Goal: Task Accomplishment & Management: Use online tool/utility

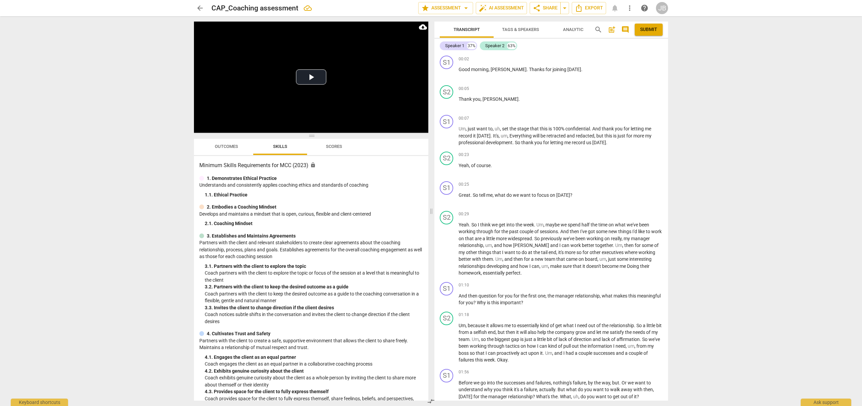
scroll to position [4128, 0]
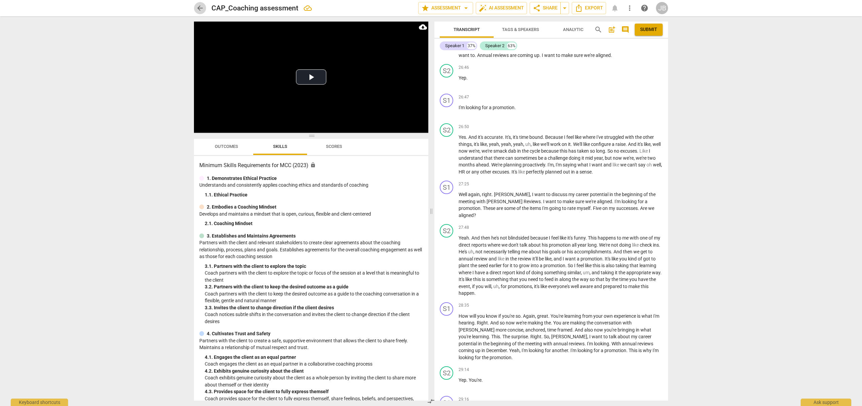
click at [201, 10] on span "arrow_back" at bounding box center [200, 8] width 8 height 8
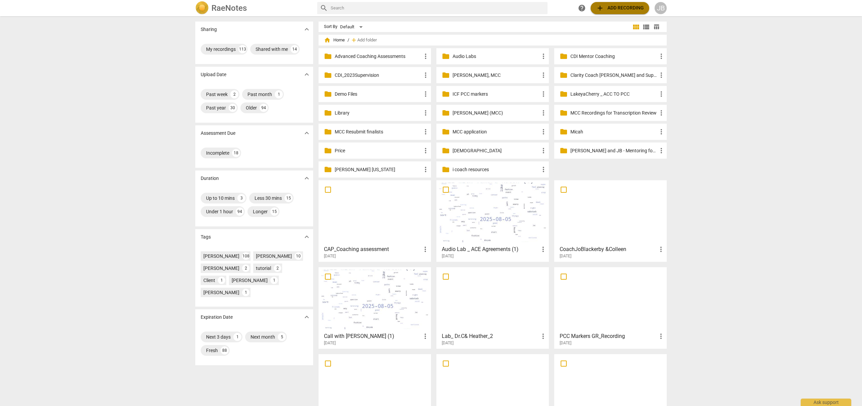
click at [607, 9] on span "add Add recording" at bounding box center [620, 8] width 48 height 8
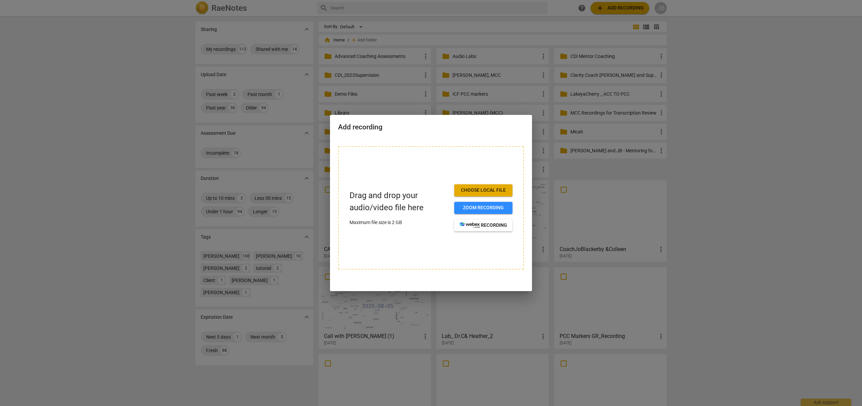
click at [497, 192] on span "Choose local file" at bounding box center [483, 190] width 47 height 7
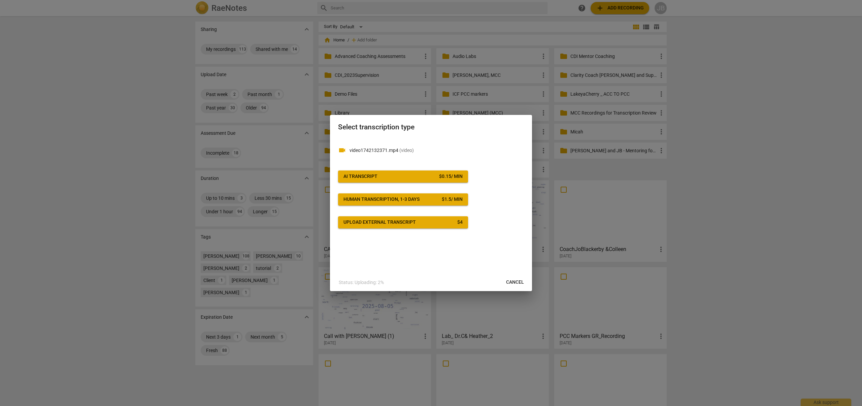
click at [447, 176] on div "$ 0.15 / min" at bounding box center [451, 176] width 24 height 7
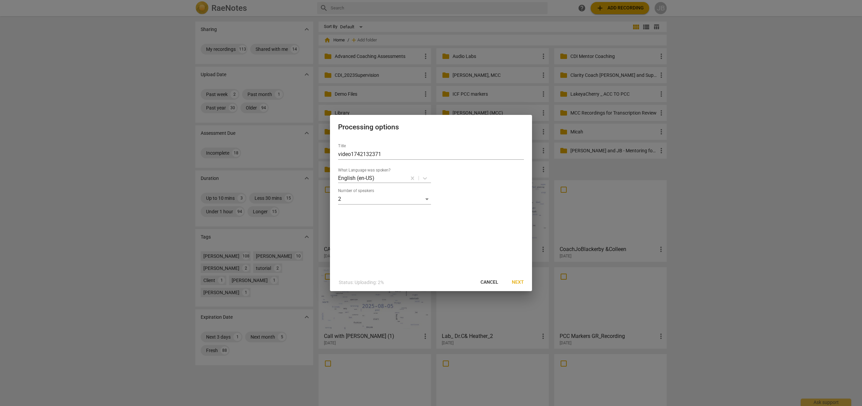
click at [521, 282] on span "Next" at bounding box center [518, 282] width 12 height 7
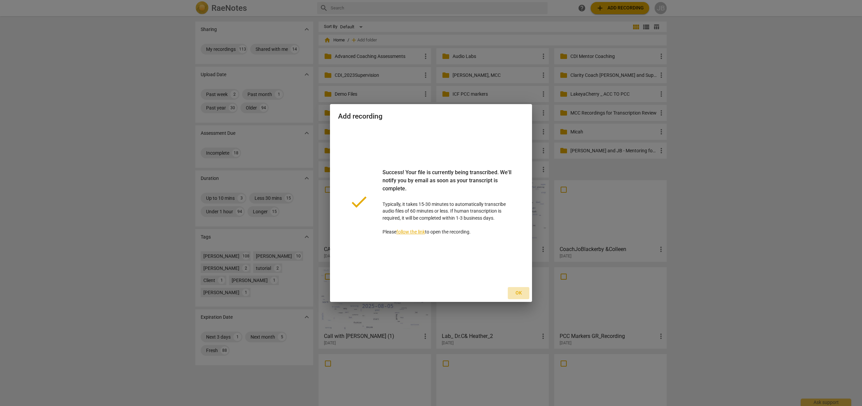
click at [515, 292] on span "Ok" at bounding box center [518, 293] width 11 height 7
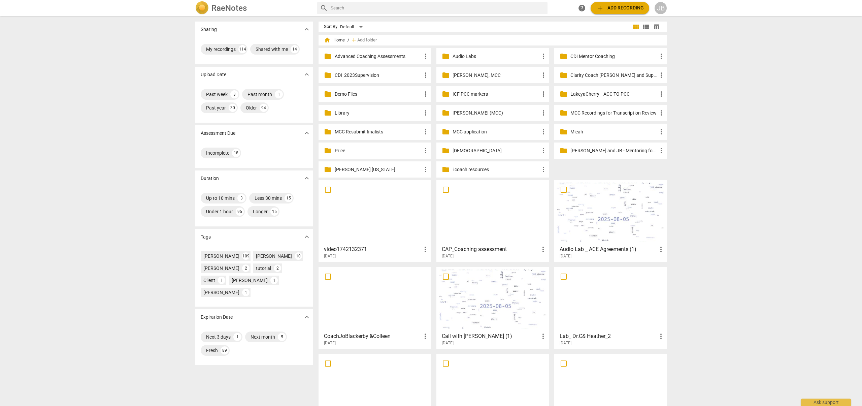
click at [405, 216] on div at bounding box center [375, 212] width 108 height 60
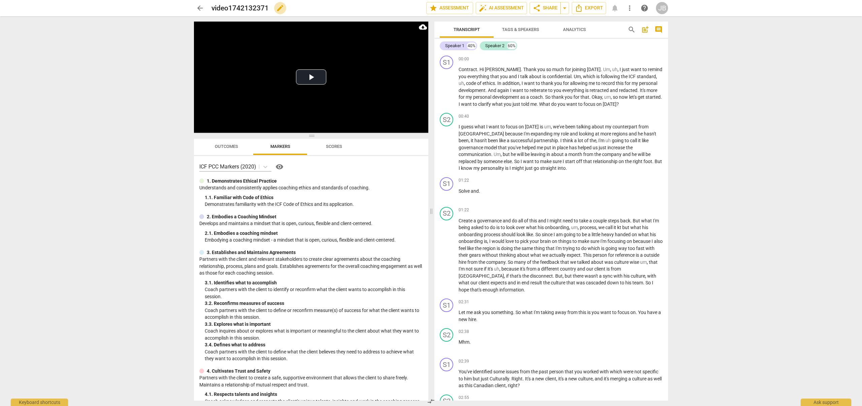
click at [277, 9] on span "edit" at bounding box center [280, 8] width 8 height 8
click at [277, 9] on input "video1742132371" at bounding box center [303, 8] width 185 height 13
type input "[PERSON_NAME] [PERSON_NAME] (MCC)"
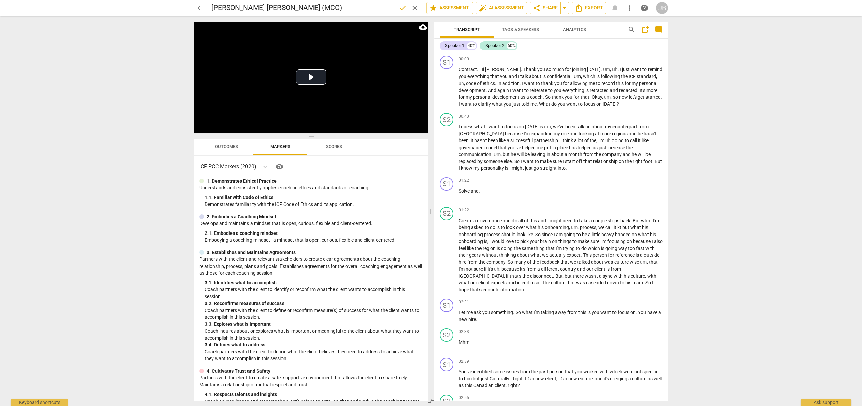
drag, startPoint x: 562, startPoint y: 60, endPoint x: 549, endPoint y: 53, distance: 14.8
click at [562, 60] on div "00:00 + Add competency keyboard_arrow_right" at bounding box center [561, 59] width 204 height 7
click at [457, 10] on span "star Assessment" at bounding box center [449, 8] width 41 height 8
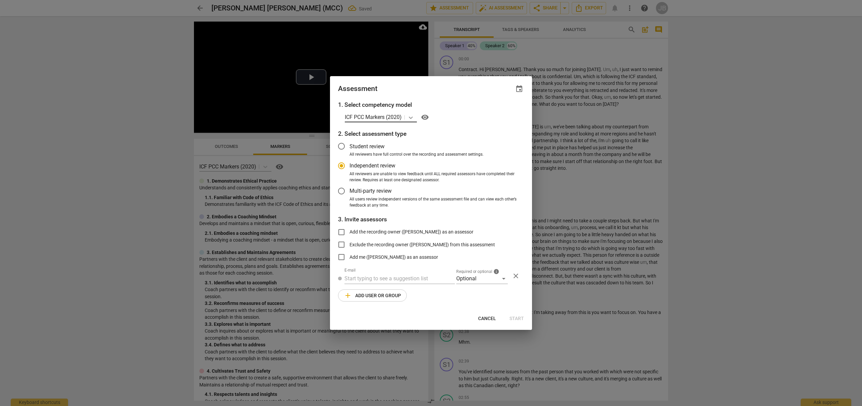
click at [412, 119] on icon at bounding box center [410, 117] width 7 height 7
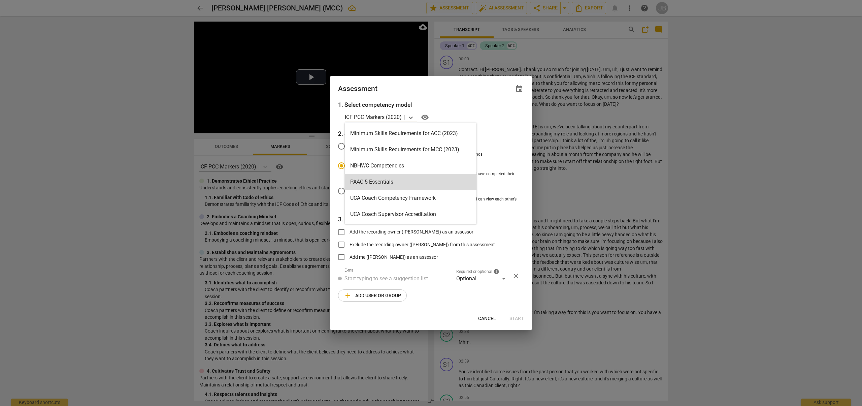
scroll to position [159, 0]
click at [410, 146] on div "Minimum Skills Requirements for MCC (2023)" at bounding box center [411, 151] width 132 height 16
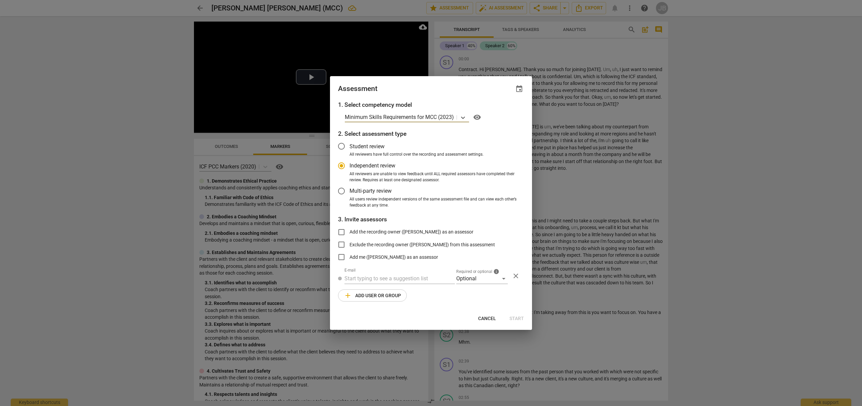
click at [494, 318] on span "Cancel" at bounding box center [487, 318] width 18 height 7
radio input "false"
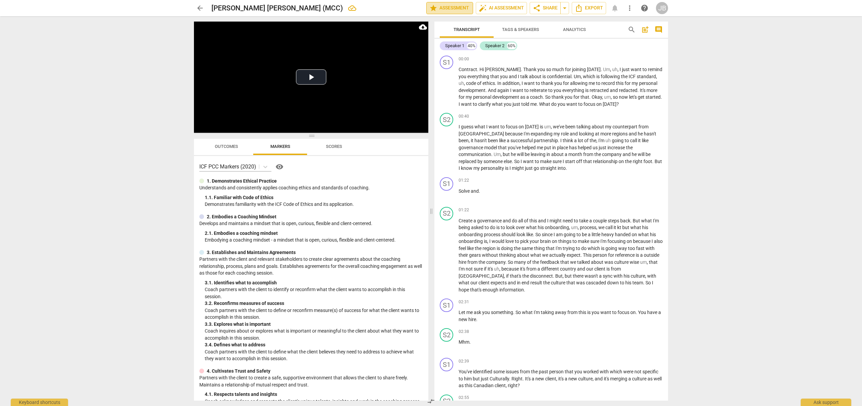
click at [456, 3] on button "star Assessment" at bounding box center [449, 8] width 47 height 12
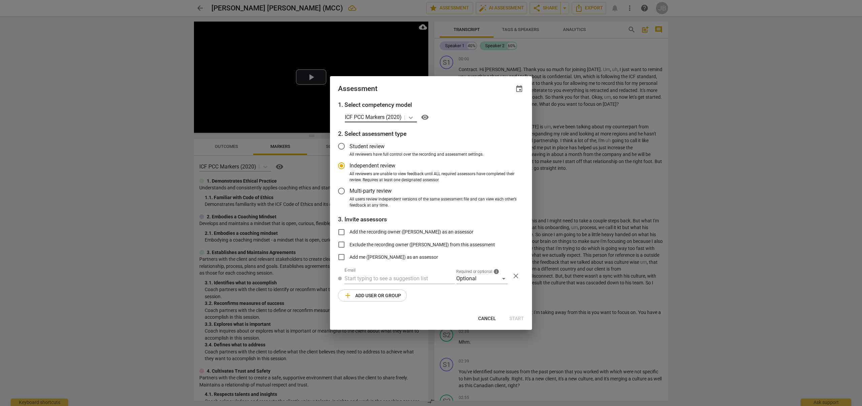
click at [410, 116] on icon at bounding box center [410, 117] width 7 height 7
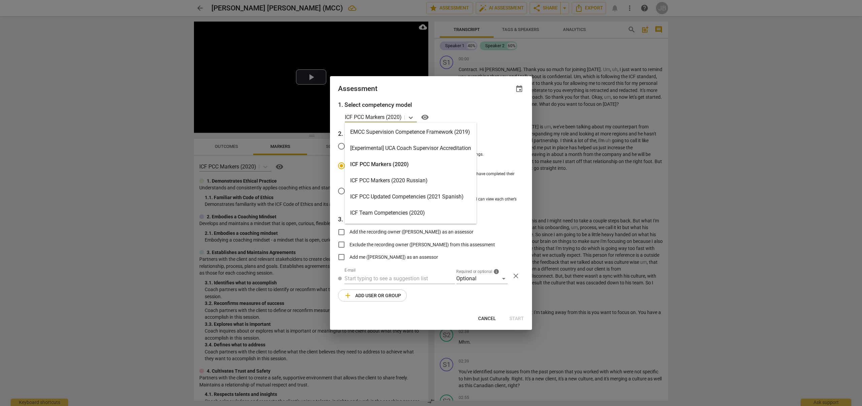
scroll to position [160, 0]
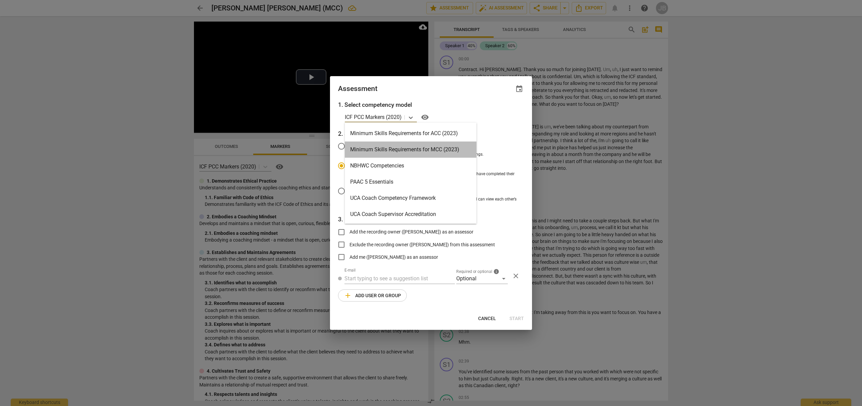
click at [416, 144] on div "Minimum Skills Requirements for MCC (2023)" at bounding box center [411, 149] width 132 height 16
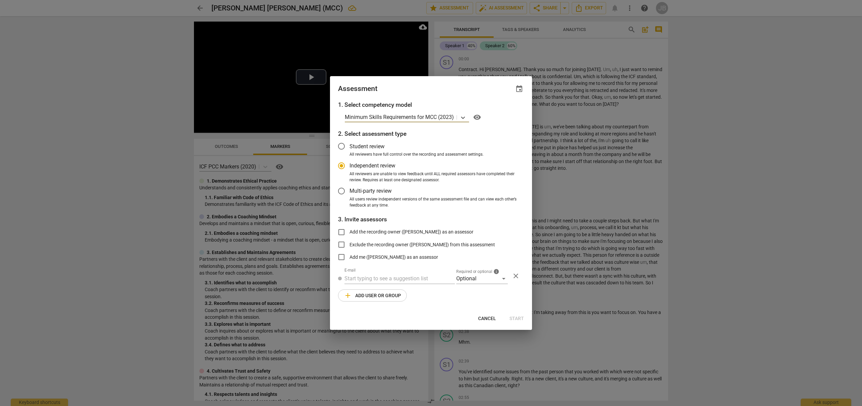
radio input "false"
click at [364, 230] on span "Add the recording owner ([PERSON_NAME]) as an assessor" at bounding box center [411, 231] width 124 height 7
click at [349, 230] on input "Add the recording owner ([PERSON_NAME]) as an assessor" at bounding box center [341, 232] width 16 height 16
checkbox input "true"
radio input "false"
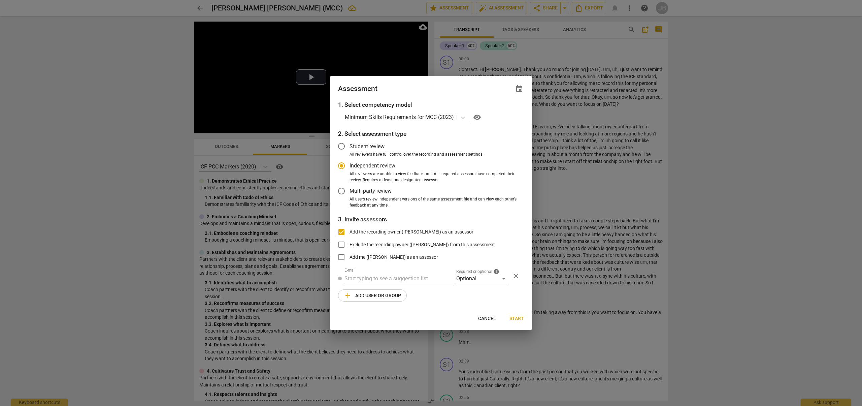
click at [343, 231] on input "Add the recording owner ([PERSON_NAME]) as an assessor" at bounding box center [341, 232] width 16 height 16
checkbox input "false"
radio input "false"
click at [343, 259] on input "Add me ([PERSON_NAME]) as an assessor" at bounding box center [341, 257] width 16 height 16
checkbox input "true"
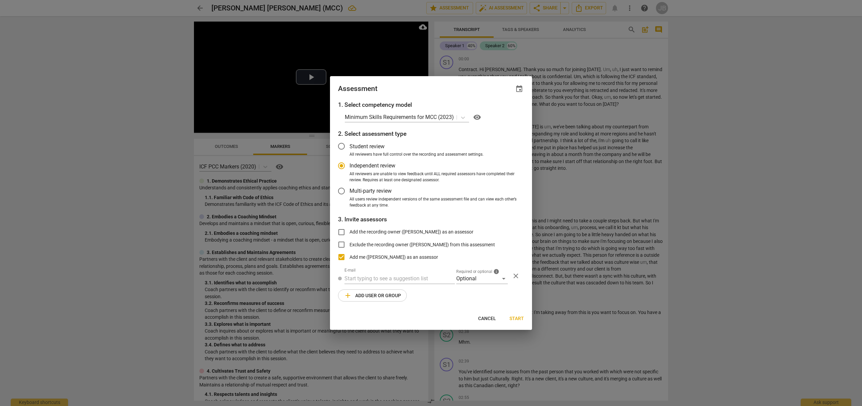
radio input "false"
click at [341, 229] on input "Add the recording owner ([PERSON_NAME]) as an assessor" at bounding box center [341, 232] width 16 height 16
checkbox input "true"
radio input "false"
click at [342, 257] on input "Add me ([PERSON_NAME]) as an assessor" at bounding box center [341, 257] width 16 height 16
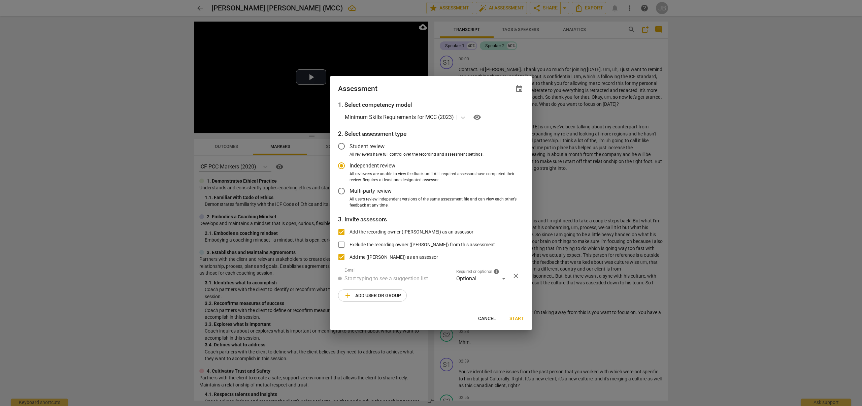
checkbox input "false"
click at [518, 313] on button "Start" at bounding box center [516, 318] width 25 height 12
radio input "false"
type input "[PERSON_NAME] <[EMAIL_ADDRESS][DOMAIN_NAME]>"
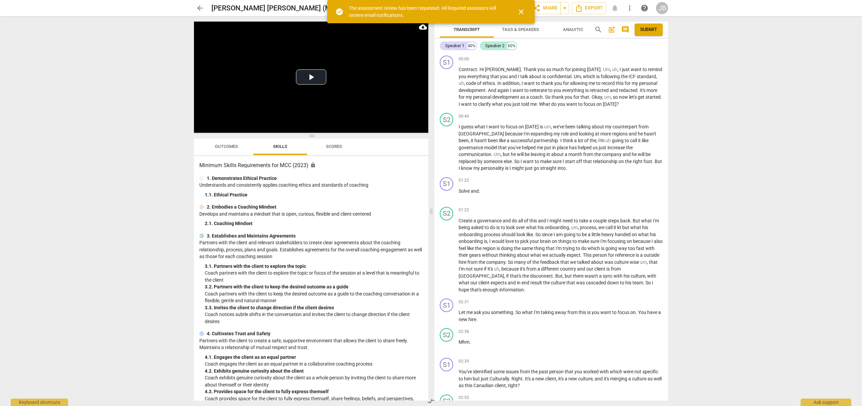
click at [521, 12] on span "close" at bounding box center [521, 12] width 8 height 8
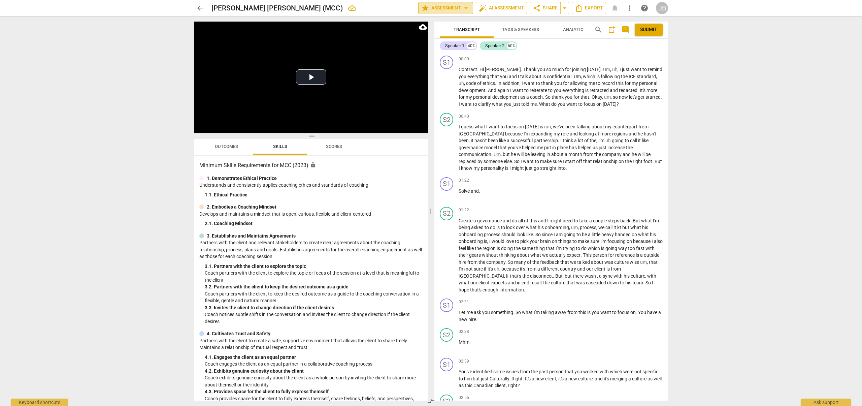
click at [469, 8] on button "star Assessment arrow_drop_down" at bounding box center [445, 8] width 55 height 12
click at [464, 35] on li "Settings" at bounding box center [448, 41] width 65 height 16
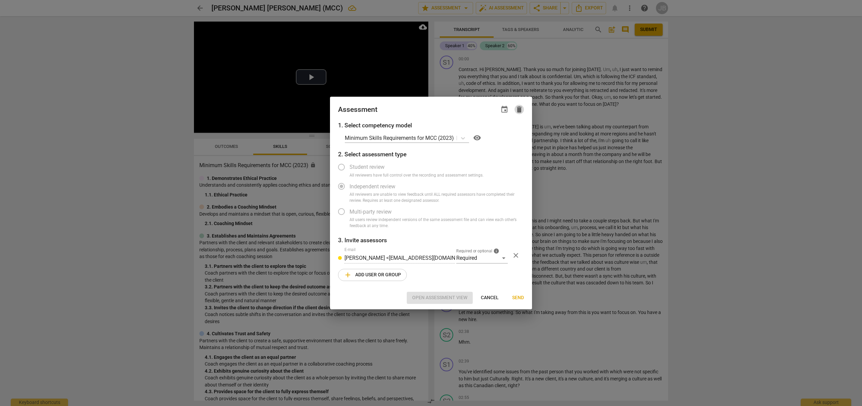
click at [517, 109] on span "delete" at bounding box center [519, 109] width 8 height 8
radio input "false"
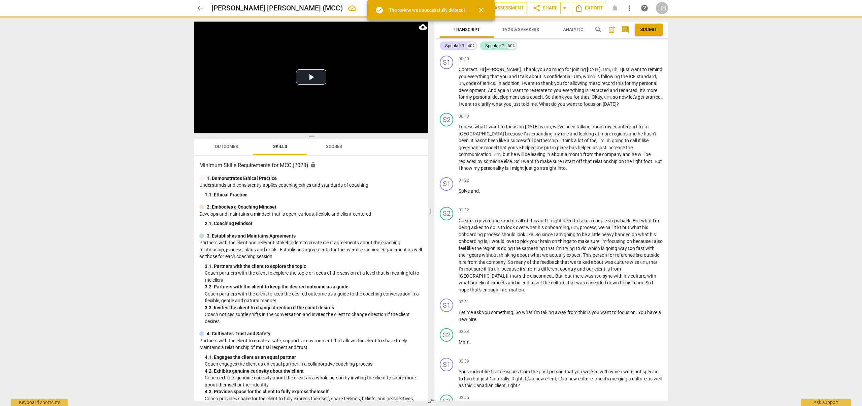
click at [485, 9] on span "close" at bounding box center [481, 10] width 8 height 8
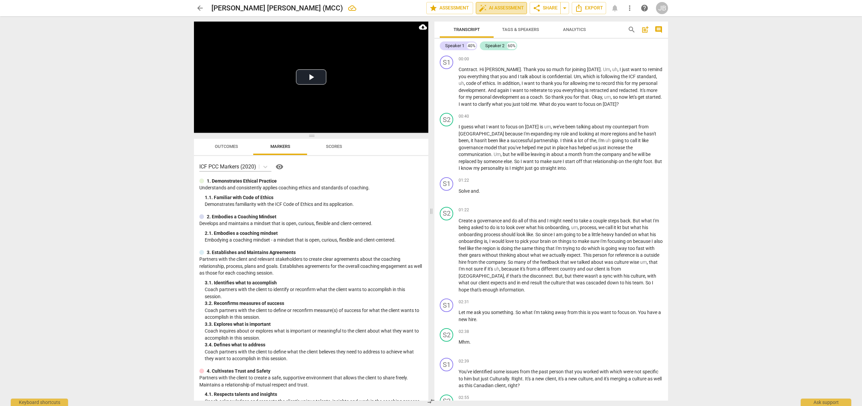
click at [507, 11] on span "auto_fix_high AI Assessment" at bounding box center [501, 8] width 45 height 8
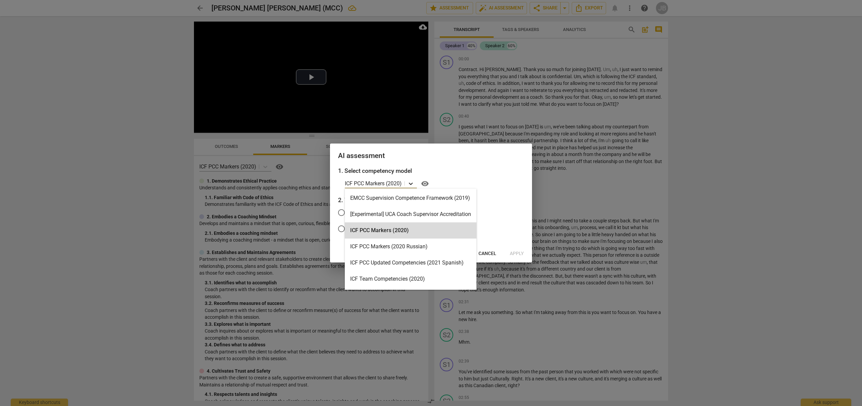
click at [412, 181] on icon at bounding box center [410, 183] width 7 height 7
click at [416, 214] on div "Minimum Skills Requirements for MCC (2023)" at bounding box center [411, 215] width 132 height 16
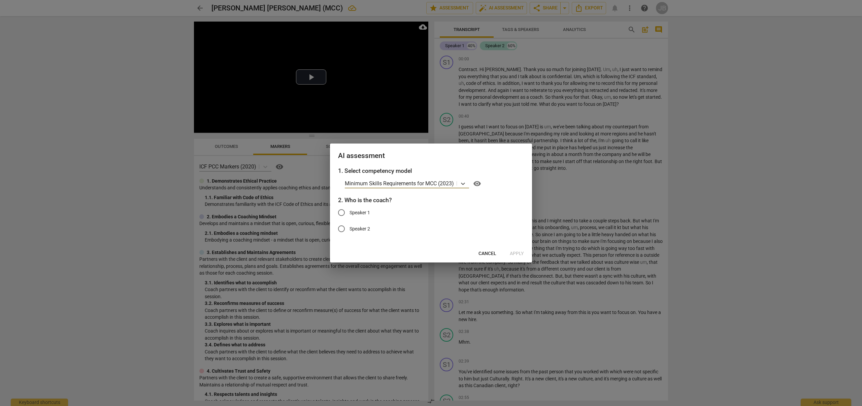
click at [342, 210] on input "Speaker 1" at bounding box center [341, 212] width 16 height 16
radio input "true"
click at [521, 253] on span "Apply" at bounding box center [517, 253] width 14 height 7
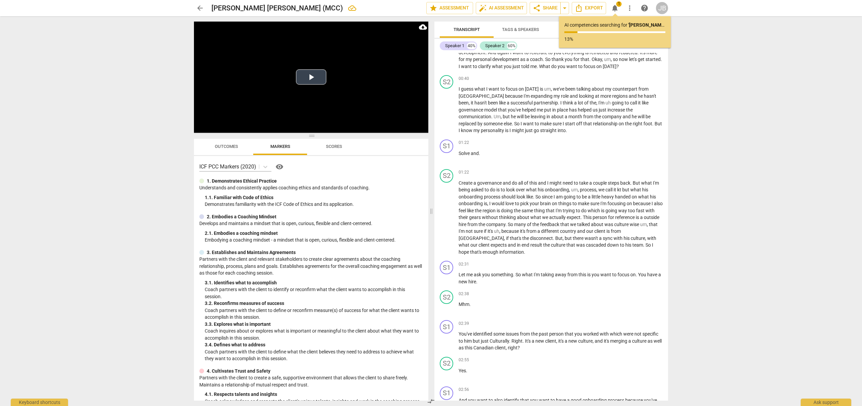
scroll to position [0, 0]
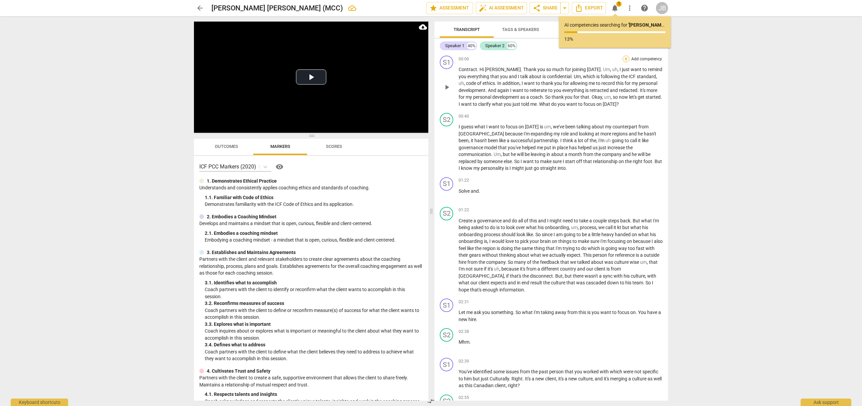
click at [622, 60] on div "+" at bounding box center [625, 59] width 7 height 7
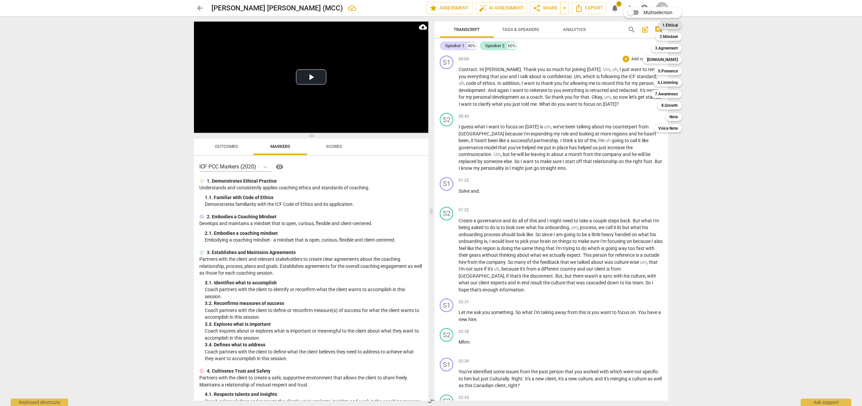
click at [667, 23] on b "1.Ethical" at bounding box center [669, 25] width 15 height 8
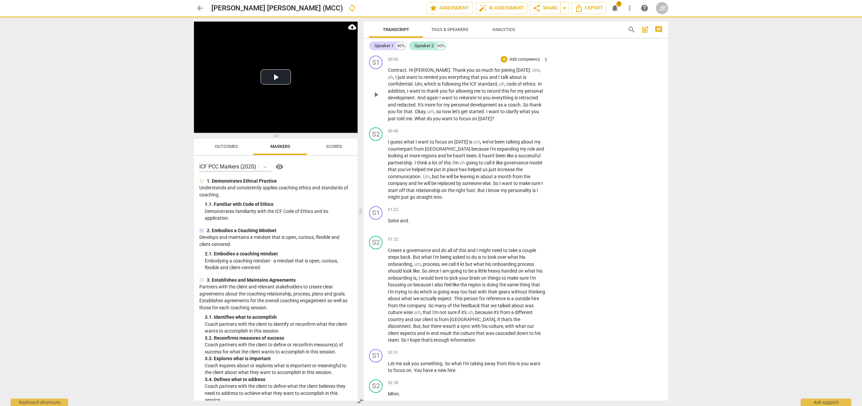
click at [481, 68] on span "much" at bounding box center [487, 69] width 13 height 5
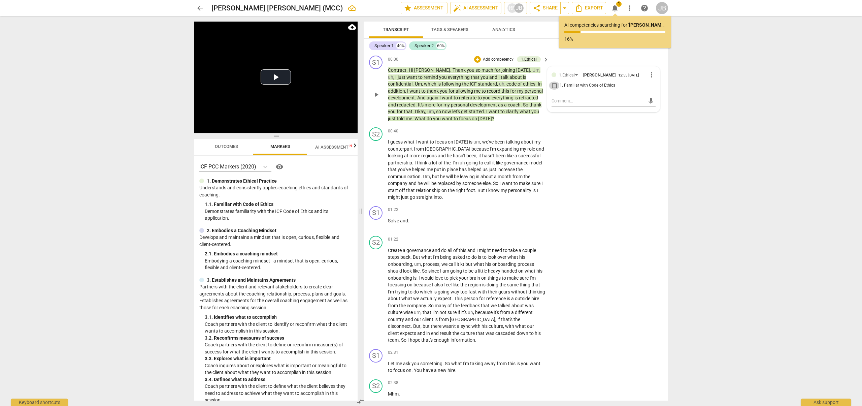
click at [554, 88] on input "1. Familiar with Code of Ethics" at bounding box center [554, 85] width 11 height 8
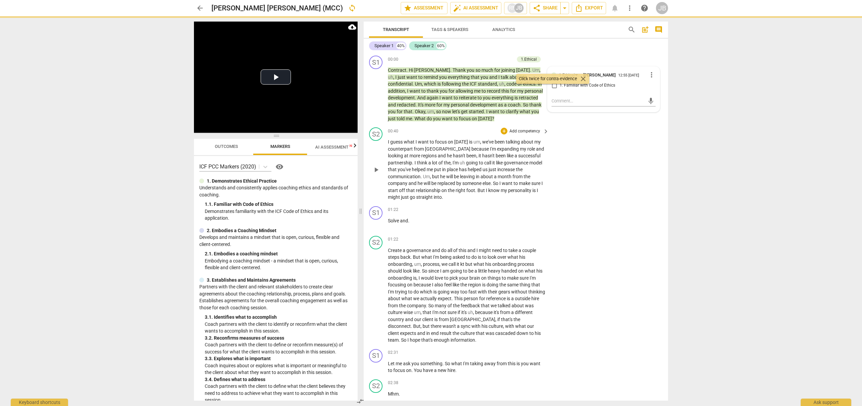
checkbox input "true"
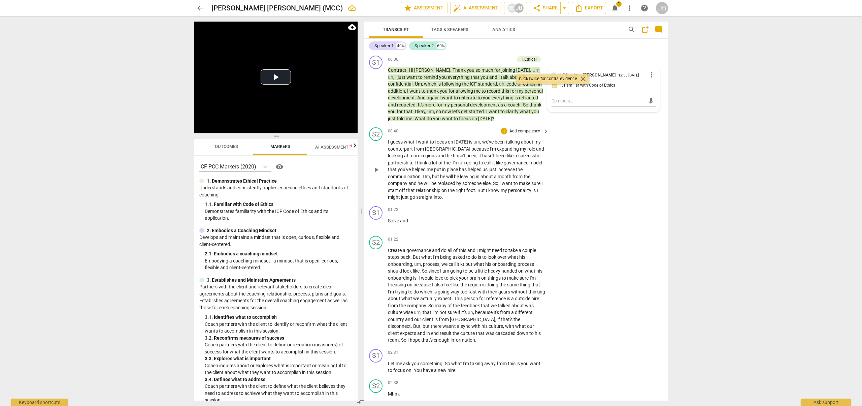
click at [595, 129] on div "S2 play_arrow pause 00:40 + Add competency keyboard_arrow_right I guess what I …" at bounding box center [516, 164] width 304 height 79
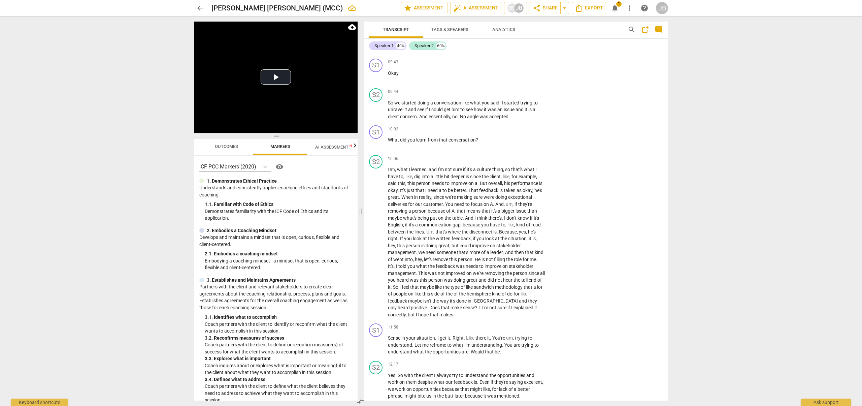
scroll to position [1541, 0]
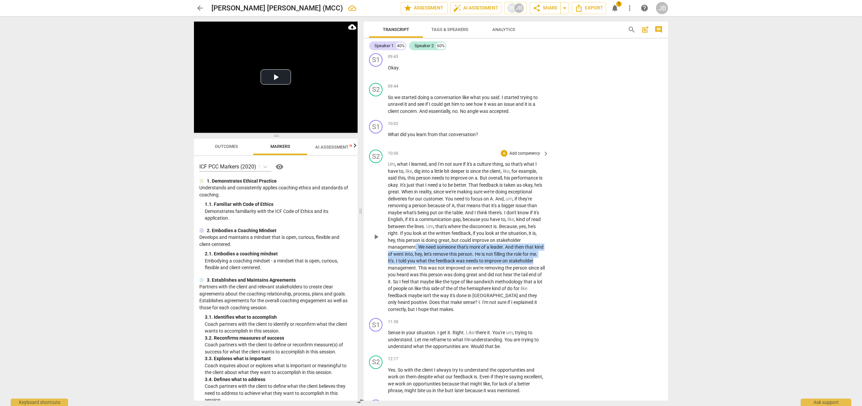
drag, startPoint x: 415, startPoint y: 246, endPoint x: 548, endPoint y: 262, distance: 133.6
click at [548, 262] on div "S2 play_arrow pause 10:06 + Add competency keyboard_arrow_right Um , what I lea…" at bounding box center [516, 231] width 304 height 168
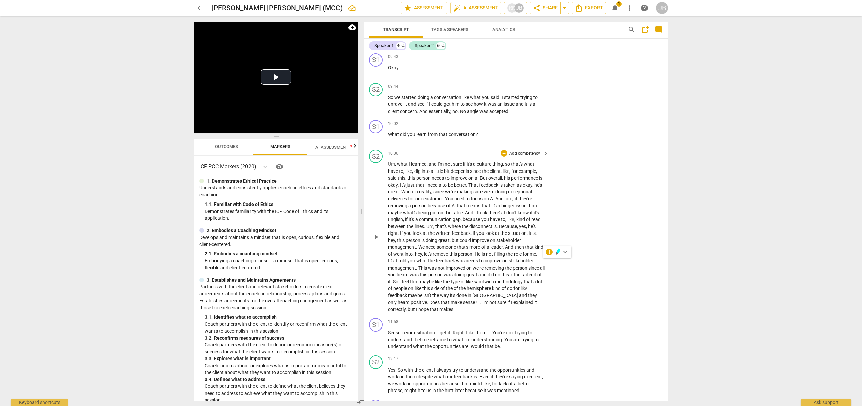
click at [548, 262] on div "S2 play_arrow pause 10:06 + Add competency keyboard_arrow_right Um , what I lea…" at bounding box center [516, 231] width 304 height 168
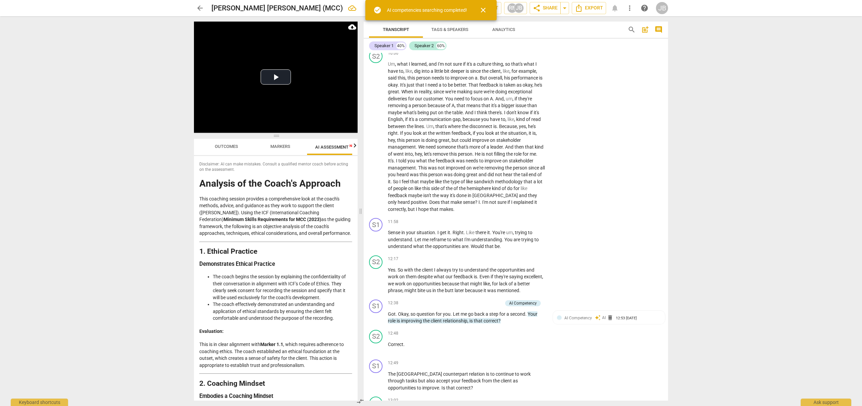
scroll to position [0, 12]
click at [487, 12] on span "close" at bounding box center [483, 10] width 8 height 8
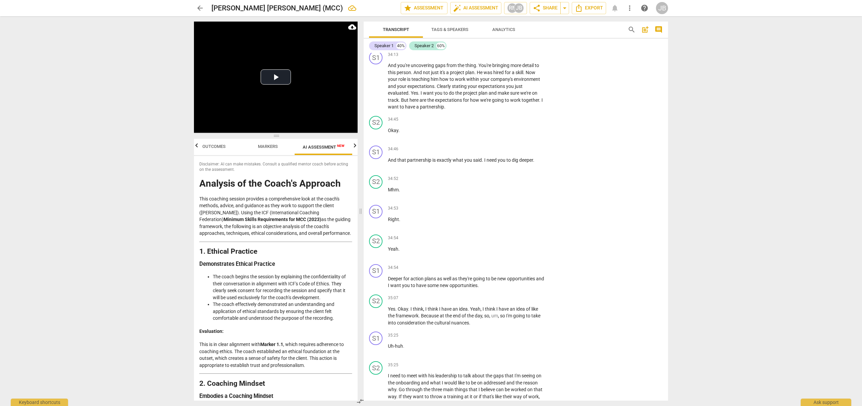
scroll to position [5426, 0]
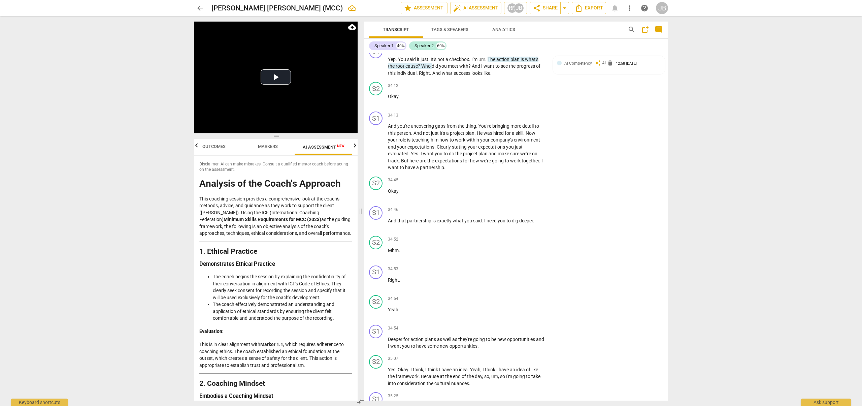
click at [507, 29] on span "Analytics" at bounding box center [503, 29] width 23 height 5
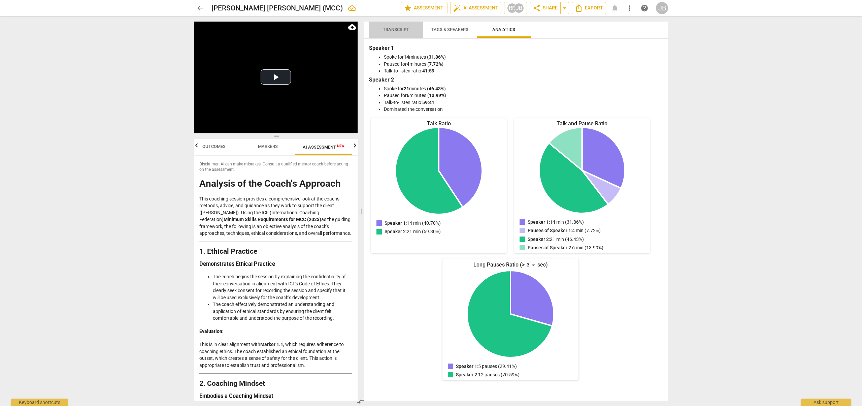
click at [402, 32] on span "Transcript" at bounding box center [396, 29] width 42 height 9
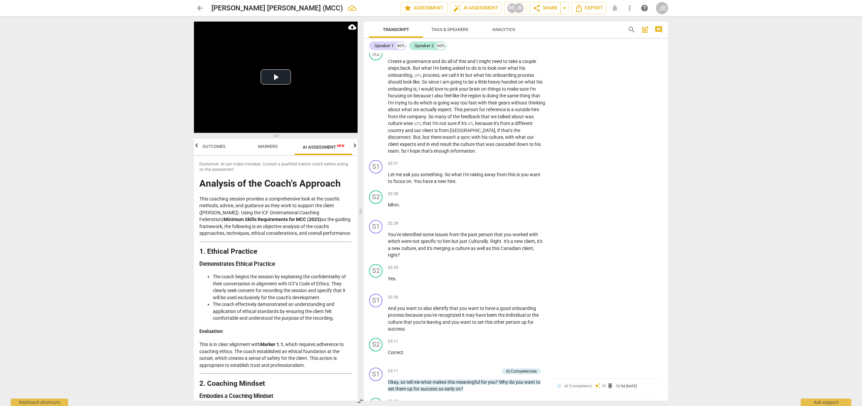
scroll to position [0, 0]
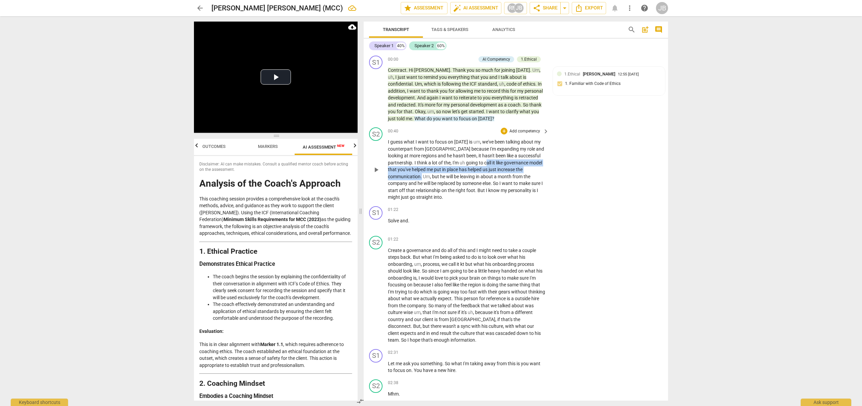
drag, startPoint x: 459, startPoint y: 164, endPoint x: 538, endPoint y: 168, distance: 79.5
click at [538, 168] on p "I guess what I want to focus on [DATE] is um , we've been talking about my coun…" at bounding box center [467, 169] width 158 height 62
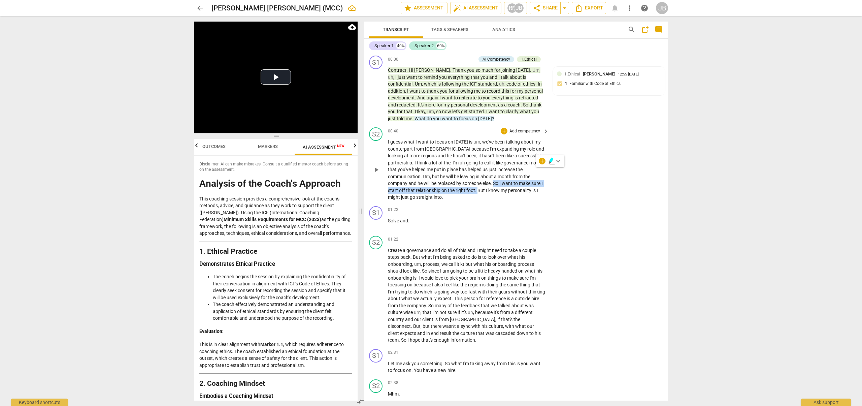
drag, startPoint x: 451, startPoint y: 184, endPoint x: 464, endPoint y: 182, distance: 12.7
click at [450, 188] on p "I guess what I want to focus on [DATE] is um , we've been talking about my coun…" at bounding box center [467, 169] width 158 height 62
click at [503, 131] on div "+" at bounding box center [504, 131] width 7 height 7
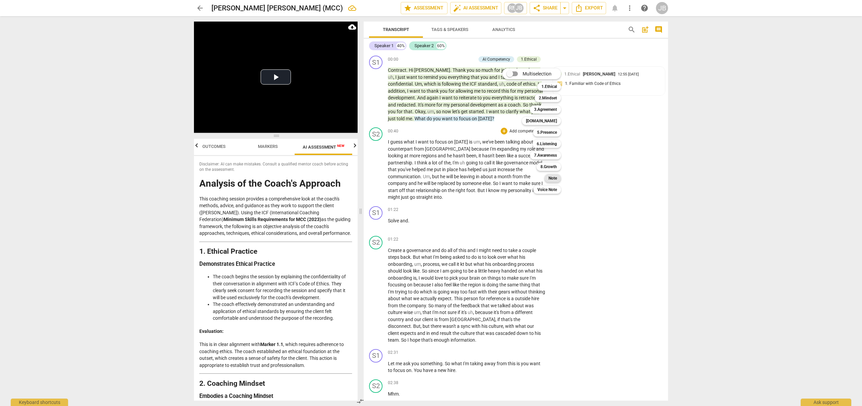
click at [556, 176] on b "Note" at bounding box center [552, 178] width 8 height 8
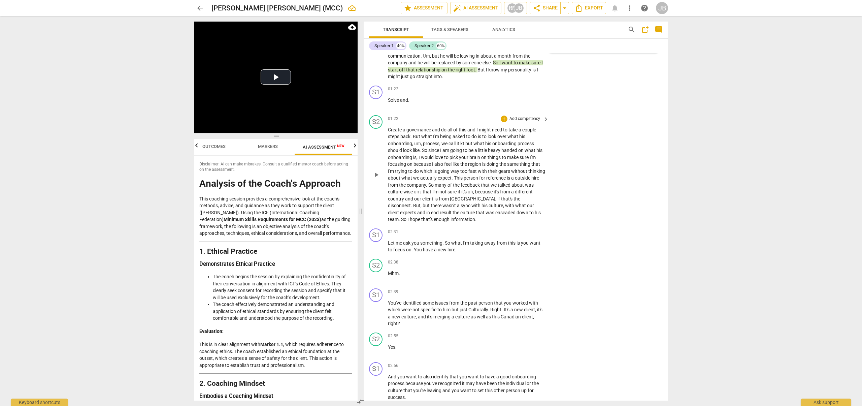
scroll to position [122, 0]
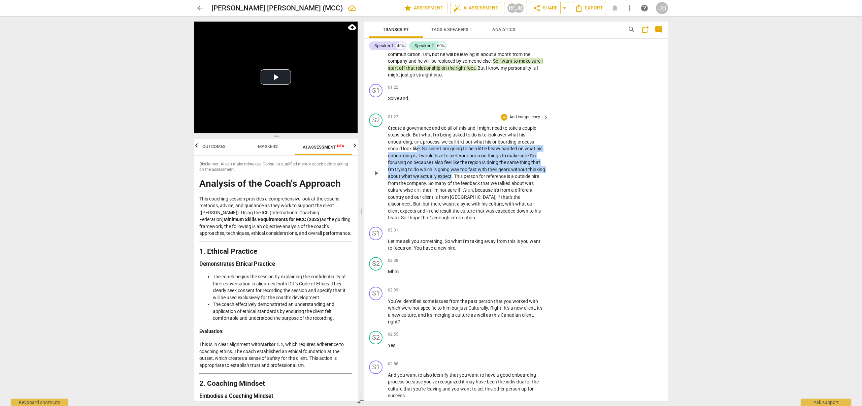
drag, startPoint x: 419, startPoint y: 148, endPoint x: 469, endPoint y: 173, distance: 55.7
click at [469, 173] on p "Create a governance and do all of this and I might need to take a couple steps …" at bounding box center [467, 173] width 158 height 97
click at [485, 168] on icon "button" at bounding box center [484, 168] width 7 height 8
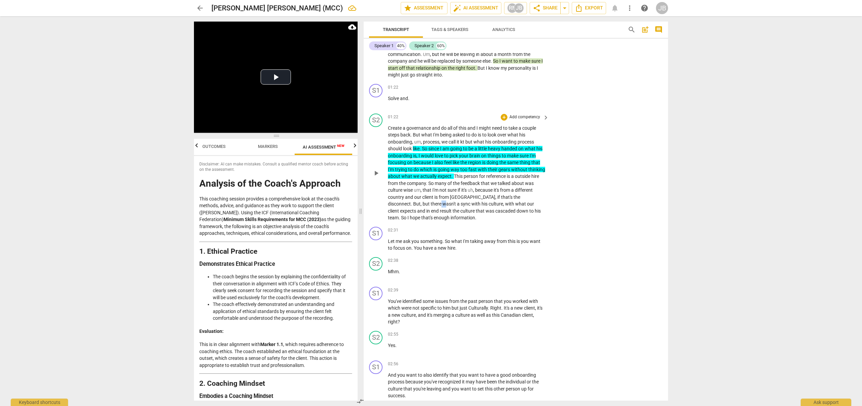
click at [414, 205] on p "Create a governance and do all of this and I might need to take a couple steps …" at bounding box center [467, 173] width 158 height 97
click at [447, 190] on span "not" at bounding box center [443, 189] width 8 height 5
drag, startPoint x: 449, startPoint y: 197, endPoint x: 523, endPoint y: 212, distance: 75.9
click at [523, 212] on p "Create a governance and do all of this and I might need to take a couple steps …" at bounding box center [467, 173] width 158 height 97
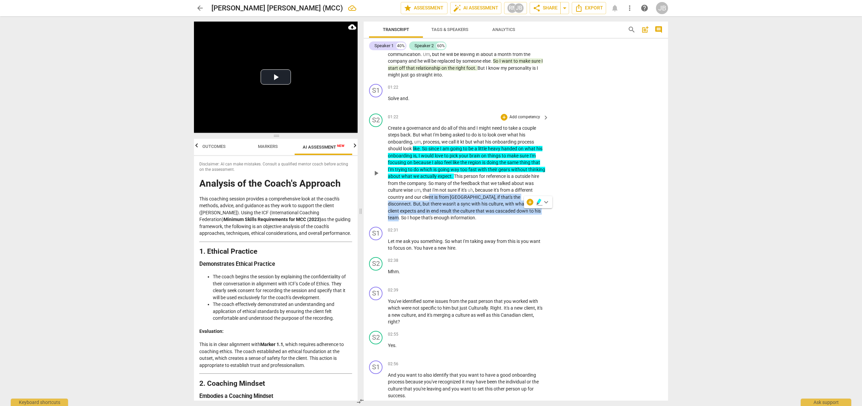
click at [538, 202] on icon "button" at bounding box center [539, 201] width 4 height 5
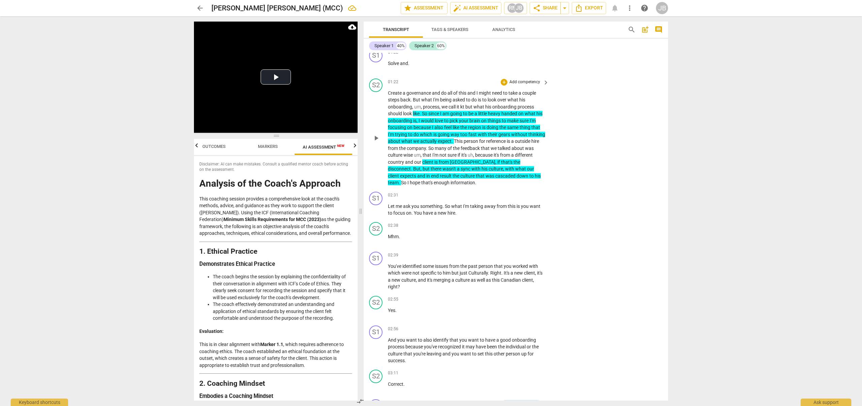
scroll to position [158, 0]
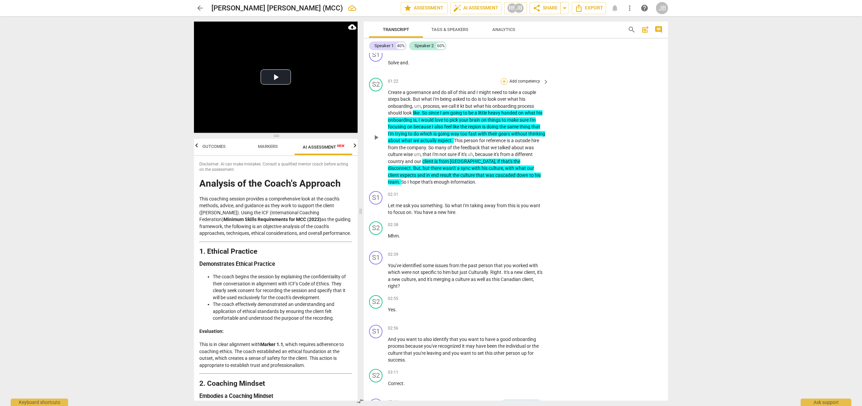
click at [503, 81] on div "+" at bounding box center [504, 81] width 7 height 7
click at [554, 129] on b "Note" at bounding box center [552, 128] width 8 height 8
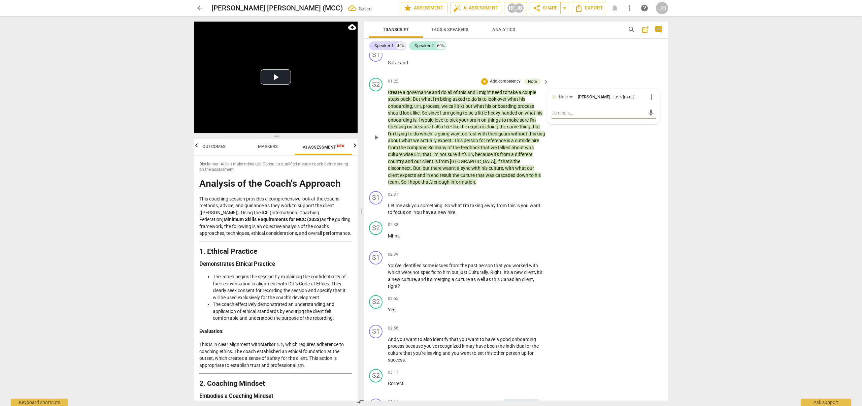
type textarea "w"
type textarea "wh"
type textarea "wha"
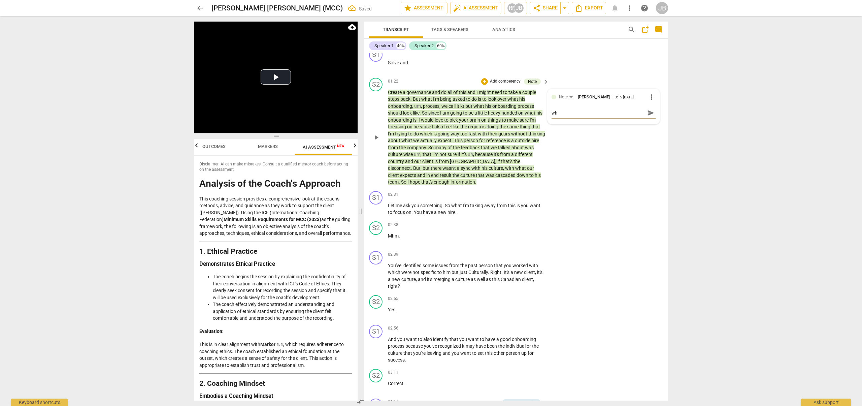
type textarea "wha"
type textarea "whar"
type textarea "whar'"
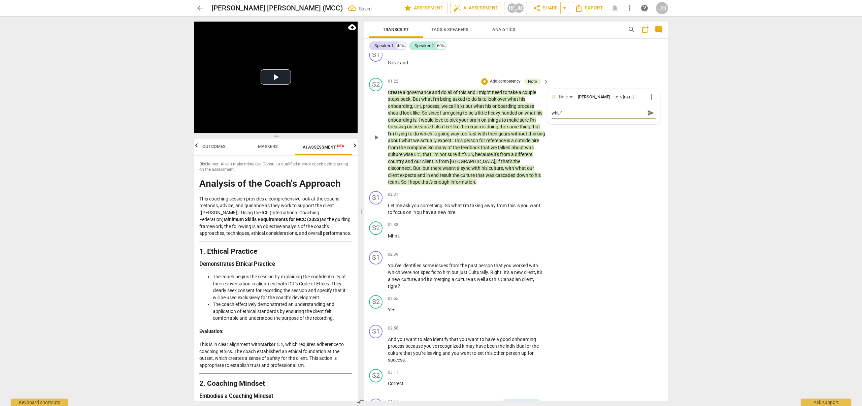
type textarea "whar'a"
type textarea "whar'"
type textarea "whar"
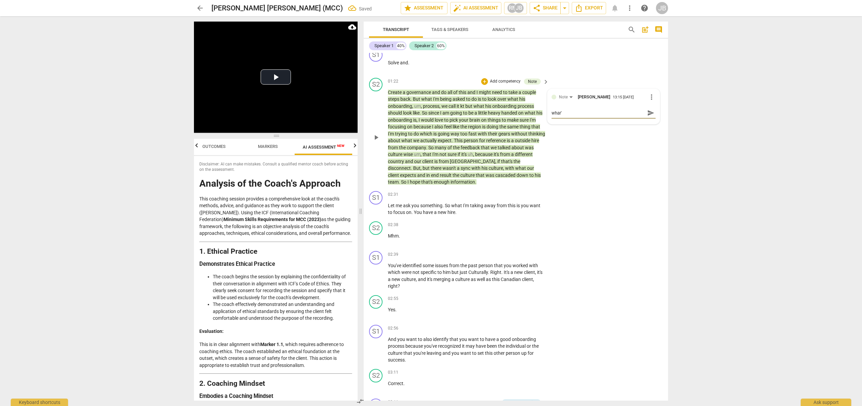
type textarea "whar"
type textarea "wha"
type textarea "wh"
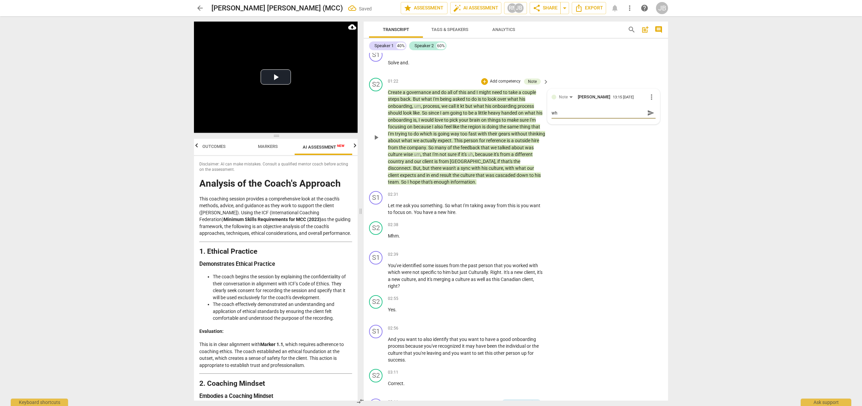
type textarea "w"
type textarea "W"
type textarea "Wh"
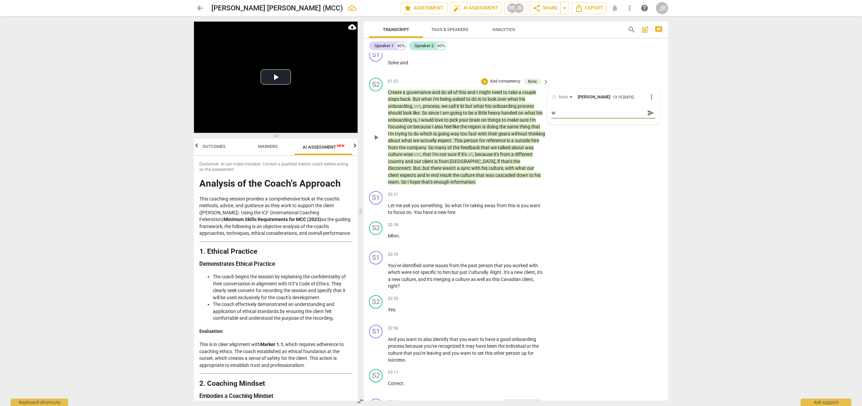
type textarea "Wh"
type textarea "Wha"
type textarea "Whar"
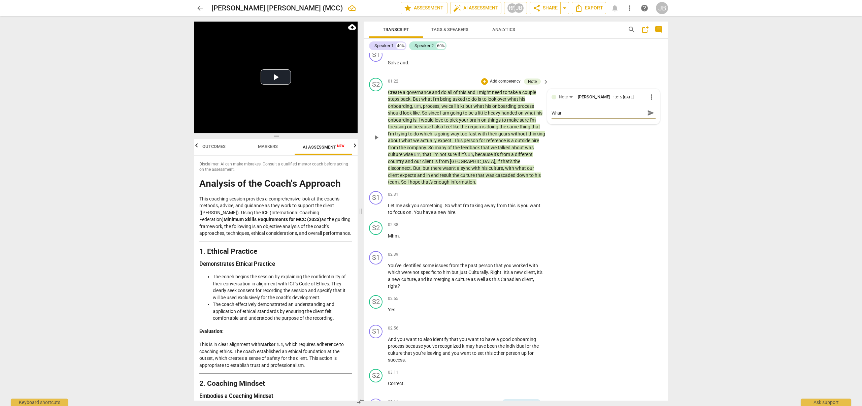
type textarea "Whar"
type textarea "Whar i"
type textarea "Whar is"
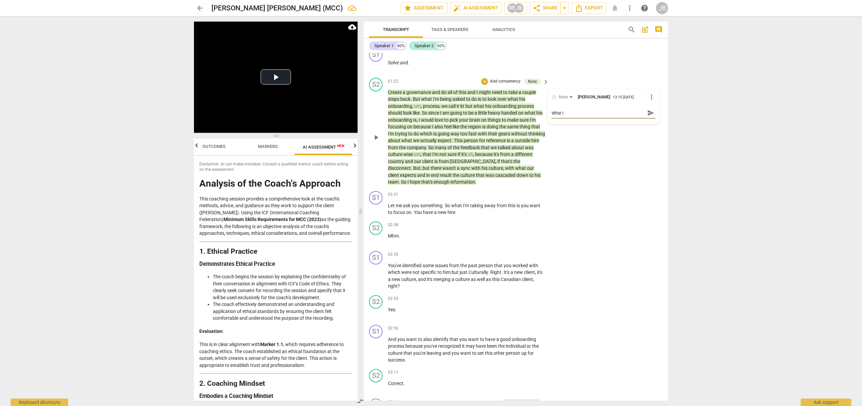
type textarea "Whar is"
type textarea "Whar i"
type textarea "Whar"
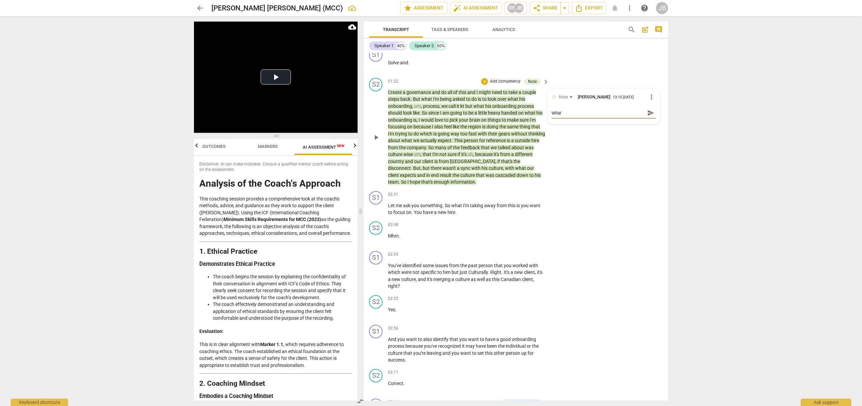
type textarea "Whar"
type textarea "Wha"
type textarea "What"
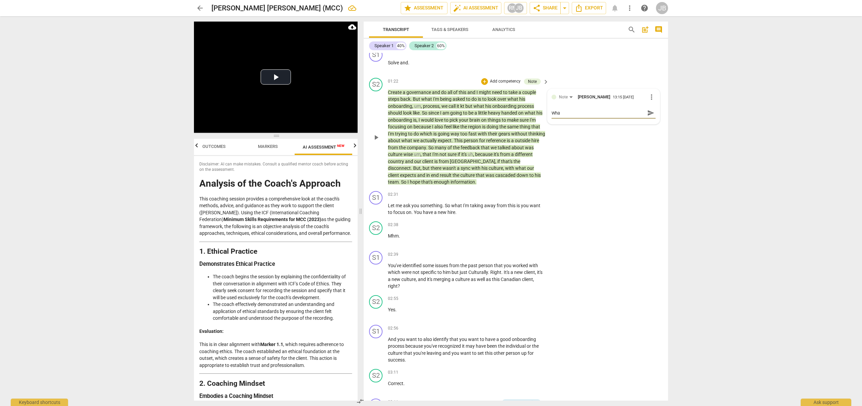
type textarea "What"
type textarea "What i"
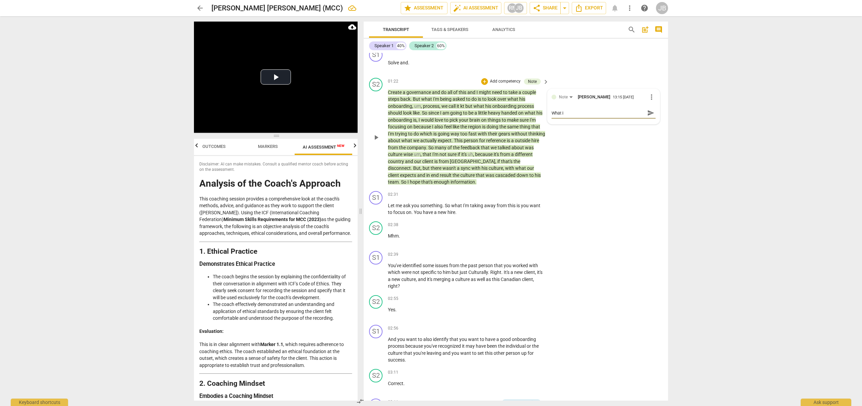
type textarea "What is"
type textarea "What is t"
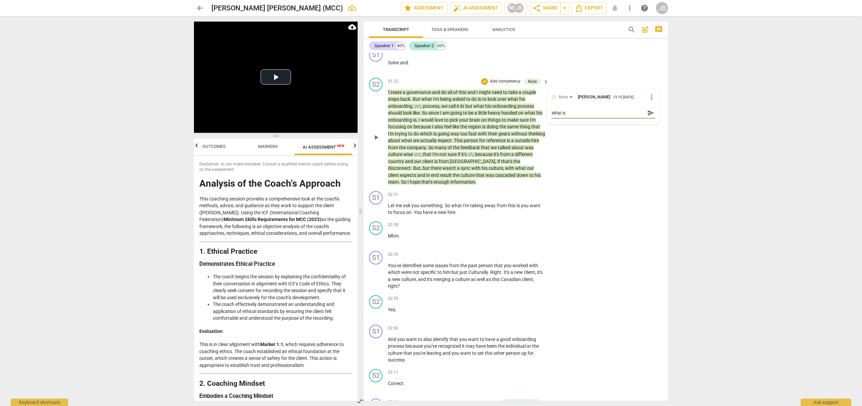
type textarea "What is t"
type textarea "What is th"
type textarea "What is the"
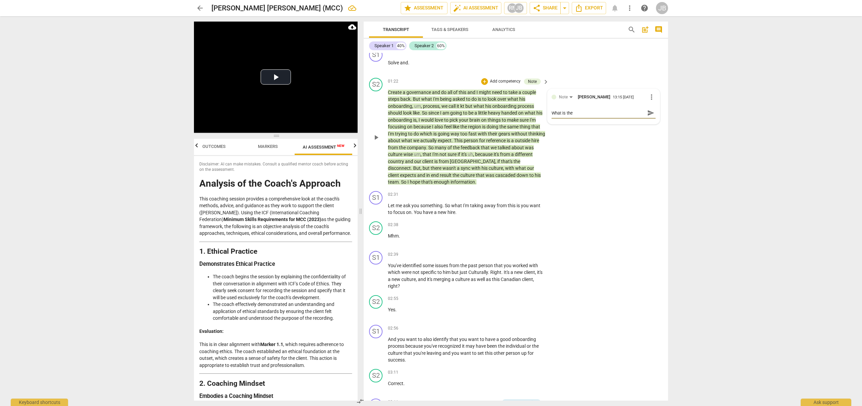
type textarea "What is the"
type textarea "What is the i"
type textarea "What is the im"
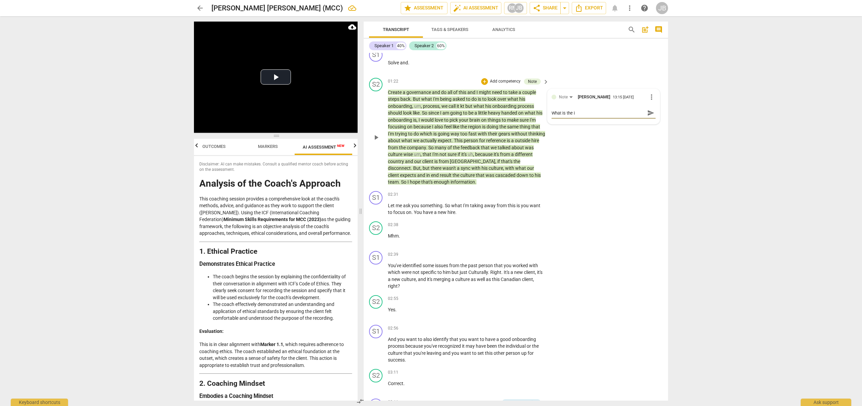
type textarea "What is the im"
type textarea "What is the imp"
type textarea "What is the impa"
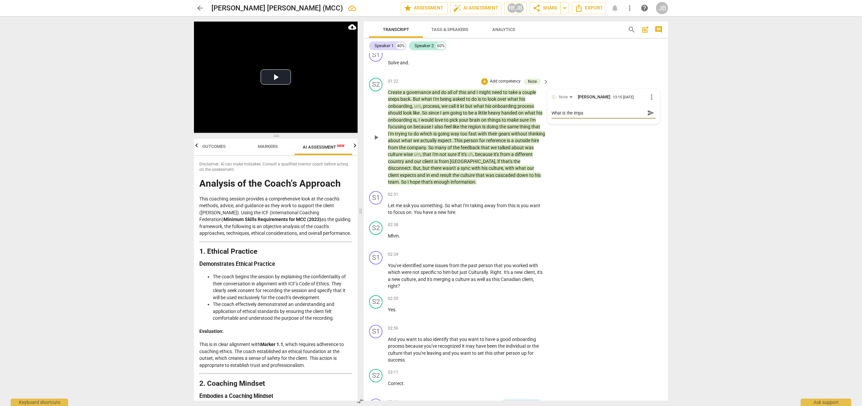
type textarea "What is the impac"
type textarea "What is the impact"
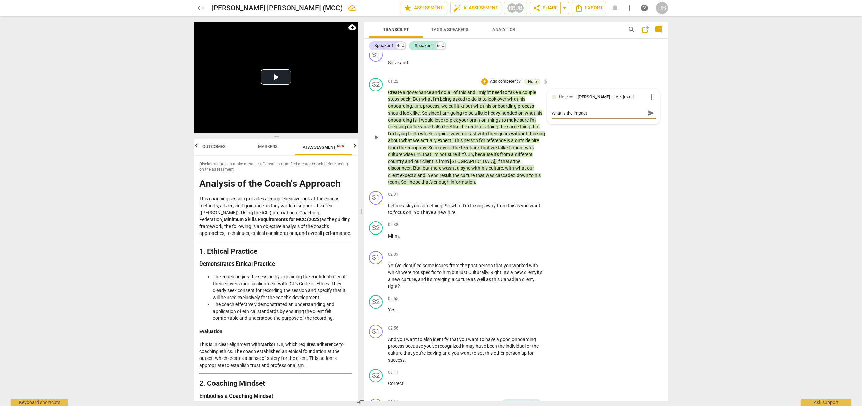
type textarea "What is the impact"
type textarea "What is the impact t"
type textarea "What is the impact to"
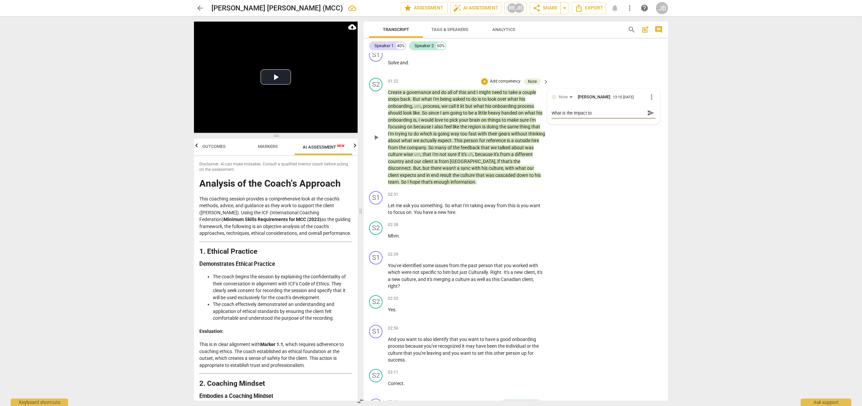
type textarea "What is the impact to"
type textarea "What is the impact to t"
type textarea "What is the impact to th"
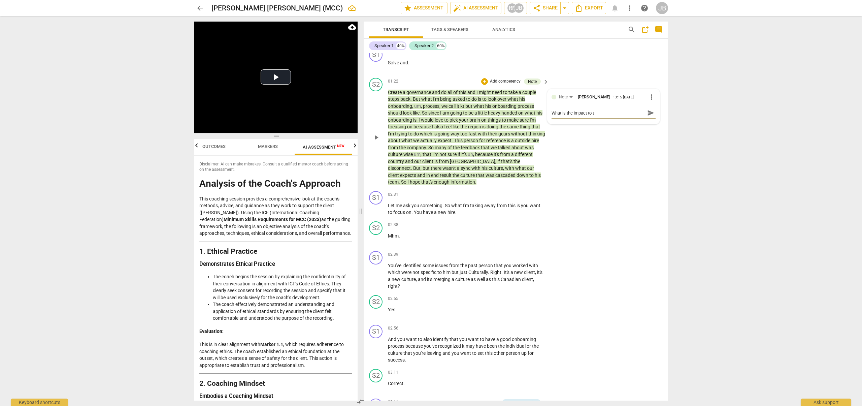
type textarea "What is the impact to th"
type textarea "What is the impact to the"
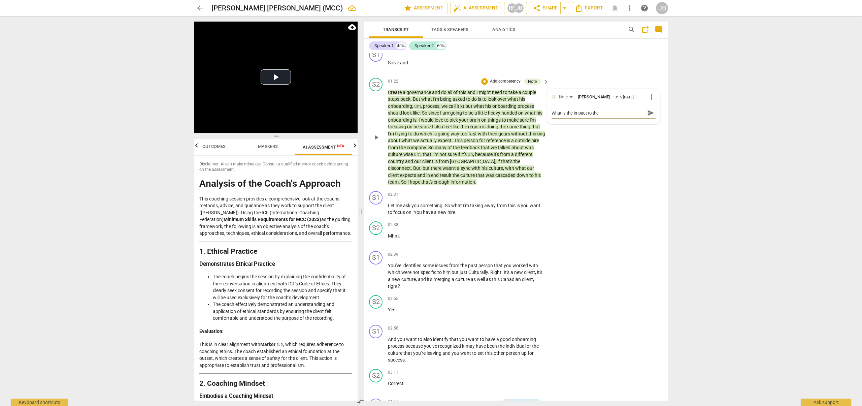
type textarea "What is the impact to the c"
type textarea "What is the impact to the cl"
type textarea "What is the impact to the cli"
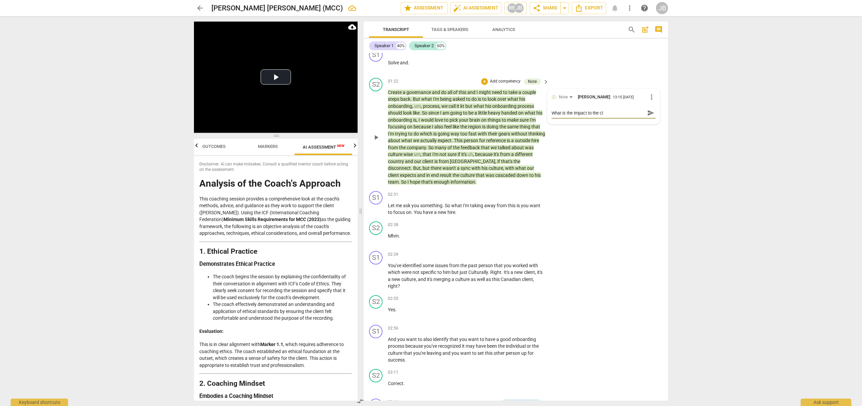
type textarea "What is the impact to the cli"
type textarea "What is the impact to the clie"
type textarea "What is the impact to the clien"
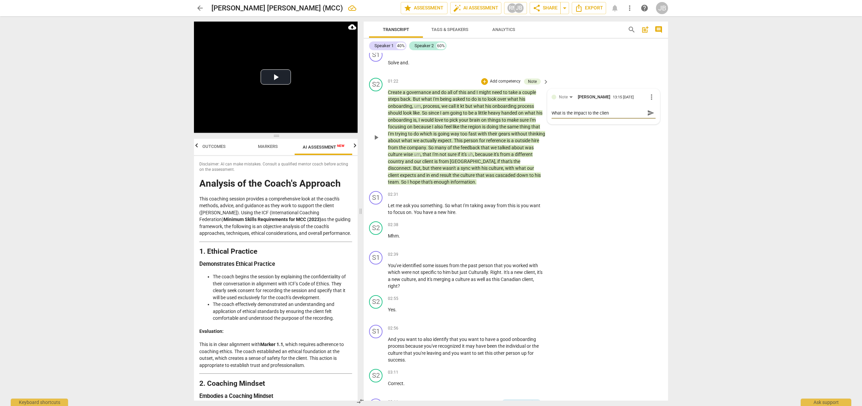
type textarea "What is the impact to the client"
click at [528, 138] on p "Create a governance and do all of this and I might need to take a couple steps …" at bounding box center [467, 137] width 158 height 97
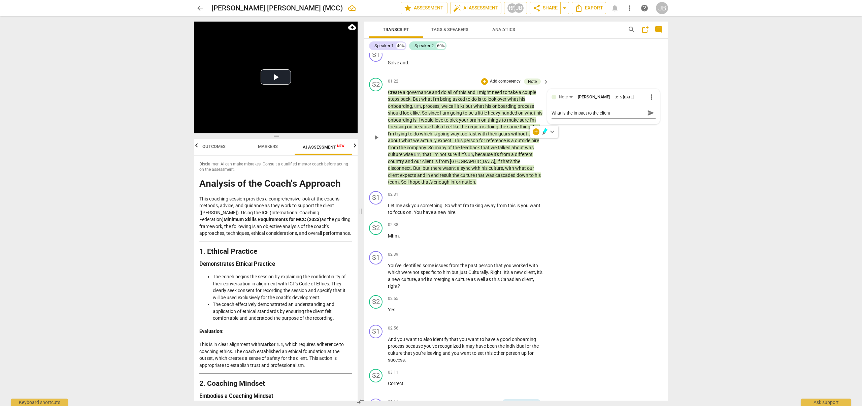
click at [513, 159] on span "the" at bounding box center [516, 161] width 7 height 5
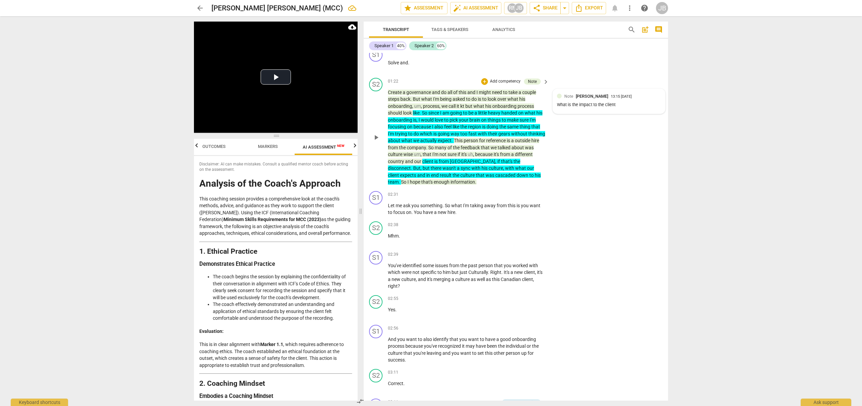
click at [621, 107] on div "What is the impact to the client" at bounding box center [609, 105] width 104 height 6
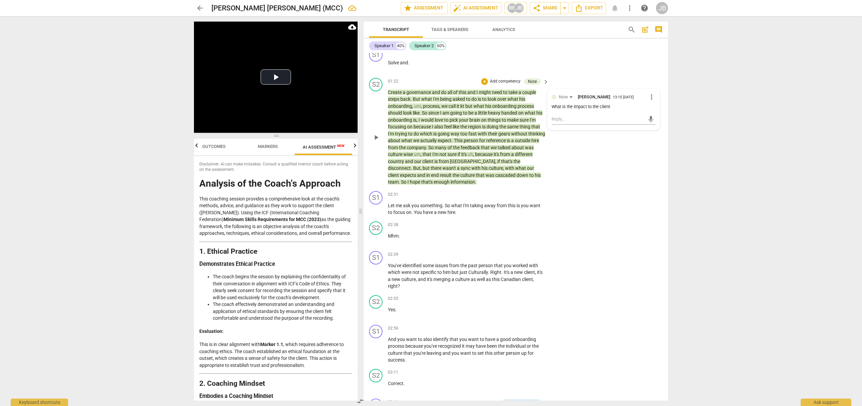
click at [614, 106] on div "What is the impact to the client" at bounding box center [603, 107] width 104 height 6
click at [615, 107] on div "What is the impact to the client" at bounding box center [603, 107] width 104 height 6
click at [649, 98] on span "more_vert" at bounding box center [651, 97] width 8 height 8
click at [648, 97] on li "Edit" at bounding box center [656, 96] width 23 height 13
click at [616, 110] on textarea "What is the impact to the client" at bounding box center [603, 113] width 104 height 6
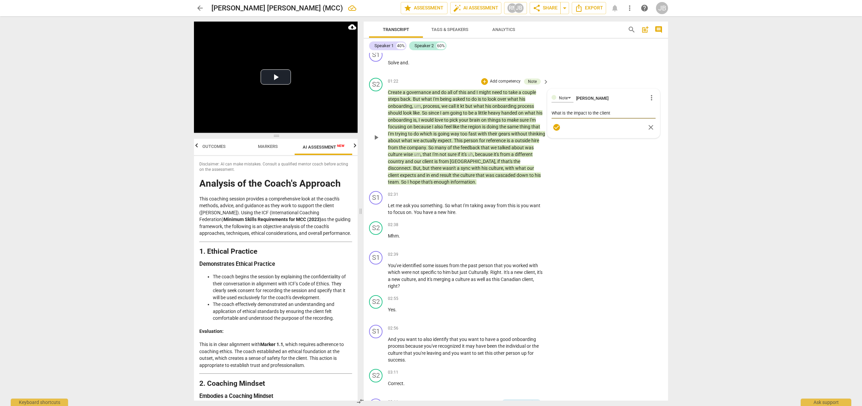
type textarea "What is the impact to the client"
type textarea "What is the impact to the client?"
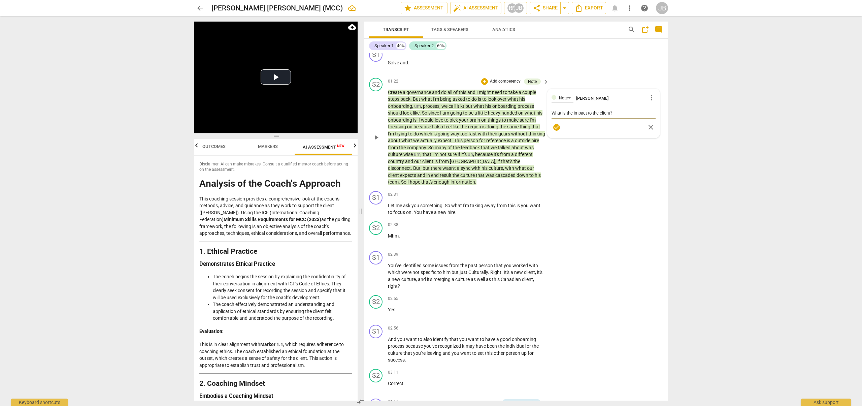
type textarea "What is the impact to the client?"
type textarea "What is the impact to the client? W"
type textarea "What is the impact to the client? Wh"
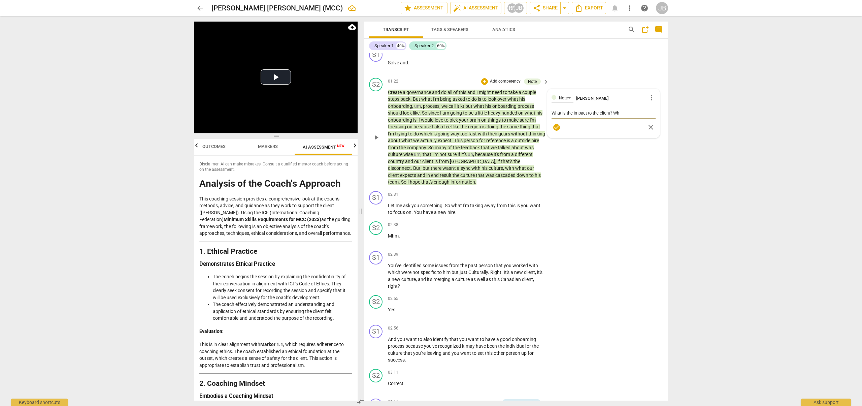
type textarea "What is the impact to the client? Wha"
type textarea "What is the impact to the client? [GEOGRAPHIC_DATA]"
type textarea "What is the impact to the client? Whart"
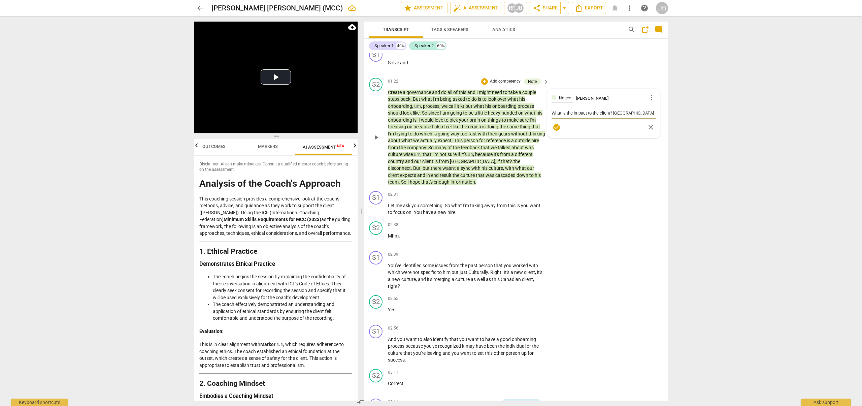
type textarea "What is the impact to the client? Whart"
type textarea "What is the impact to the client? Whart i"
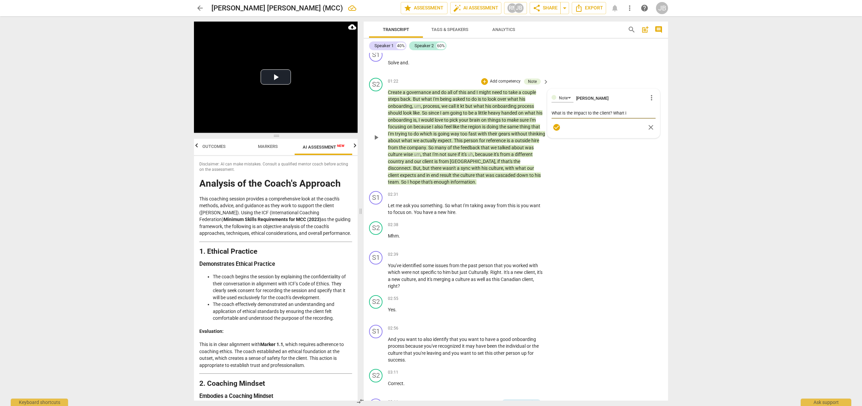
type textarea "What is the impact to the client? Whart"
type textarea "What is the impact to the client? [GEOGRAPHIC_DATA]"
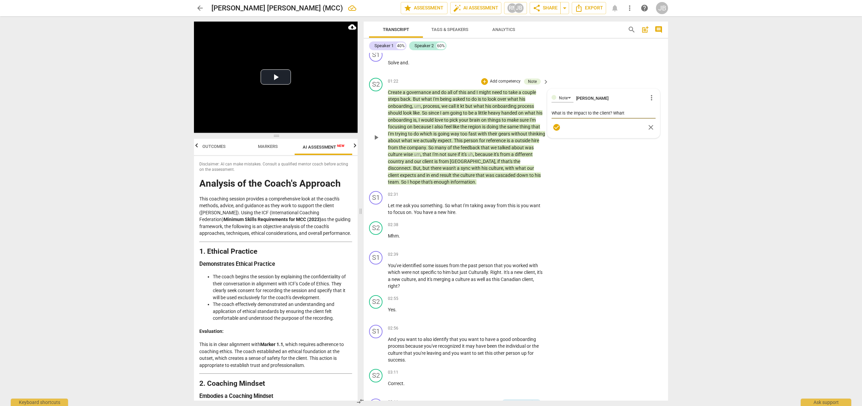
type textarea "What is the impact to the client? [GEOGRAPHIC_DATA]"
type textarea "What is the impact to the client? Wha"
type textarea "What is the impact to the client? What"
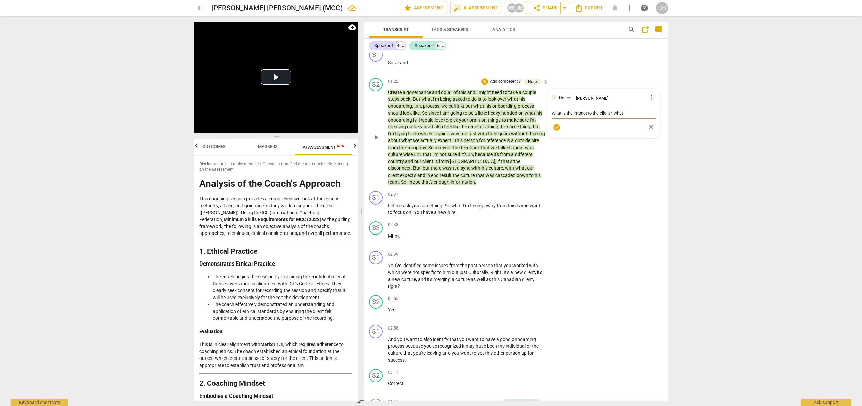
type textarea "What is the impact to the client? What"
type textarea "What is the impact to the client? What s"
type textarea "What is the impact to the client? What so"
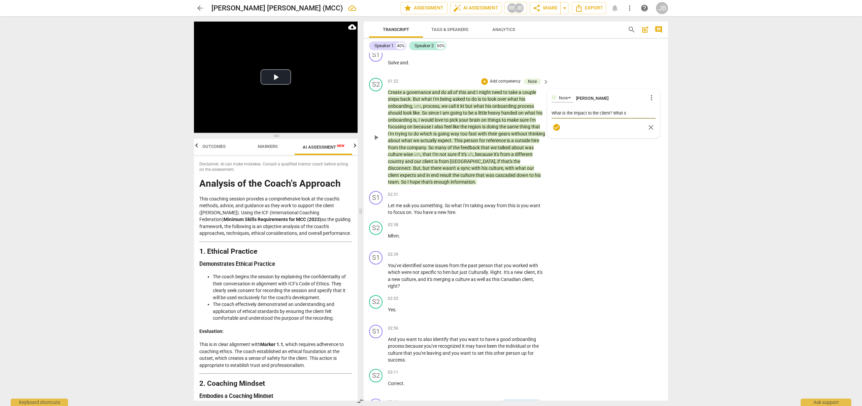
type textarea "What is the impact to the client? What so"
type textarea "What is the impact to the client? What sop"
type textarea "What is the impact to the client? What so"
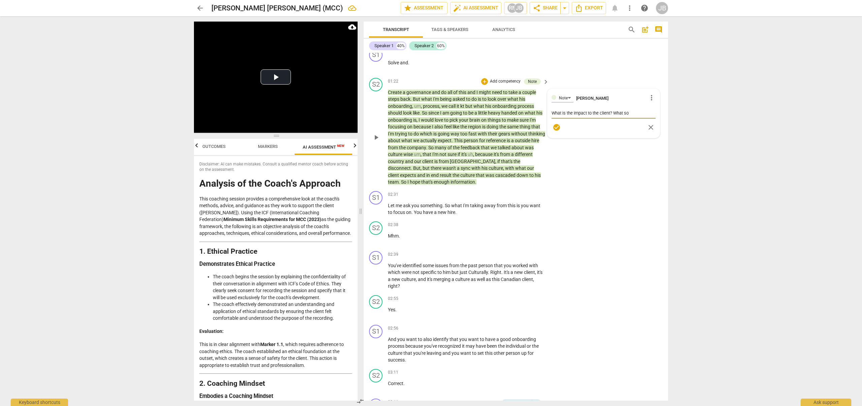
type textarea "What is the impact to the client? What s"
type textarea "What is the impact to the client? What"
type textarea "What is the impact to the client? What d"
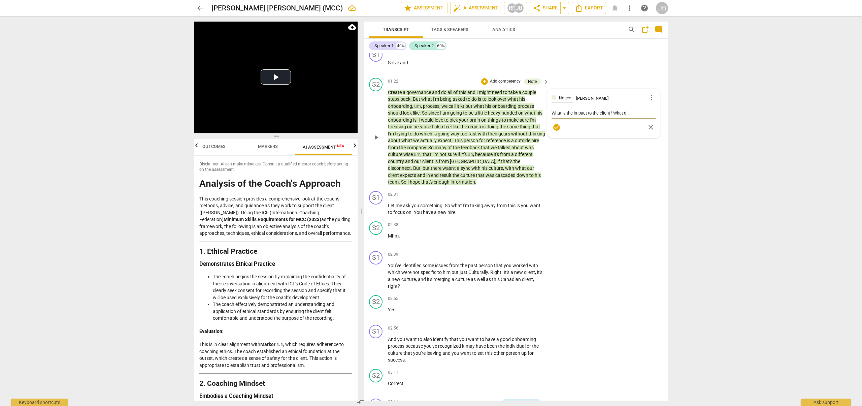
type textarea "What is the impact to the client? What do"
type textarea "What is the impact to the client? What doe"
type textarea "What is the impact to the client? What does"
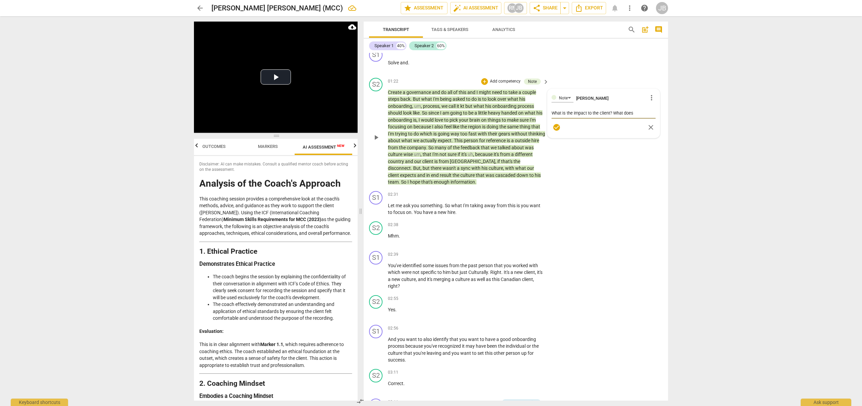
type textarea "What is the impact to the client? What does"
type textarea "What is the impact to the client? What does a"
type textarea "What is the impact to the client? What does al"
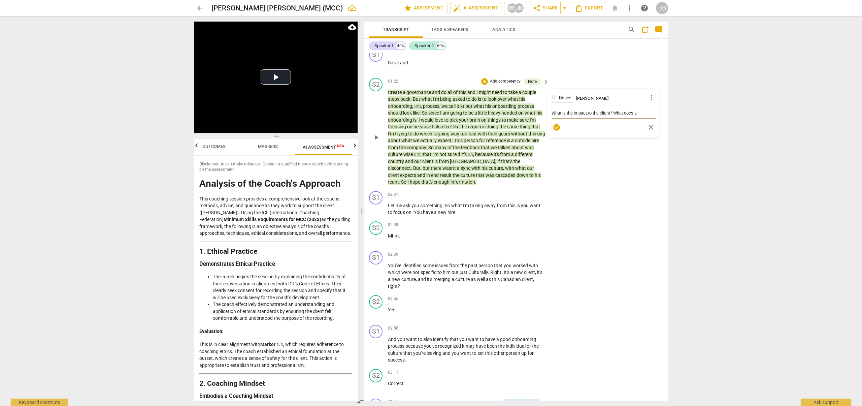
type textarea "What is the impact to the client? What does al"
type textarea "What is the impact to the client? What does all"
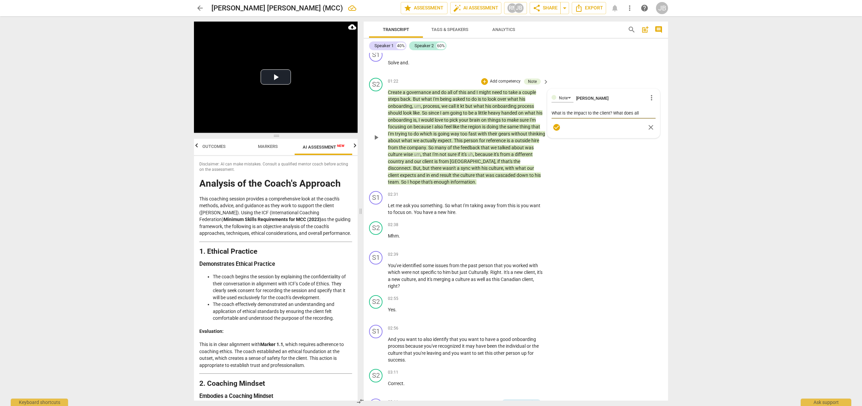
type textarea "What is the impact to the client? What does all t"
type textarea "What is the impact to the client? What does all th"
type textarea "What is the impact to the client? What does all ths"
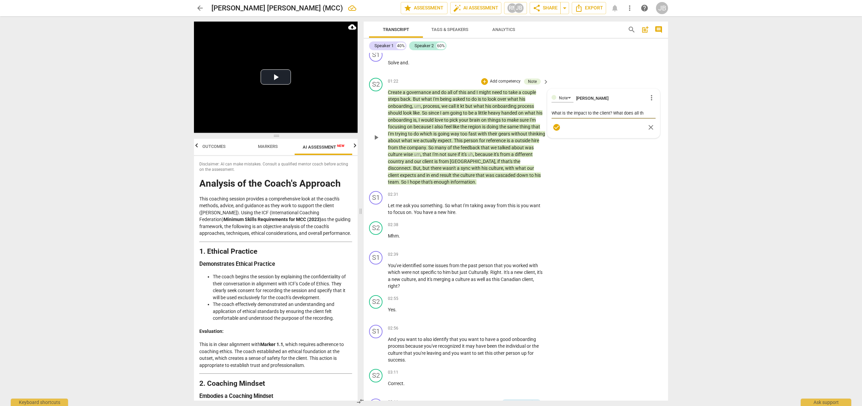
type textarea "What is the impact to the client? What does all ths"
type textarea "What is the impact to the client? What does all ths r"
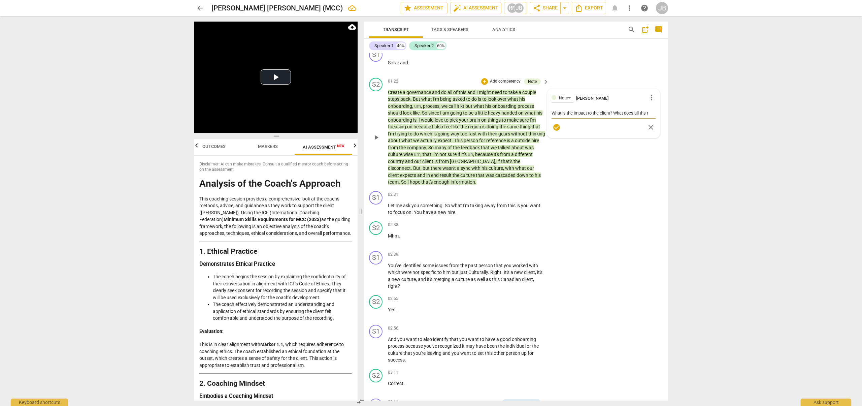
type textarea "What is the impact to the client? What does all ths re"
type textarea "What is the impact to the client? What does all ths rea"
type textarea "What is the impact to the client? What does all ths real"
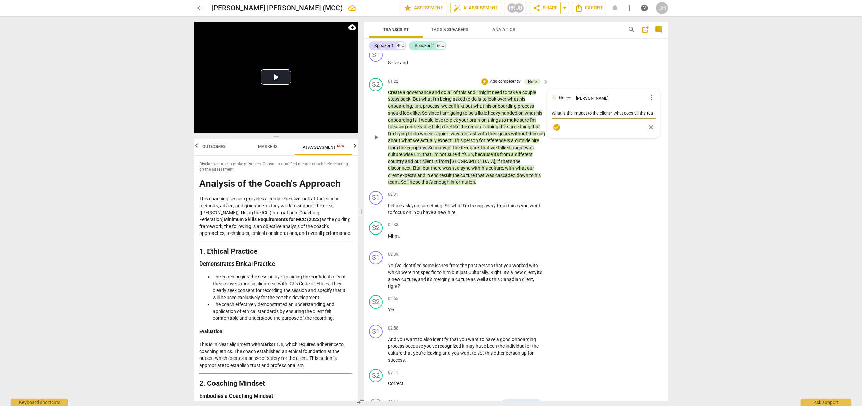
type textarea "What is the impact to the client? What does all ths real"
type textarea "What is the impact to the client? What does all ths reall"
drag, startPoint x: 574, startPoint y: 120, endPoint x: 643, endPoint y: 122, distance: 69.1
click at [643, 122] on div "What is the impact to the client? What does all ths really mean ? ex: there is …" at bounding box center [603, 116] width 104 height 17
click at [642, 122] on div "What is the impact to the client? What does all ths really mean ? ex: there is …" at bounding box center [603, 116] width 104 height 17
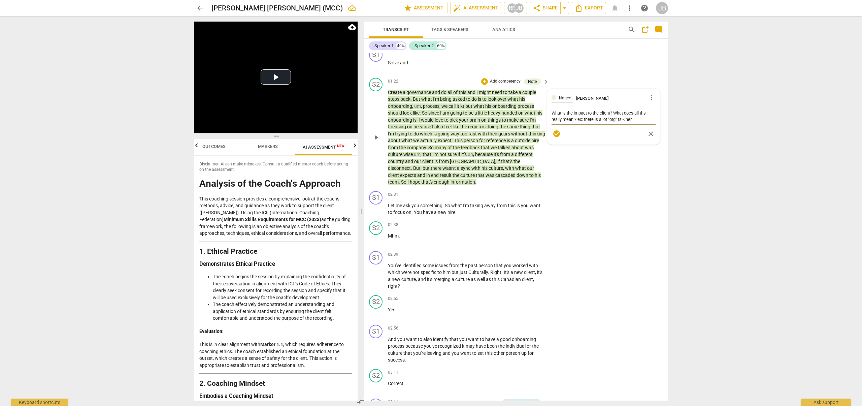
click at [643, 114] on textarea "What is the impact to the client? What does all ths really mean ? ex: there is …" at bounding box center [603, 116] width 104 height 13
drag, startPoint x: 575, startPoint y: 120, endPoint x: 642, endPoint y: 121, distance: 66.7
click at [642, 121] on textarea "What is the impact to the client? What does all this really mean ? ex: there is…" at bounding box center [603, 116] width 104 height 13
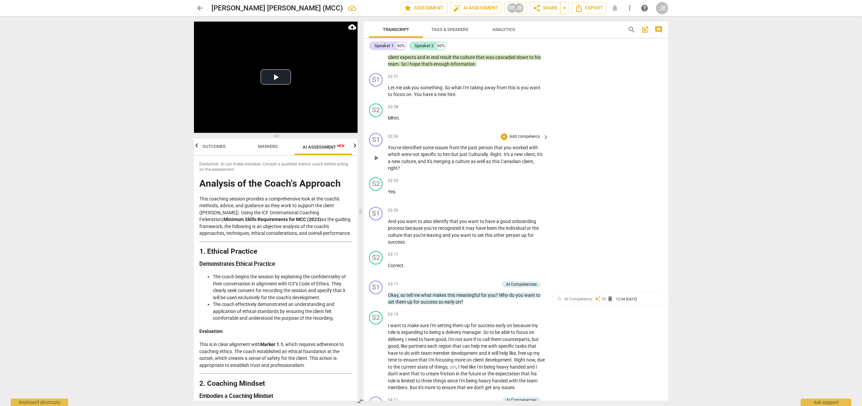
scroll to position [279, 0]
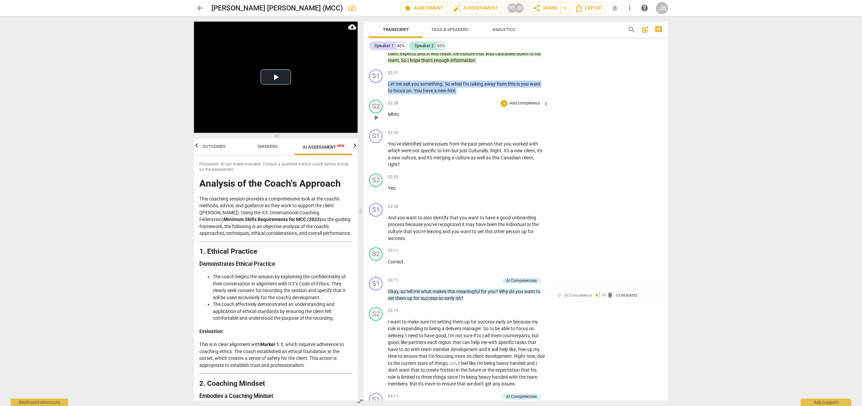
drag, startPoint x: 388, startPoint y: 84, endPoint x: 398, endPoint y: 107, distance: 25.2
click at [398, 107] on div "S1 play_arrow pause 00:00 + Add competency AI Competency 1.Ethical keyboard_arr…" at bounding box center [516, 226] width 304 height 347
click at [418, 234] on p "And you want to also identify that you want to have a good onboarding process b…" at bounding box center [467, 228] width 158 height 28
click at [472, 80] on icon "button" at bounding box center [472, 81] width 4 height 5
click at [511, 70] on p "Add competency" at bounding box center [525, 73] width 32 height 6
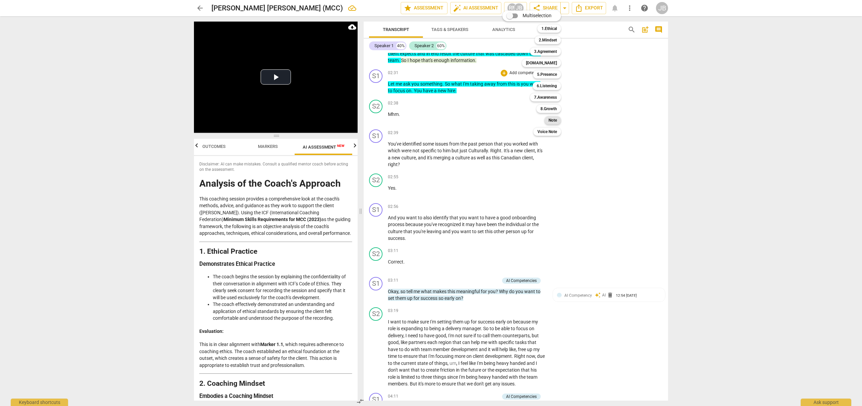
click at [559, 121] on div "Note" at bounding box center [552, 120] width 16 height 8
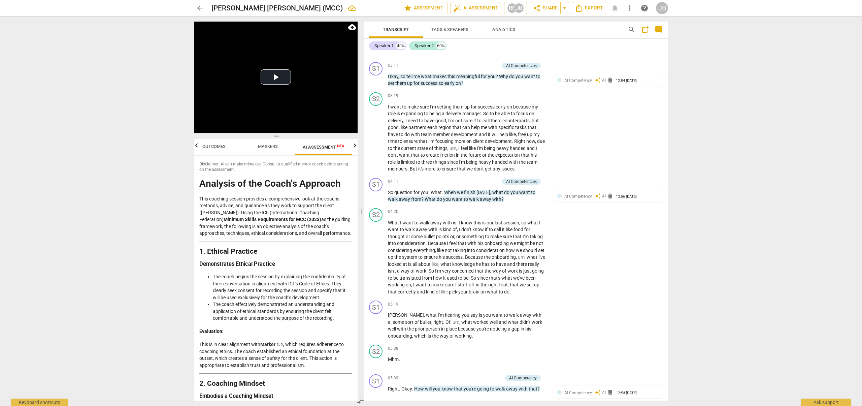
scroll to position [496, 0]
click at [441, 77] on p "Okay , so tell me what makes this meaningful for you ? Why do you want to set t…" at bounding box center [467, 79] width 158 height 14
click at [577, 77] on span "AI Competency" at bounding box center [578, 79] width 28 height 5
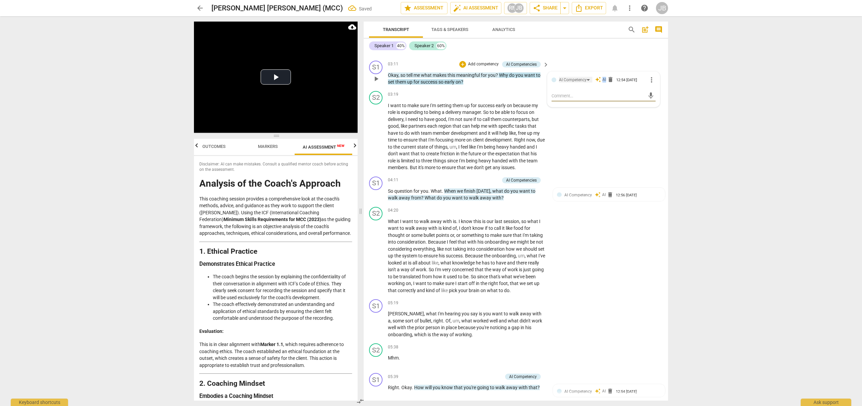
click at [576, 77] on div "AI Competency" at bounding box center [575, 79] width 33 height 6
click at [588, 79] on div "AI Competency" at bounding box center [575, 80] width 33 height 6
click at [588, 116] on div "3.Agreement" at bounding box center [581, 118] width 23 height 4
click at [553, 106] on input "3. Explores what is important" at bounding box center [554, 107] width 11 height 8
click at [556, 114] on input "4. Defines what to address" at bounding box center [554, 115] width 11 height 8
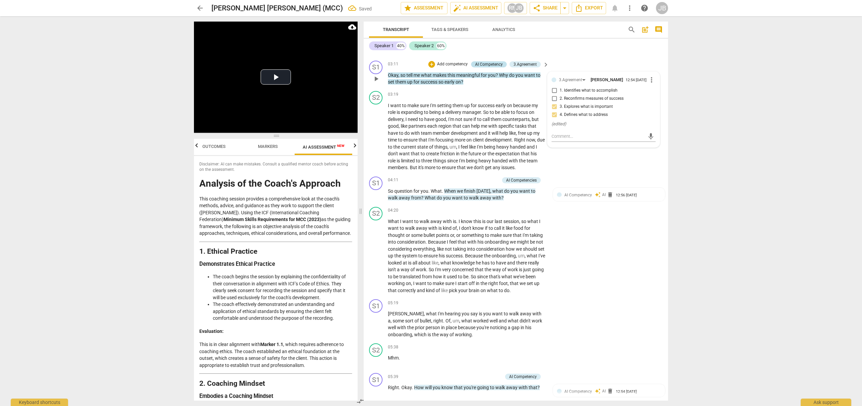
click at [501, 61] on div "AI Competency" at bounding box center [489, 64] width 28 height 6
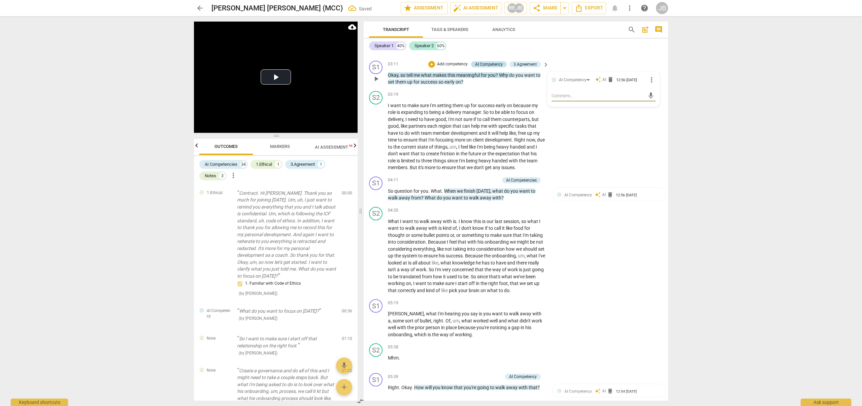
scroll to position [0, 0]
click at [612, 80] on div "AI Competency auto_awesome AI delete 12:56 [DATE]" at bounding box center [603, 79] width 89 height 6
click at [609, 79] on span "delete" at bounding box center [610, 79] width 7 height 7
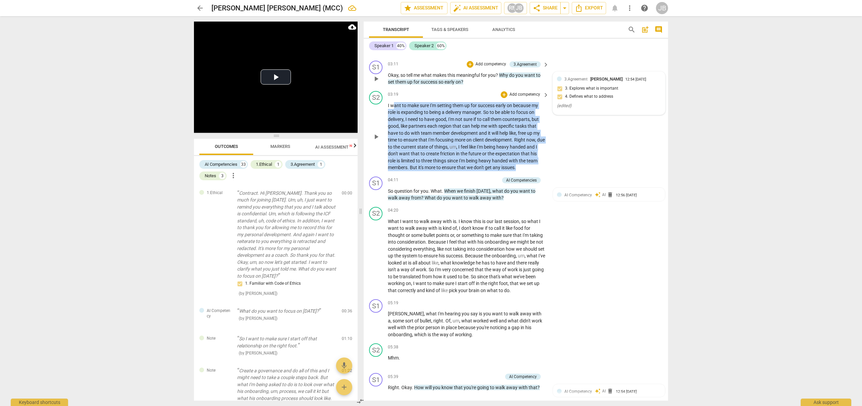
drag, startPoint x: 538, startPoint y: 168, endPoint x: 392, endPoint y: 104, distance: 159.8
click at [394, 104] on p "I want to make sure I'm setting them up for success early on because my role is…" at bounding box center [467, 136] width 158 height 69
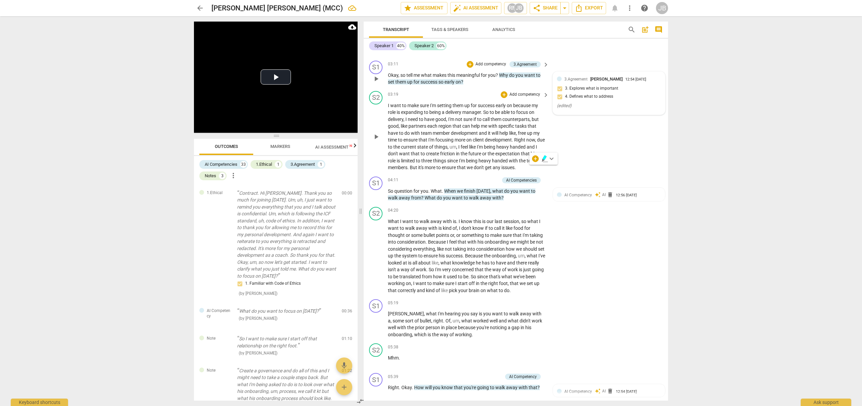
click at [379, 104] on div "S2 play_arrow pause" at bounding box center [378, 131] width 19 height 80
click at [382, 103] on div "S2 play_arrow pause" at bounding box center [378, 131] width 19 height 80
click at [501, 95] on div "+" at bounding box center [504, 94] width 7 height 7
click at [553, 143] on b "Note" at bounding box center [552, 141] width 8 height 8
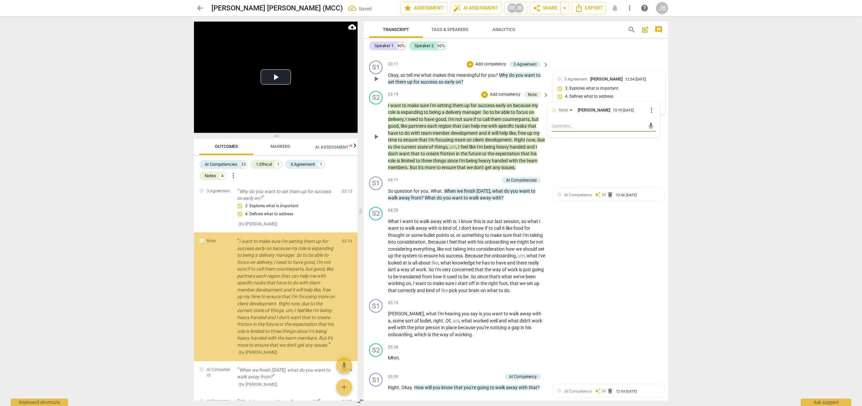
scroll to position [430, 0]
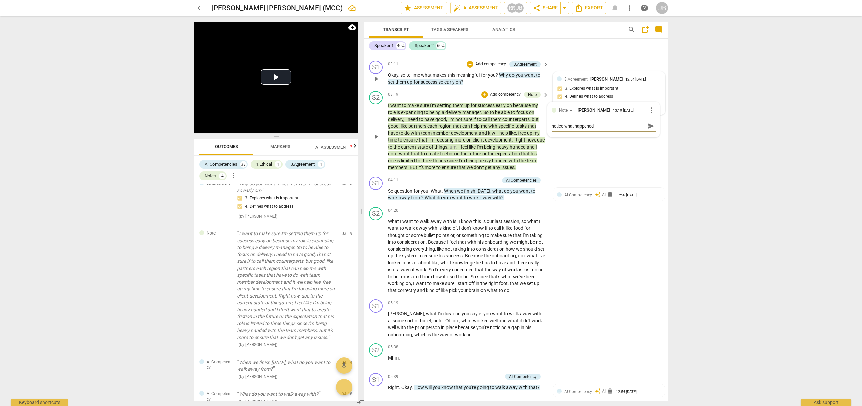
click at [553, 127] on textarea "notice what happened" at bounding box center [597, 126] width 93 height 6
click at [553, 126] on textarea "notice what happened" at bounding box center [597, 126] width 93 height 6
click at [588, 78] on div "3.Agreement [PERSON_NAME]" at bounding box center [594, 79] width 61 height 6
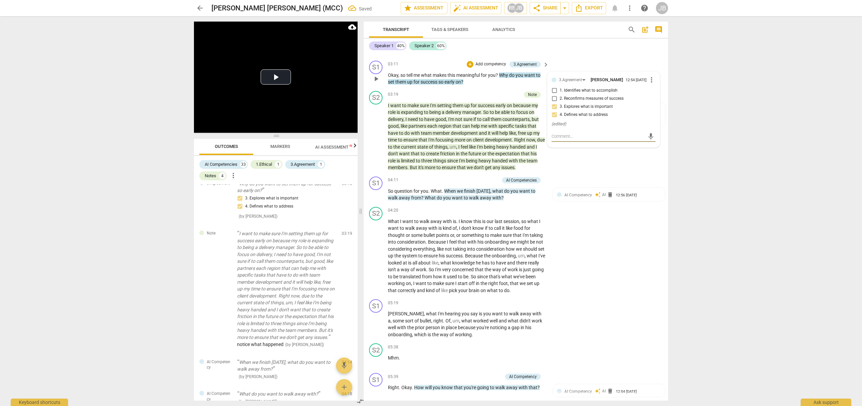
click at [567, 136] on textarea at bounding box center [597, 136] width 93 height 6
click at [578, 143] on textarea "Notice what happens when you stack these questions - theyb aer two dofferent qu…" at bounding box center [597, 139] width 93 height 13
drag, startPoint x: 568, startPoint y: 144, endPoint x: 644, endPoint y: 149, distance: 76.3
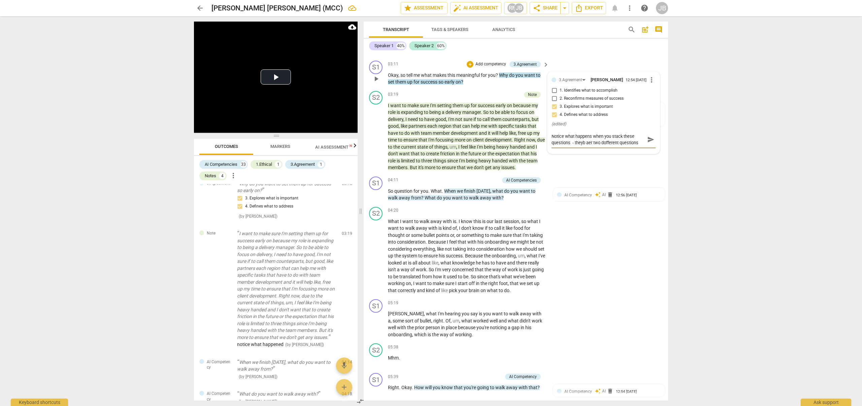
click at [644, 148] on div "Notice what happens when you stack these questions - theyb aer two dofferent qu…" at bounding box center [603, 139] width 104 height 17
drag, startPoint x: 598, startPoint y: 151, endPoint x: 617, endPoint y: 152, distance: 19.2
click at [617, 152] on textarea "Notice what happens when you stack these question. These are two different ques…" at bounding box center [597, 142] width 93 height 19
drag, startPoint x: 598, startPoint y: 149, endPoint x: 620, endPoint y: 151, distance: 21.7
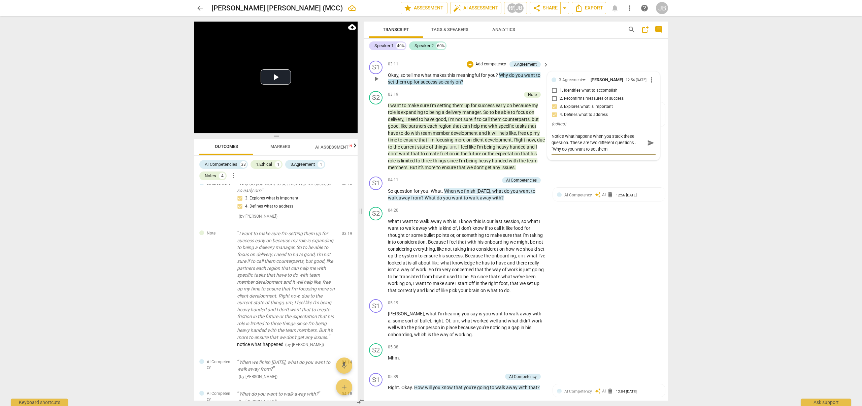
click at [620, 151] on textarea "Notice what happens when you stack these question. These are two different ques…" at bounding box center [597, 142] width 93 height 19
click at [612, 150] on textarea "Notice what happens when you stack these question. These are two different ques…" at bounding box center [597, 142] width 93 height 19
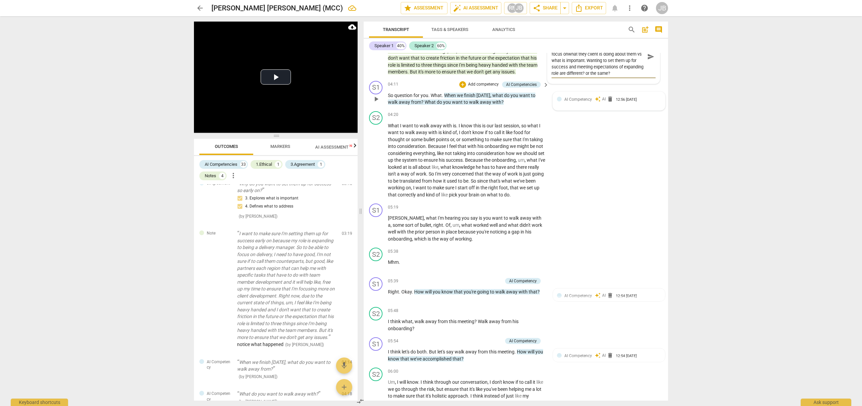
scroll to position [599, 0]
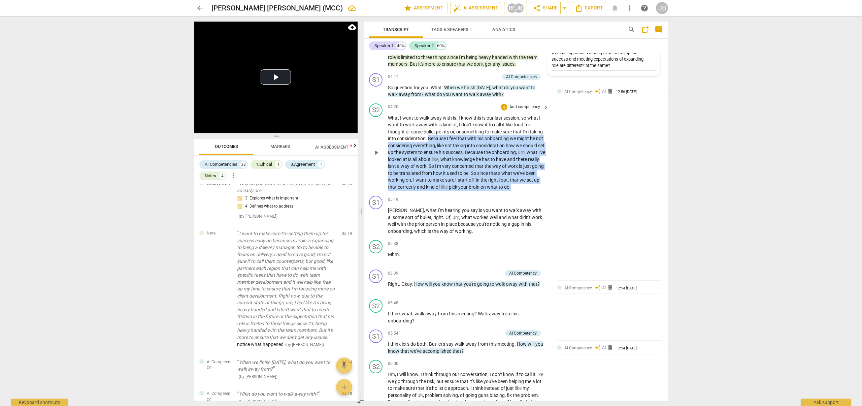
drag, startPoint x: 428, startPoint y: 139, endPoint x: 548, endPoint y: 171, distance: 124.0
click at [549, 187] on div "S2 play_arrow pause 04:20 + Add competency keyboard_arrow_right What I want to …" at bounding box center [516, 147] width 304 height 93
click at [501, 104] on div "+" at bounding box center [504, 107] width 7 height 7
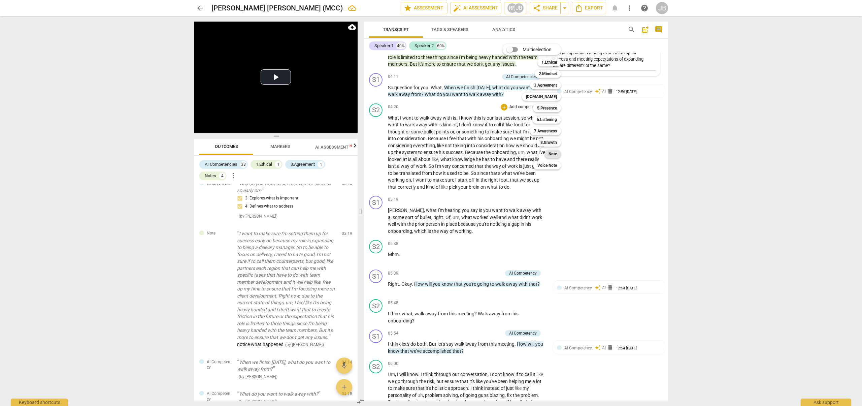
click at [549, 155] on b "Note" at bounding box center [552, 154] width 8 height 8
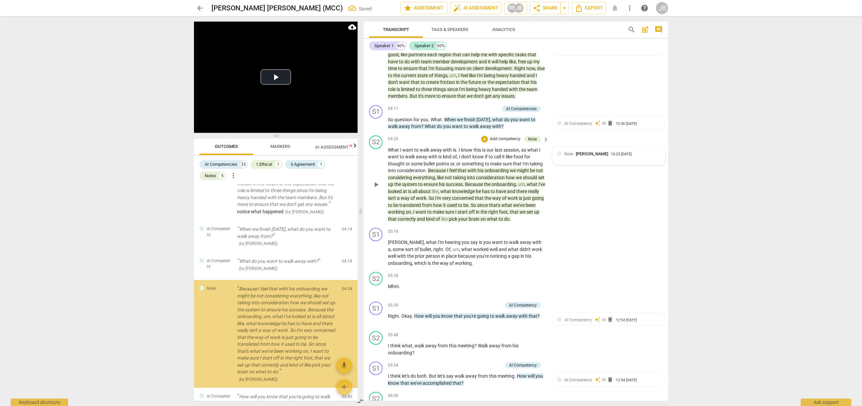
scroll to position [659, 0]
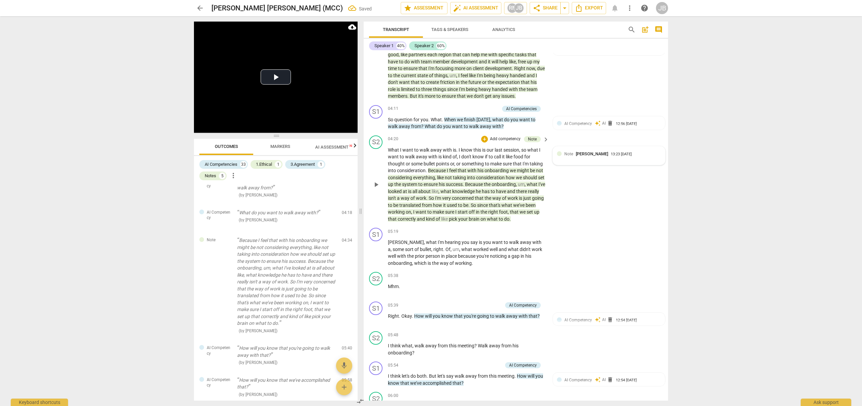
click at [573, 161] on div "Note [PERSON_NAME] 13:23 [DATE]" at bounding box center [609, 155] width 112 height 19
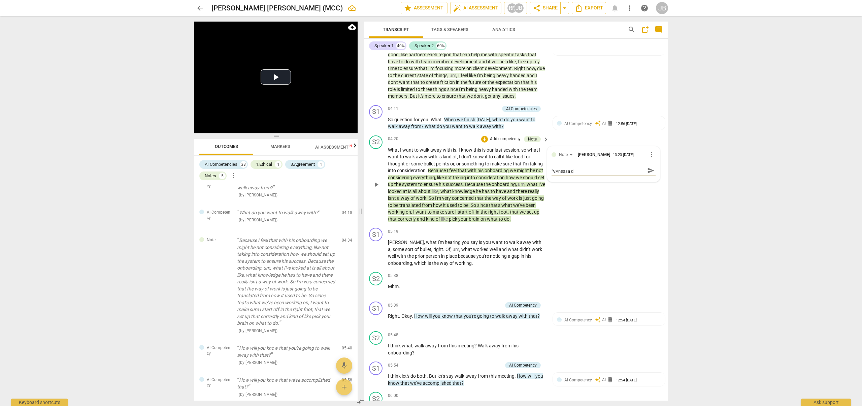
scroll to position [0, 0]
drag, startPoint x: 578, startPoint y: 177, endPoint x: 553, endPoint y: 177, distance: 25.6
click at [553, 177] on textarea "is how the "way it used to be" really the way "VAnessa did it" at bounding box center [597, 173] width 93 height 13
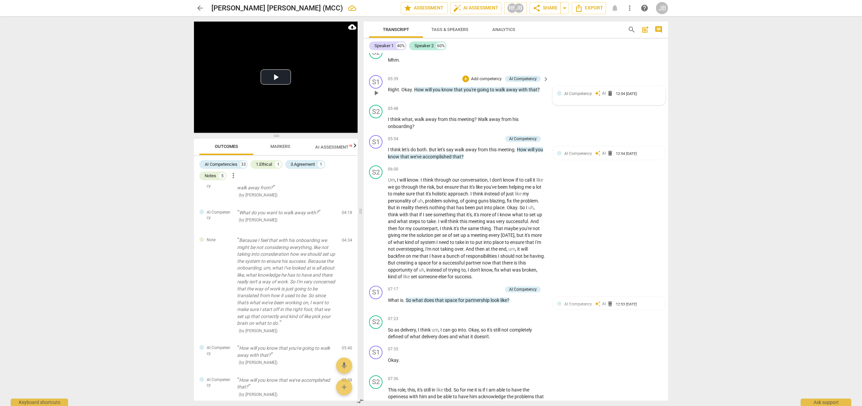
scroll to position [844, 0]
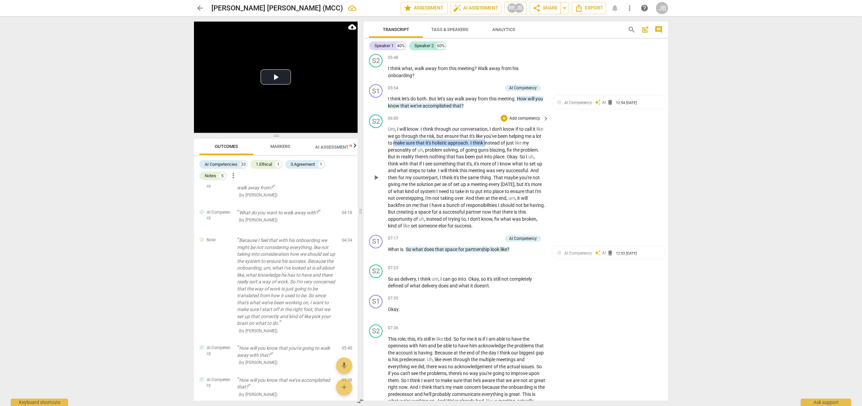
drag, startPoint x: 405, startPoint y: 144, endPoint x: 497, endPoint y: 145, distance: 91.6
click at [497, 145] on p "Um , I will know . I think through our conversation , I don't know if to call i…" at bounding box center [467, 178] width 158 height 104
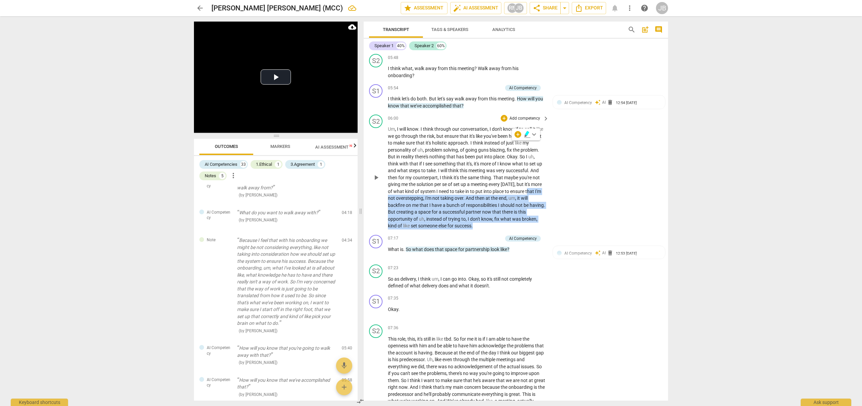
drag, startPoint x: 388, startPoint y: 197, endPoint x: 544, endPoint y: 226, distance: 158.2
click at [544, 226] on div "Um , I will know . I think through our conversation , I don't know if to call i…" at bounding box center [469, 178] width 162 height 104
drag, startPoint x: 544, startPoint y: 226, endPoint x: 492, endPoint y: 218, distance: 53.0
click at [544, 225] on div "Um , I will know . I think through our conversation , I don't know if to call i…" at bounding box center [469, 178] width 162 height 104
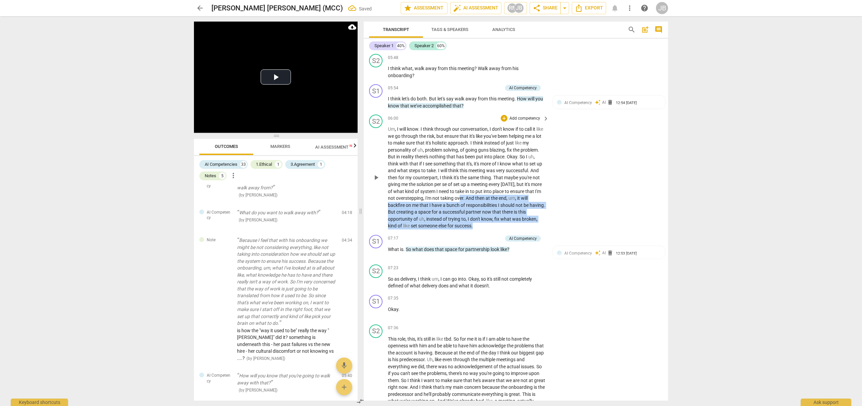
drag, startPoint x: 477, startPoint y: 197, endPoint x: 550, endPoint y: 223, distance: 77.3
click at [550, 223] on div "S2 play_arrow pause 06:00 + Add competency keyboard_arrow_right Um , I will kno…" at bounding box center [516, 172] width 304 height 120
drag, startPoint x: 494, startPoint y: 177, endPoint x: 538, endPoint y: 211, distance: 55.7
click at [534, 224] on p "Um , I will know . I think through our conversation , I don't know if to call i…" at bounding box center [467, 178] width 158 height 104
click at [505, 117] on div "+" at bounding box center [504, 118] width 7 height 7
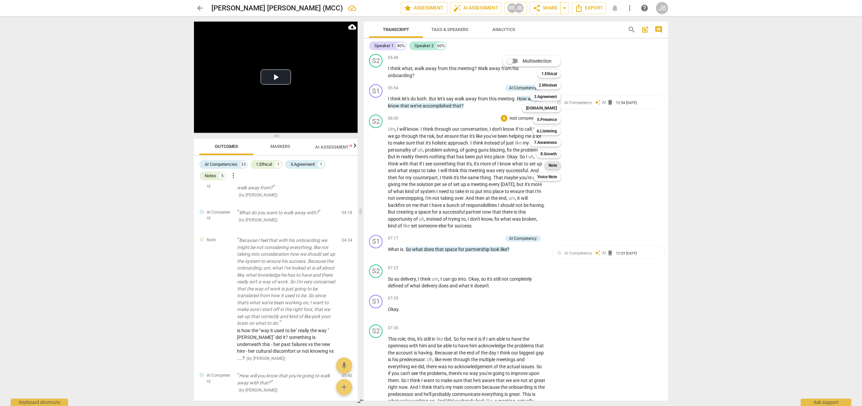
click at [554, 166] on b "Note" at bounding box center [552, 165] width 8 height 8
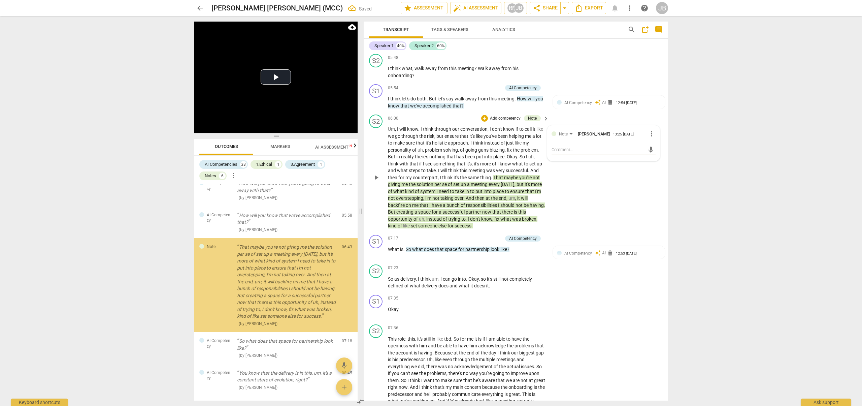
scroll to position [855, 0]
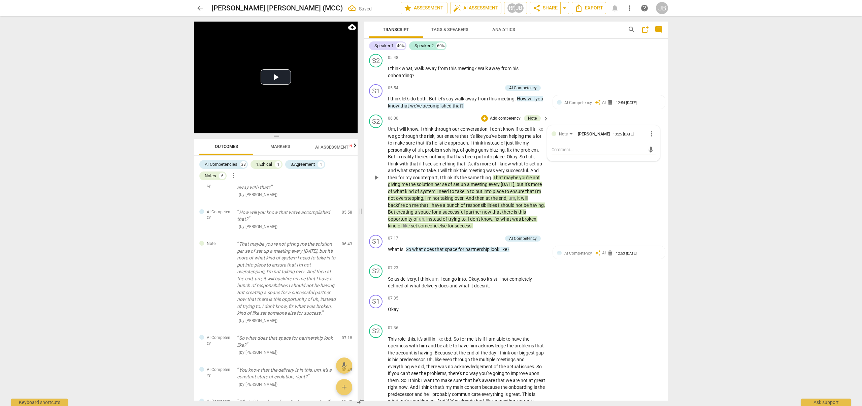
click at [569, 148] on textarea at bounding box center [597, 149] width 93 height 6
drag, startPoint x: 612, startPoint y: 150, endPoint x: 620, endPoint y: 149, distance: 7.8
click at [613, 150] on textarea "bingo - i wnat to make sure that Iam successful" at bounding box center [597, 149] width 93 height 6
click at [641, 149] on textarea "bingo - i wnat to make sure that I am successful" at bounding box center [597, 149] width 93 height 6
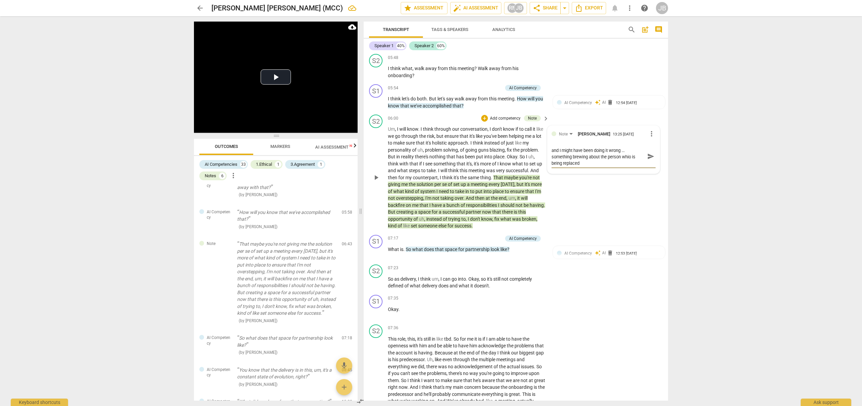
click at [558, 163] on textarea "bingo - i wnat to make sure that I am successful and I might have been doing it…" at bounding box center [597, 155] width 93 height 19
click at [603, 161] on textarea "bingo - i wnat to make sure that I am successful and I might have been doing it…" at bounding box center [597, 155] width 93 height 19
click at [603, 162] on textarea "bingo - i wnat to make sure that I am successful and I might have been doing it…" at bounding box center [597, 155] width 93 height 19
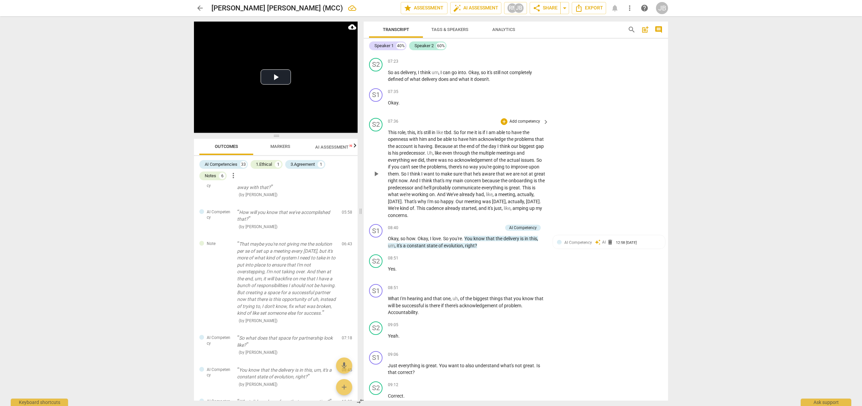
scroll to position [1050, 0]
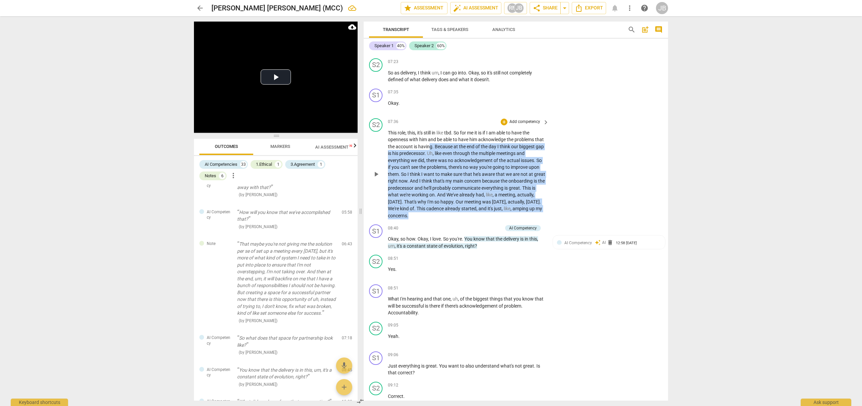
drag, startPoint x: 439, startPoint y: 144, endPoint x: 527, endPoint y: 215, distance: 113.1
click at [527, 215] on p "This role , this , it's still in like tbd . So for me it is if I am able to hav…" at bounding box center [467, 174] width 158 height 90
click at [479, 207] on icon "button" at bounding box center [480, 205] width 4 height 5
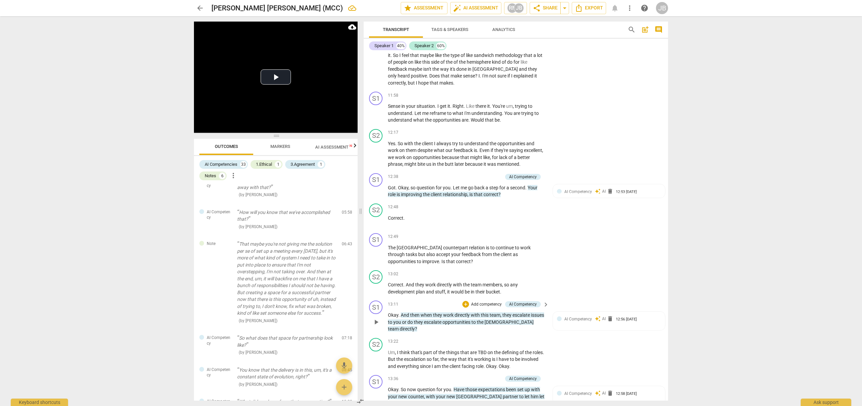
scroll to position [1642, 0]
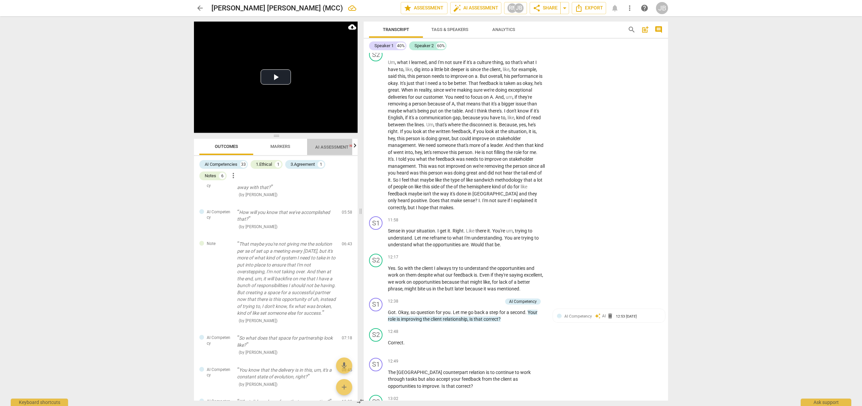
click at [342, 147] on span "AI Assessment New" at bounding box center [336, 146] width 42 height 5
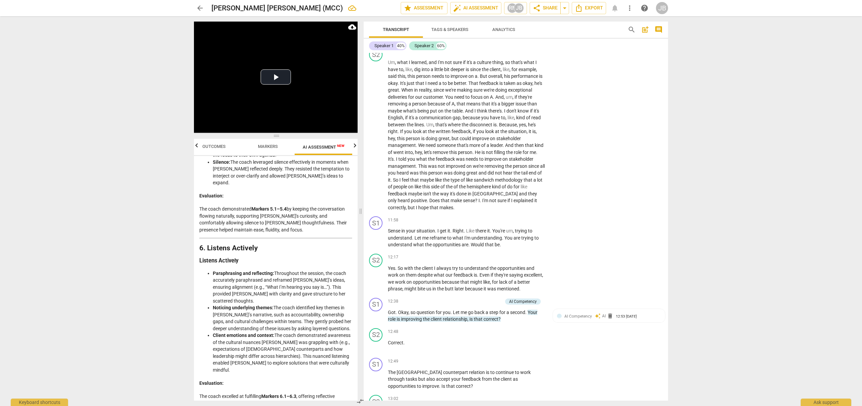
scroll to position [730, 0]
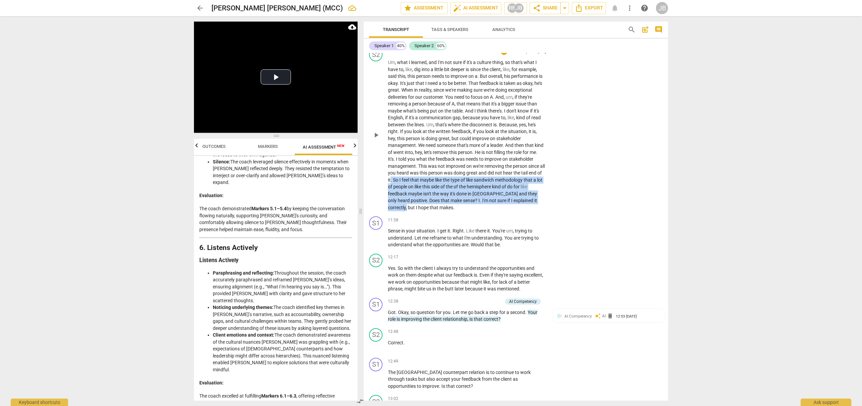
drag, startPoint x: 397, startPoint y: 180, endPoint x: 546, endPoint y: 201, distance: 150.6
click at [546, 201] on div "Um , what I learned , and I'm not sure if it's a culture thing , so that's what…" at bounding box center [469, 135] width 162 height 152
click at [552, 191] on icon "button" at bounding box center [551, 192] width 7 height 8
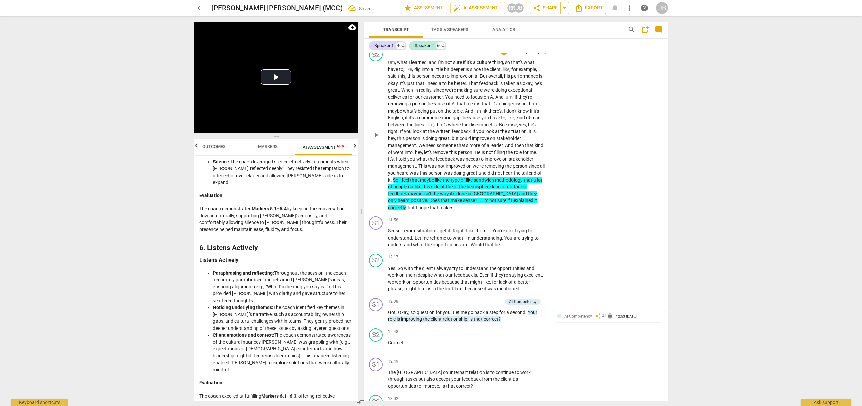
scroll to position [1876, 0]
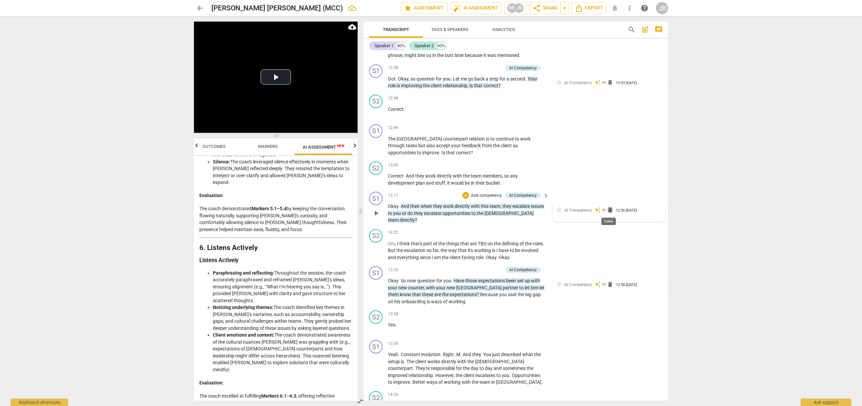
click at [607, 209] on span "delete" at bounding box center [610, 209] width 7 height 7
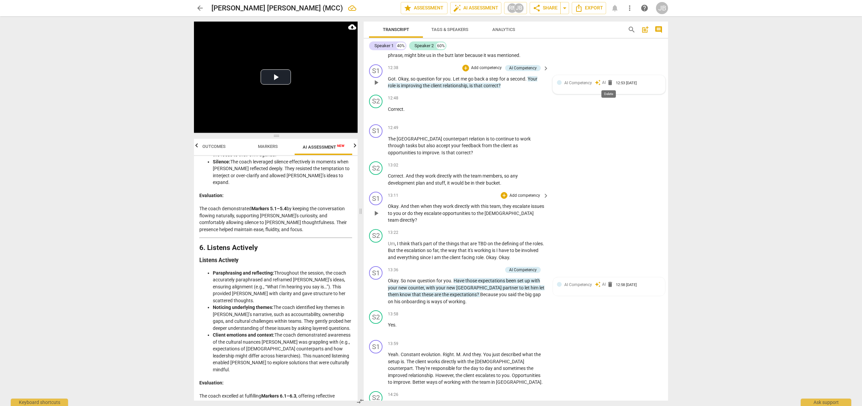
click at [607, 83] on span "delete" at bounding box center [610, 82] width 7 height 7
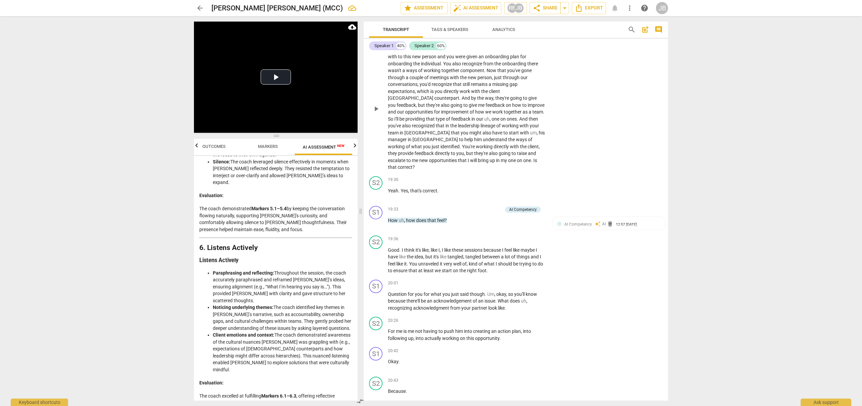
scroll to position [2753, 0]
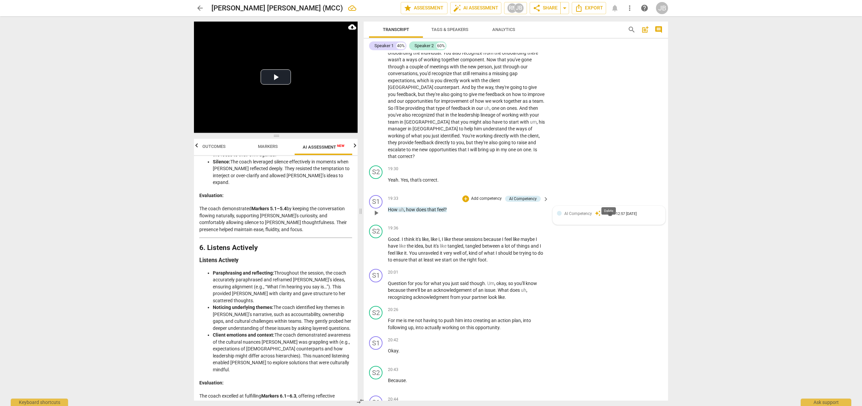
click at [610, 210] on span "delete" at bounding box center [610, 213] width 7 height 7
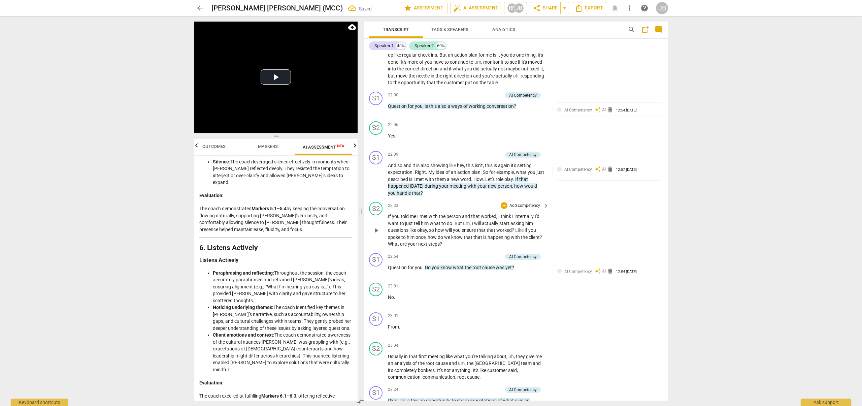
scroll to position [3255, 0]
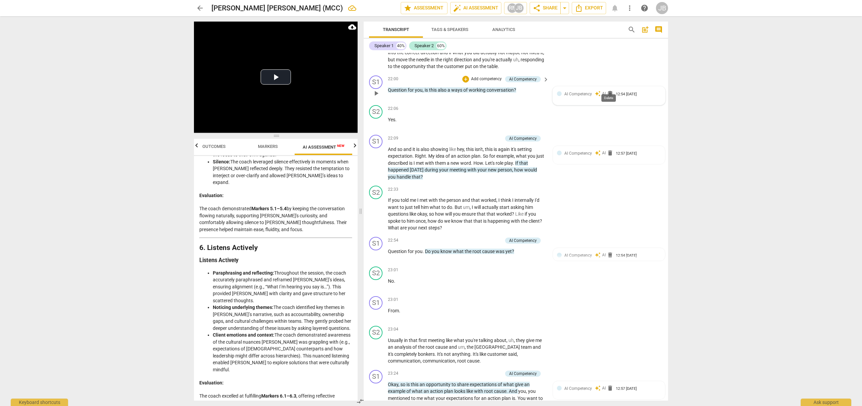
click at [611, 90] on span "delete" at bounding box center [610, 93] width 7 height 7
click at [608, 149] on span "delete" at bounding box center [610, 152] width 7 height 7
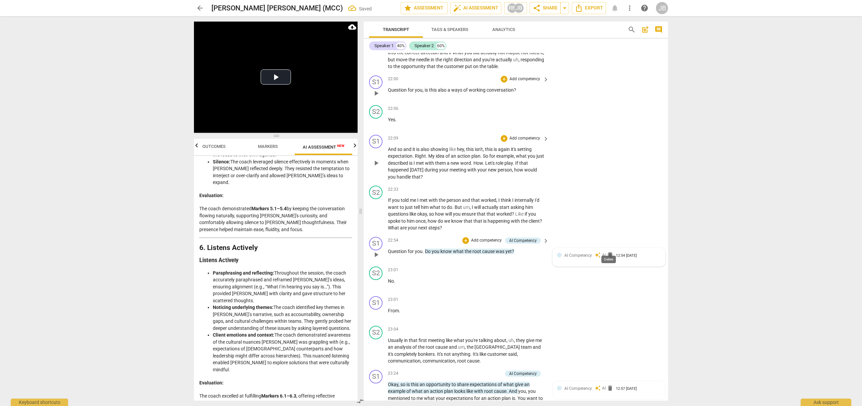
click at [610, 251] on span "delete" at bounding box center [610, 254] width 7 height 7
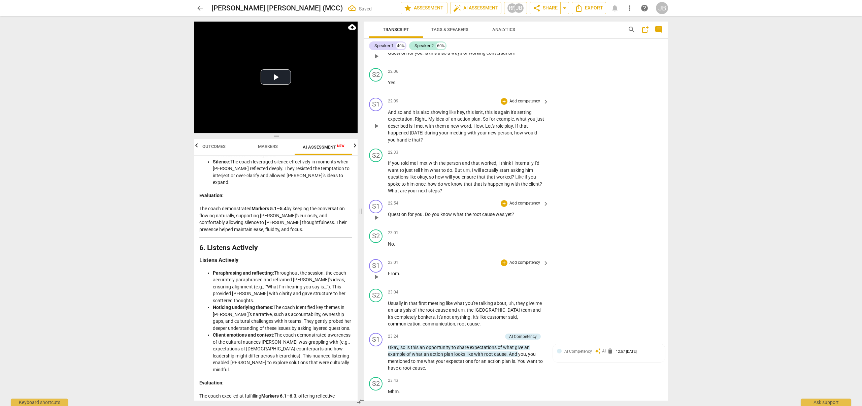
scroll to position [3377, 0]
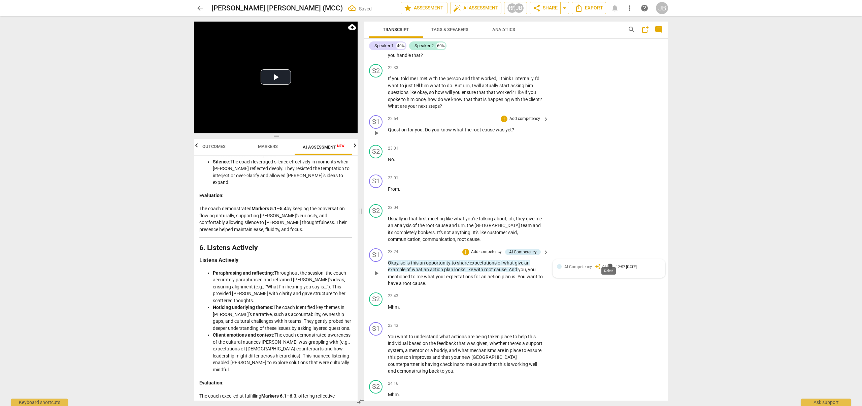
click at [609, 263] on span "delete" at bounding box center [610, 266] width 7 height 7
click at [609, 261] on div "S1 play_arrow pause 23:24 + Add competency keyboard_arrow_right Okay , so is th…" at bounding box center [516, 267] width 304 height 44
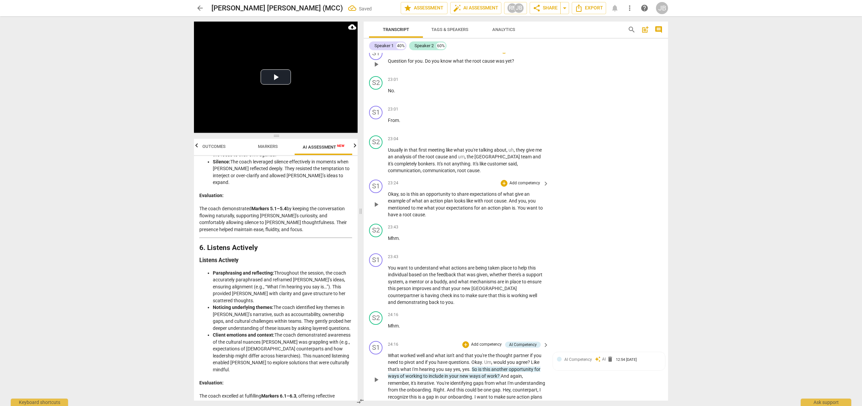
scroll to position [3582, 0]
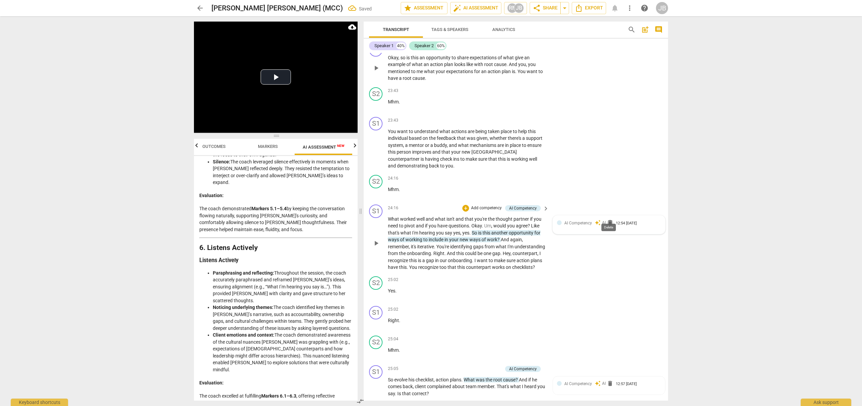
click at [609, 219] on span "delete" at bounding box center [610, 222] width 7 height 7
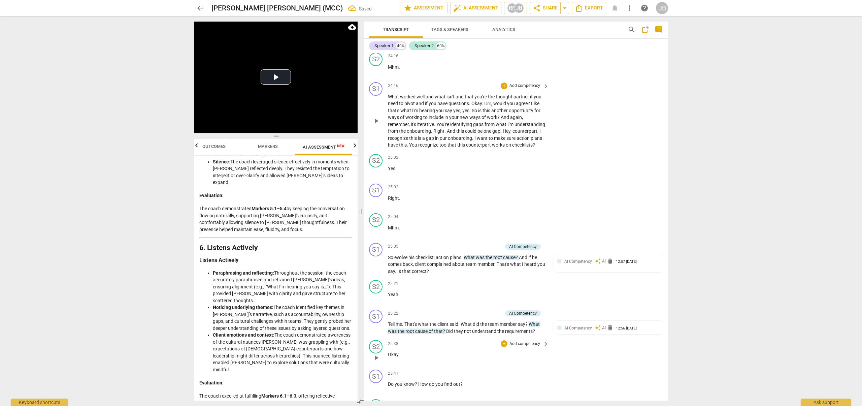
scroll to position [3809, 0]
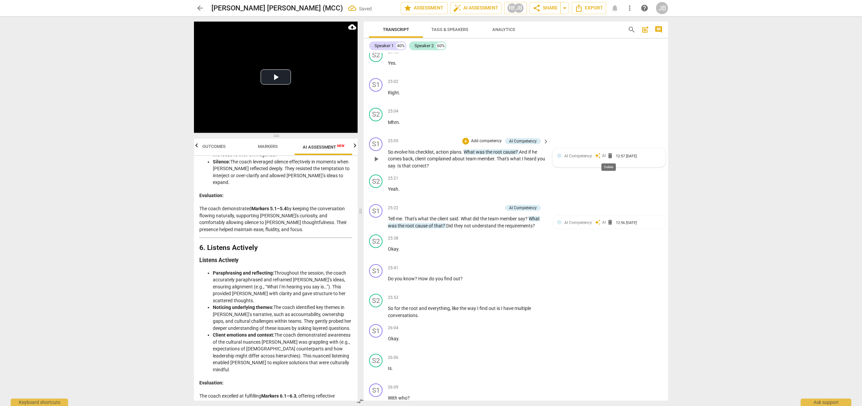
click at [611, 157] on span "delete" at bounding box center [610, 155] width 7 height 7
click at [611, 226] on div "AI Competency auto_awesome AI delete 12:56 [DATE]" at bounding box center [609, 224] width 104 height 10
click at [610, 224] on span "delete" at bounding box center [610, 223] width 7 height 7
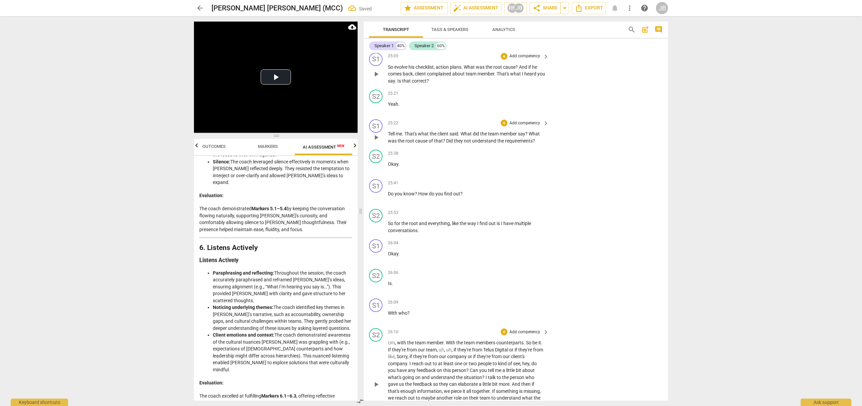
scroll to position [4119, 0]
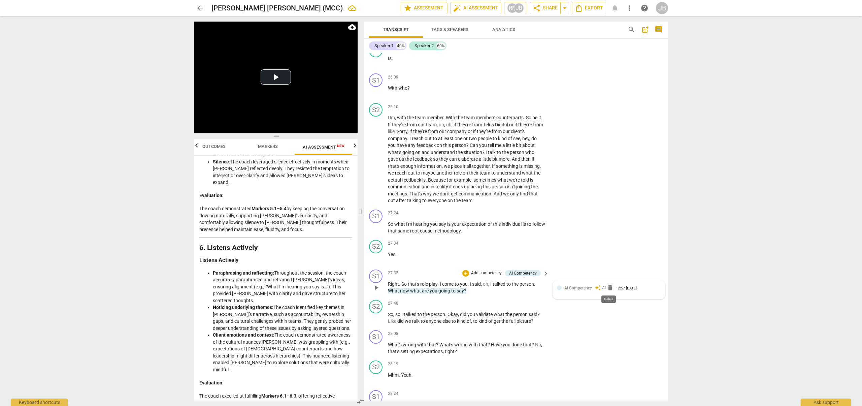
click at [608, 285] on span "delete" at bounding box center [610, 287] width 7 height 7
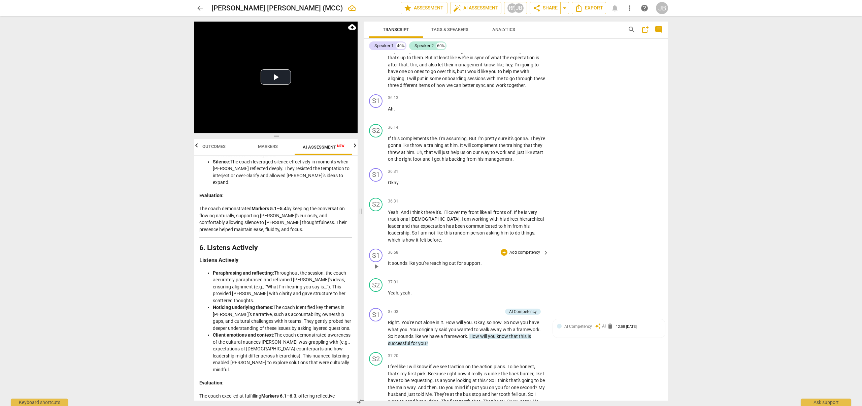
scroll to position [5832, 0]
click at [610, 329] on span "delete" at bounding box center [610, 326] width 7 height 7
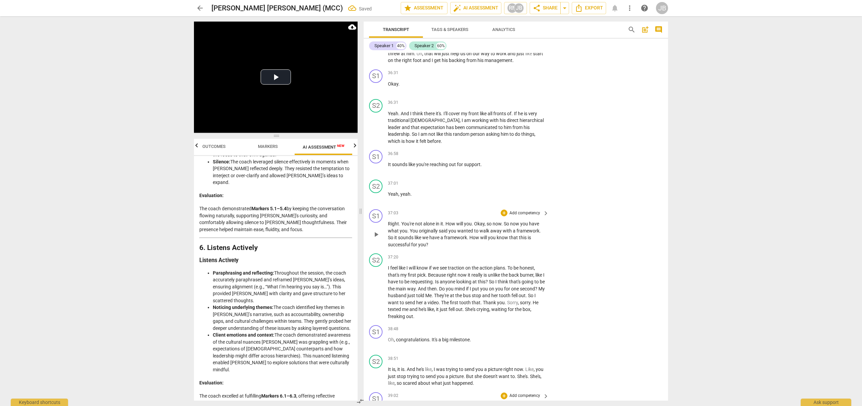
scroll to position [6036, 0]
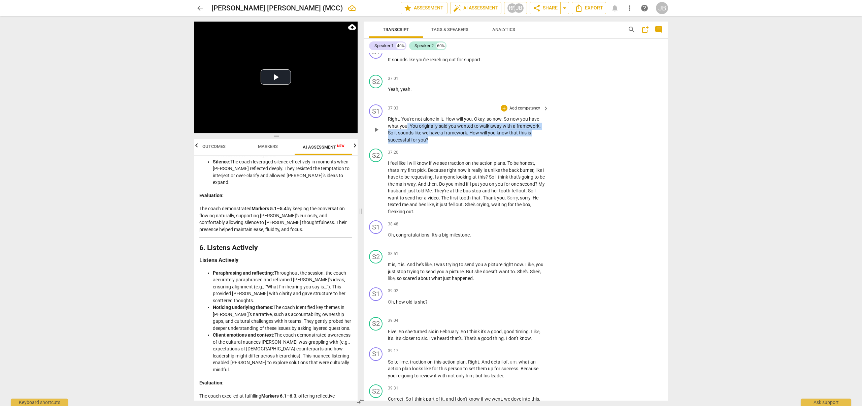
drag, startPoint x: 405, startPoint y: 130, endPoint x: 581, endPoint y: 150, distance: 177.2
click at [581, 146] on div "S1 play_arrow pause 37:03 + Add competency keyboard_arrow_right Right . You're …" at bounding box center [516, 124] width 304 height 44
click at [446, 137] on icon "button" at bounding box center [444, 138] width 7 height 8
click at [504, 111] on div "+" at bounding box center [504, 108] width 7 height 7
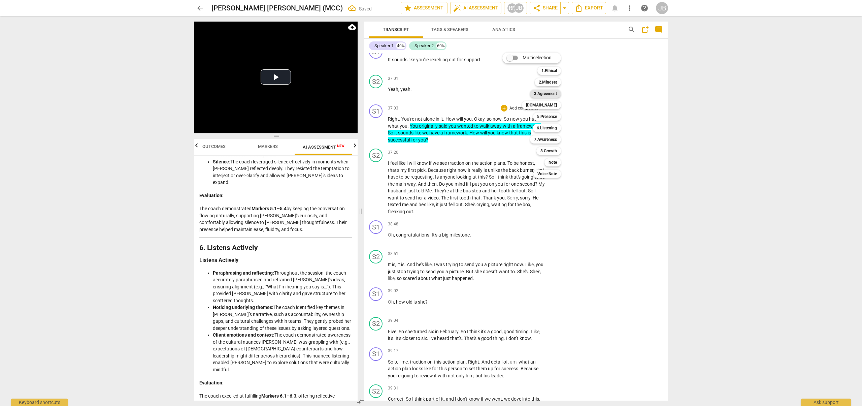
click at [552, 94] on b "3.Agreement" at bounding box center [545, 94] width 23 height 8
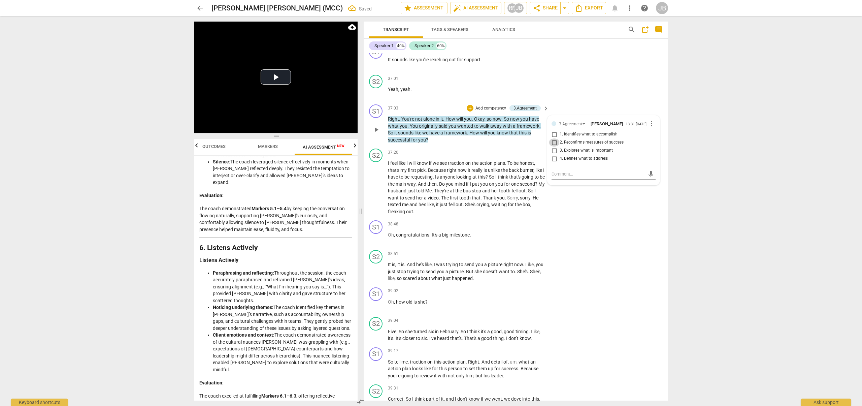
click at [555, 146] on input "2. Reconfirms measures of success" at bounding box center [554, 142] width 11 height 8
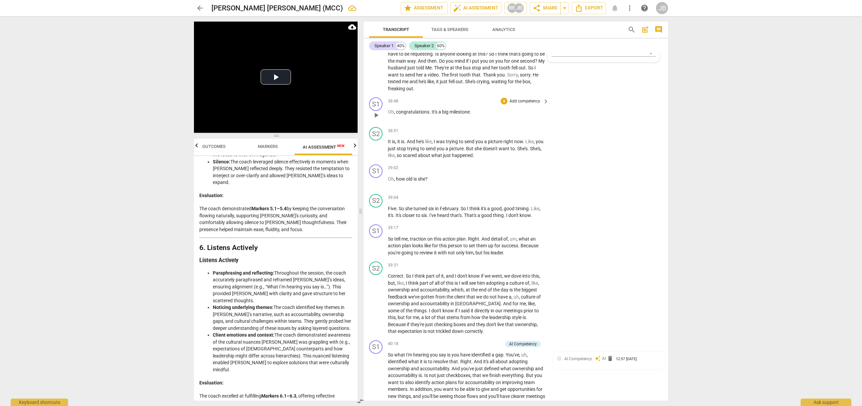
scroll to position [6165, 0]
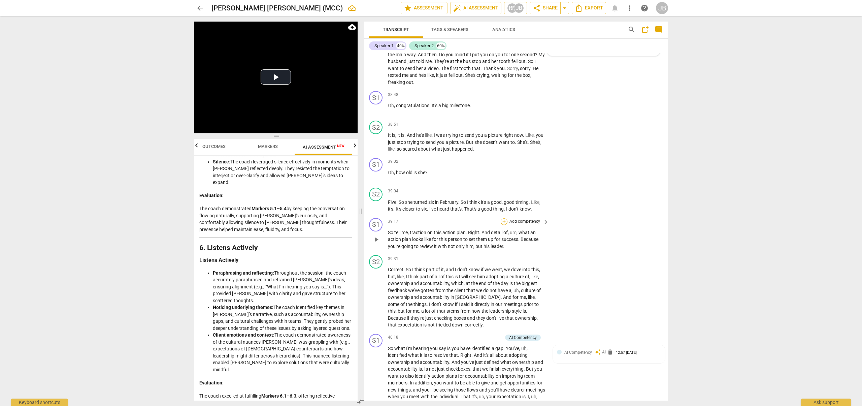
click at [504, 225] on div "+" at bounding box center [504, 221] width 7 height 7
click at [554, 249] on b "7.Awareness" at bounding box center [545, 252] width 23 height 8
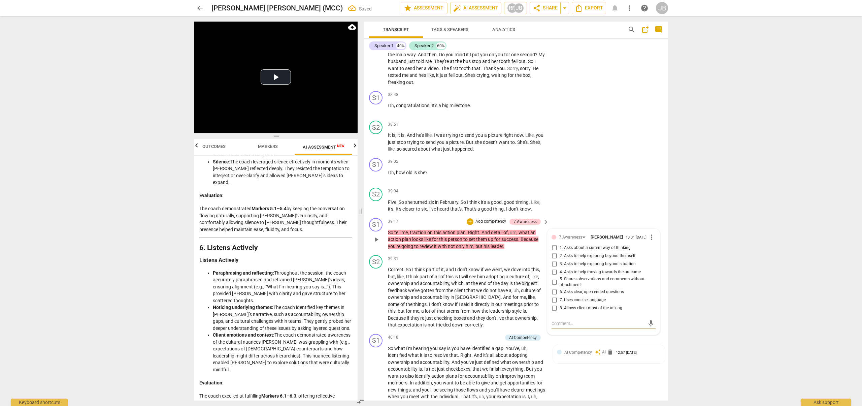
click at [598, 267] on span "3. Asks to help exploring beyond situation" at bounding box center [598, 264] width 76 height 6
click at [560, 268] on input "3. Asks to help exploring beyond situation" at bounding box center [554, 264] width 11 height 8
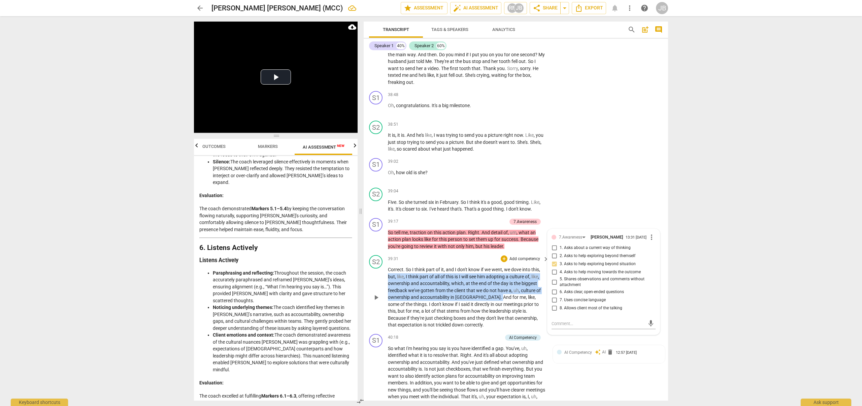
drag, startPoint x: 467, startPoint y: 304, endPoint x: 387, endPoint y: 285, distance: 82.2
click at [387, 285] on div "S2 play_arrow pause 39:31 + Add competency keyboard_arrow_right Correct . So I …" at bounding box center [516, 291] width 304 height 79
click at [483, 293] on icon "button" at bounding box center [483, 294] width 4 height 5
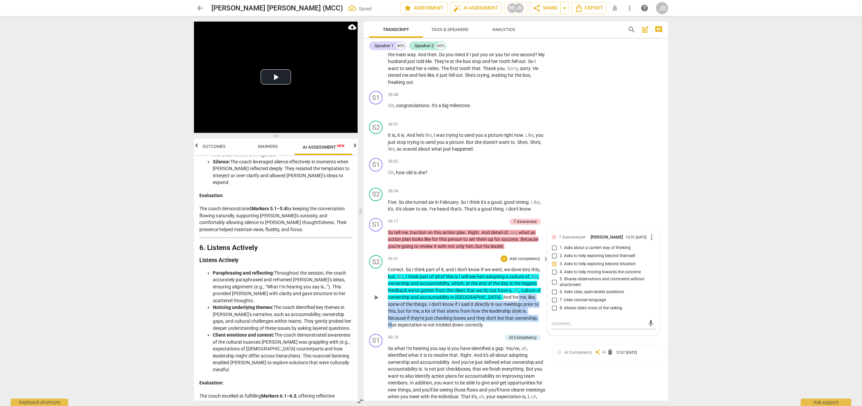
drag, startPoint x: 484, startPoint y: 304, endPoint x: 499, endPoint y: 327, distance: 27.3
click at [498, 326] on p "Correct . So I think part of it , and I don't know if we went , we dove into th…" at bounding box center [467, 297] width 158 height 62
click at [492, 262] on div "39:31 + Add competency keyboard_arrow_right" at bounding box center [469, 258] width 162 height 7
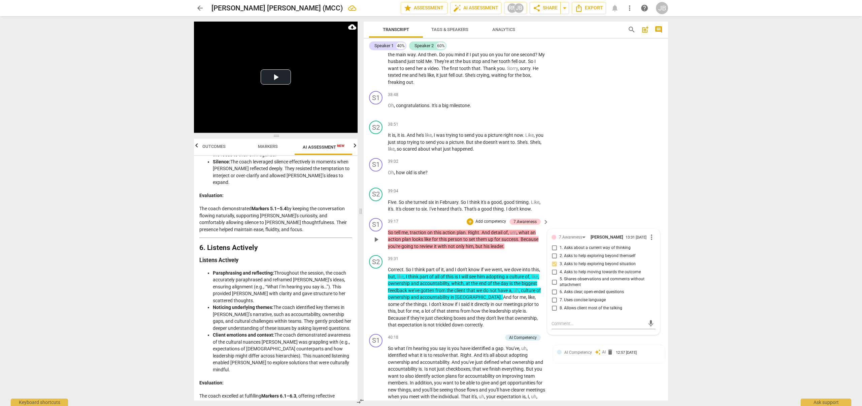
click at [627, 223] on div "S1 play_arrow pause 39:17 + Add competency 7.Awareness keyboard_arrow_right So …" at bounding box center [516, 233] width 304 height 37
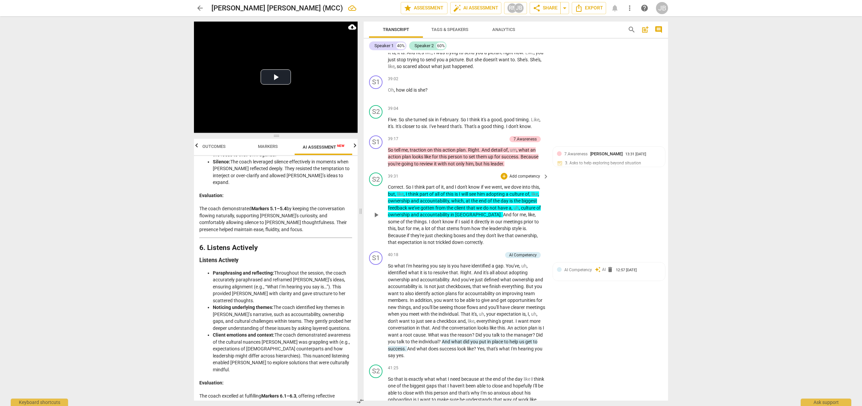
scroll to position [6256, 0]
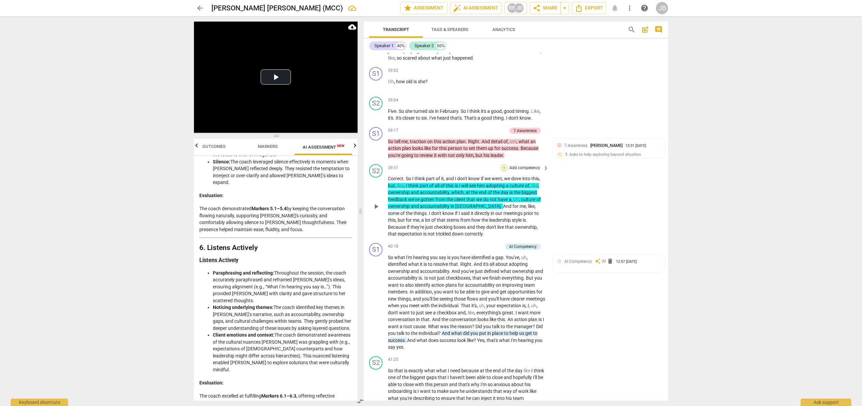
click at [502, 171] on div "+" at bounding box center [504, 167] width 7 height 7
click at [561, 222] on div "Note" at bounding box center [552, 221] width 16 height 8
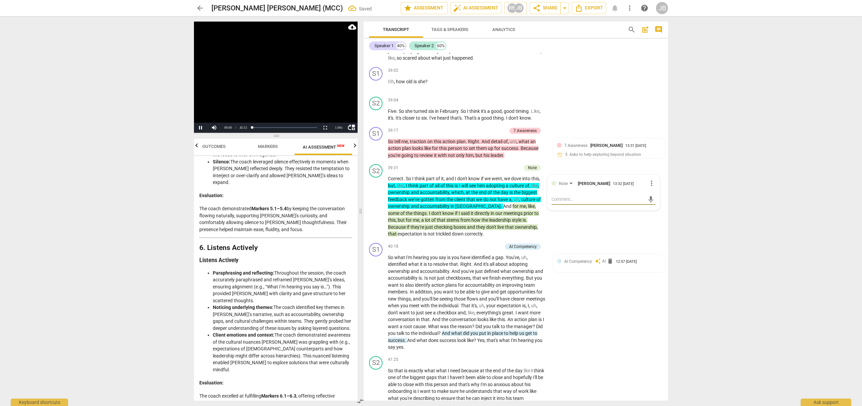
click at [274, 73] on video at bounding box center [276, 77] width 164 height 111
click at [201, 129] on button "Pause" at bounding box center [200, 128] width 13 height 10
click at [533, 171] on div "Note" at bounding box center [532, 168] width 9 height 6
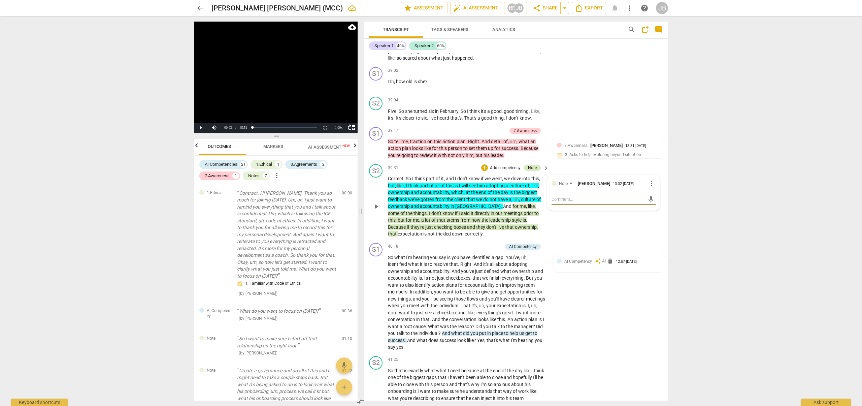
scroll to position [0, 0]
drag, startPoint x: 592, startPoint y: 207, endPoint x: 648, endPoint y: 205, distance: 55.9
click at [648, 205] on div "Well - this rattles me - the degradation of Well - this rattles me - the degrad…" at bounding box center [603, 199] width 104 height 11
drag, startPoint x: 596, startPoint y: 225, endPoint x: 612, endPoint y: 227, distance: 16.6
click at [612, 222] on textarea "Well - this rattles me - the judgement of the no accountability in [GEOGRAPHIC_…" at bounding box center [597, 209] width 93 height 26
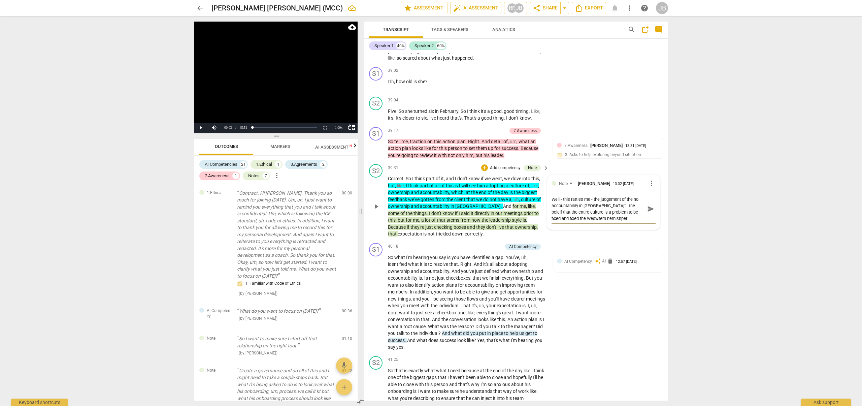
drag, startPoint x: 599, startPoint y: 225, endPoint x: 537, endPoint y: 223, distance: 62.0
click at [537, 223] on div "S2 play_arrow pause 39:31 + Add competency Note keyboard_arrow_right Correct . …" at bounding box center [516, 200] width 304 height 79
click at [578, 222] on textarea "Well - this rattles me - the judgement of the no accountability in [GEOGRAPHIC_…" at bounding box center [597, 209] width 93 height 26
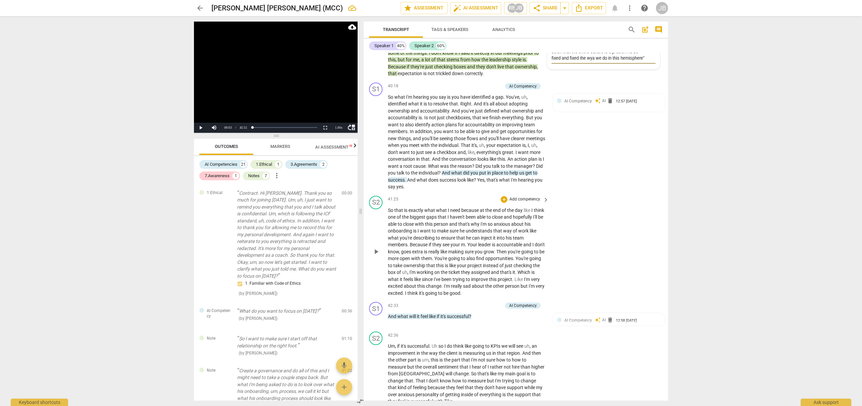
scroll to position [6420, 0]
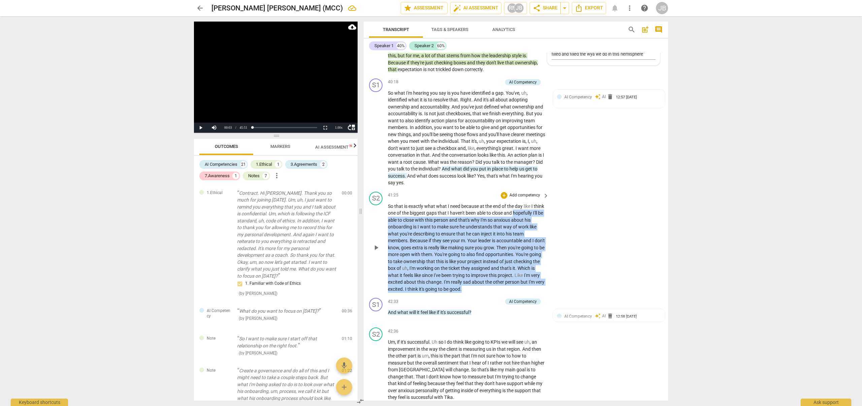
drag, startPoint x: 389, startPoint y: 224, endPoint x: 554, endPoint y: 295, distance: 179.9
click at [554, 295] on div "S2 play_arrow pause 41:25 + Add competency keyboard_arrow_right So that is exac…" at bounding box center [516, 242] width 304 height 106
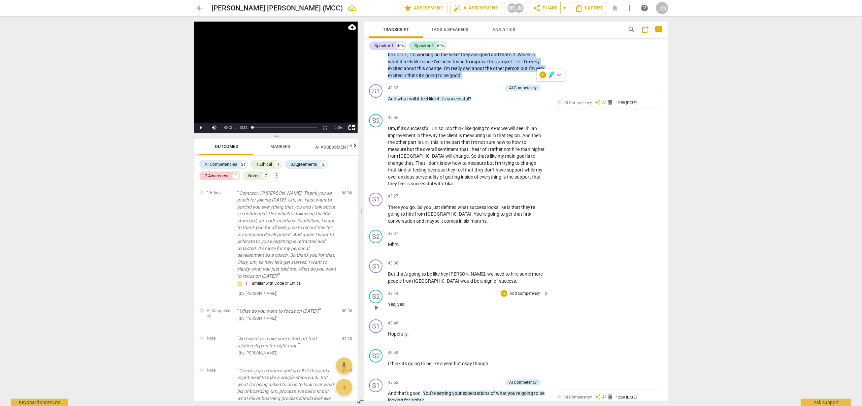
scroll to position [6632, 0]
click at [554, 74] on icon "button" at bounding box center [552, 75] width 7 height 8
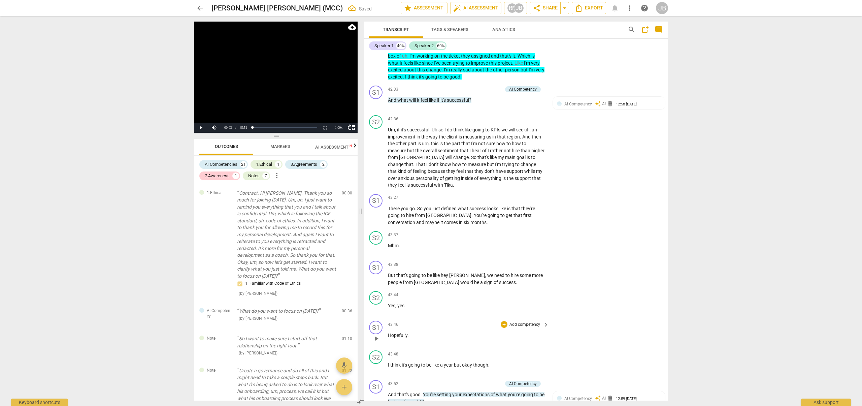
scroll to position [6833, 0]
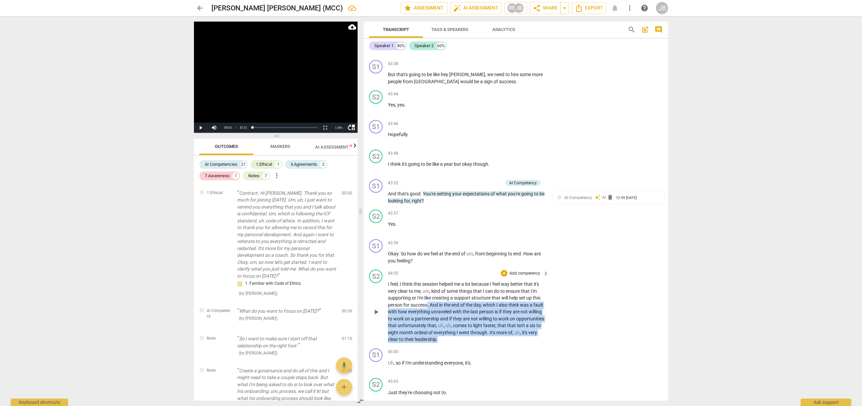
drag, startPoint x: 428, startPoint y: 312, endPoint x: 547, endPoint y: 343, distance: 123.0
click at [547, 343] on div "I feel , I think this session helped me a lot because I feel way better that it…" at bounding box center [469, 311] width 162 height 62
click at [480, 338] on span "keyboard_arrow_down" at bounding box center [484, 337] width 8 height 8
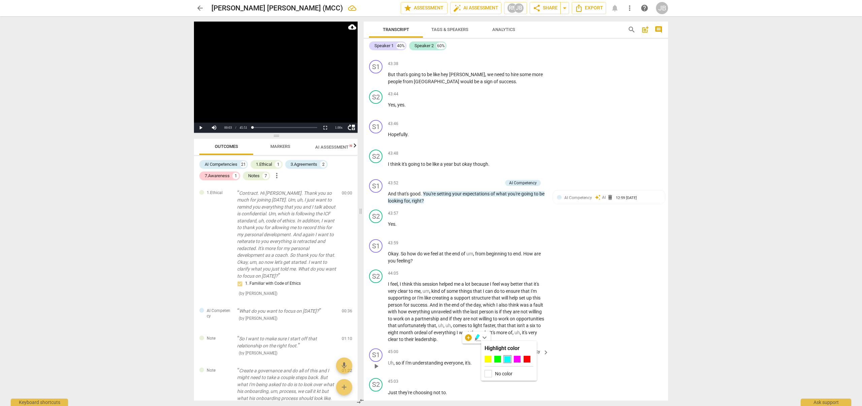
click at [507, 357] on div at bounding box center [507, 358] width 7 height 7
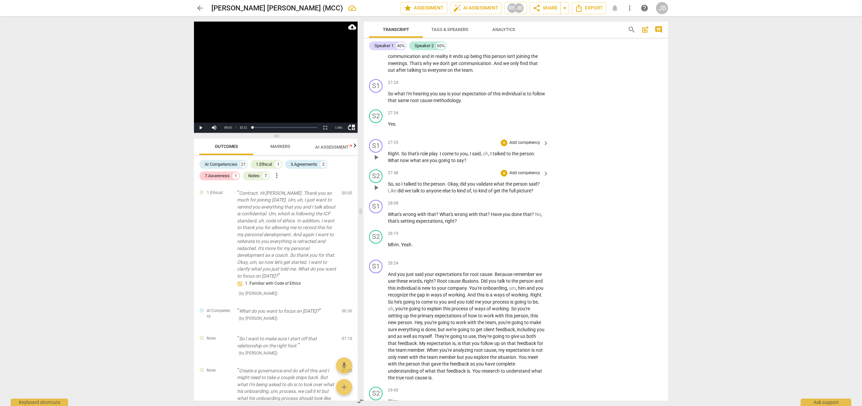
scroll to position [4239, 0]
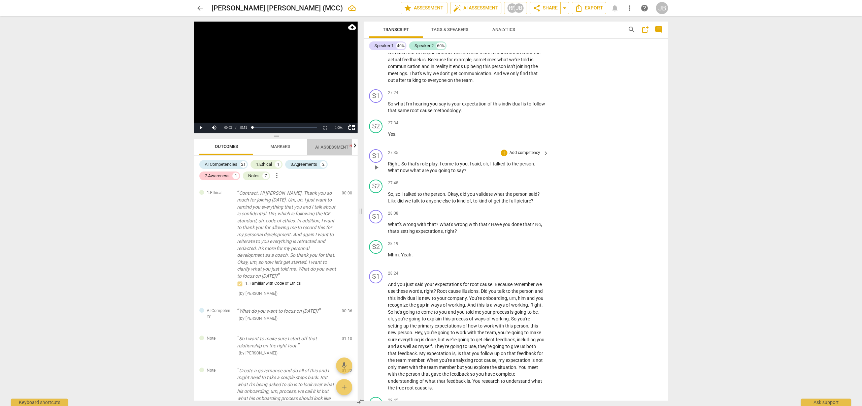
click at [335, 146] on span "AI Assessment New" at bounding box center [336, 146] width 42 height 5
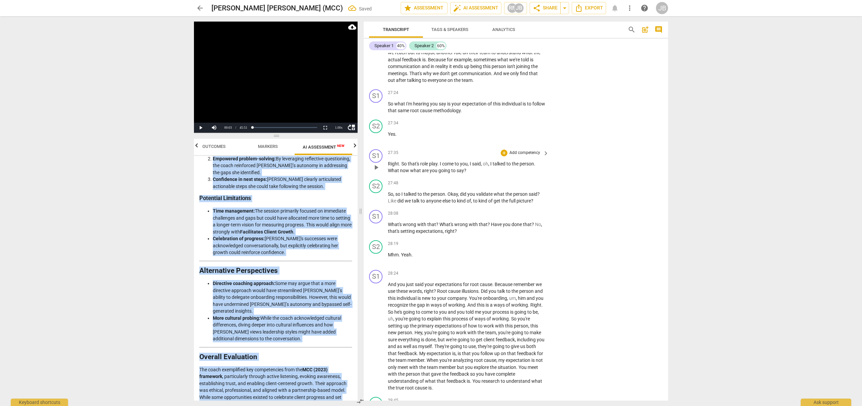
scroll to position [1380, 0]
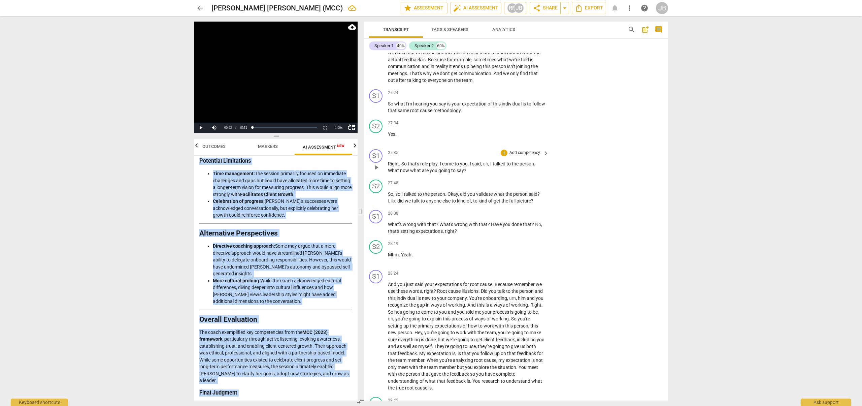
drag, startPoint x: 199, startPoint y: 165, endPoint x: 342, endPoint y: 403, distance: 277.1
click at [342, 403] on div "Play Video move_up Play Current Time 00:03 / Duration Time 45:51 Loaded : 0% Pr…" at bounding box center [275, 211] width 172 height 390
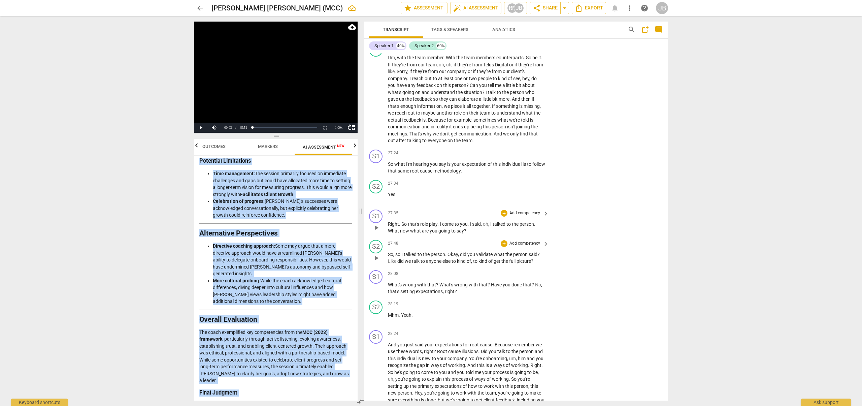
scroll to position [4151, 0]
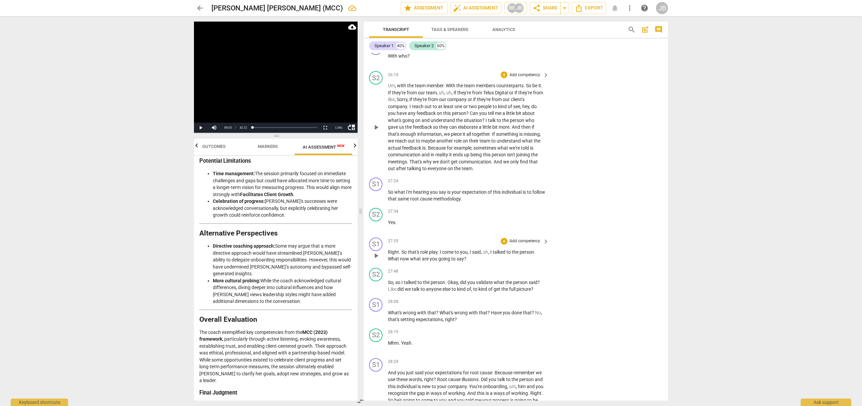
click at [620, 105] on div "S2 play_arrow pause 26:10 + Add competency keyboard_arrow_right Um , with the t…" at bounding box center [516, 121] width 304 height 106
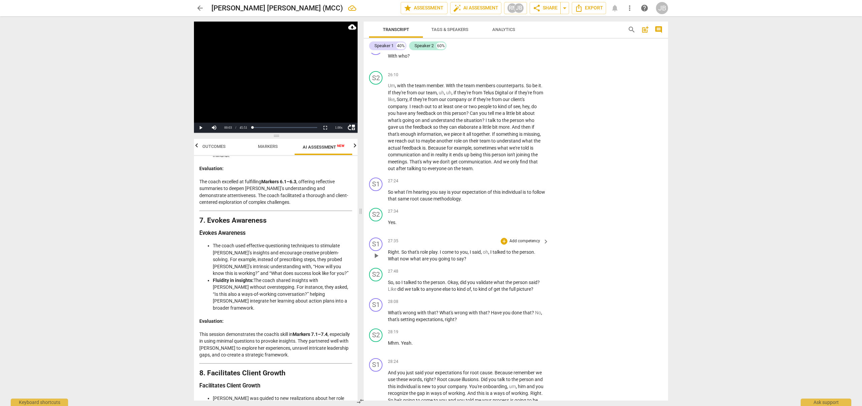
scroll to position [718, 0]
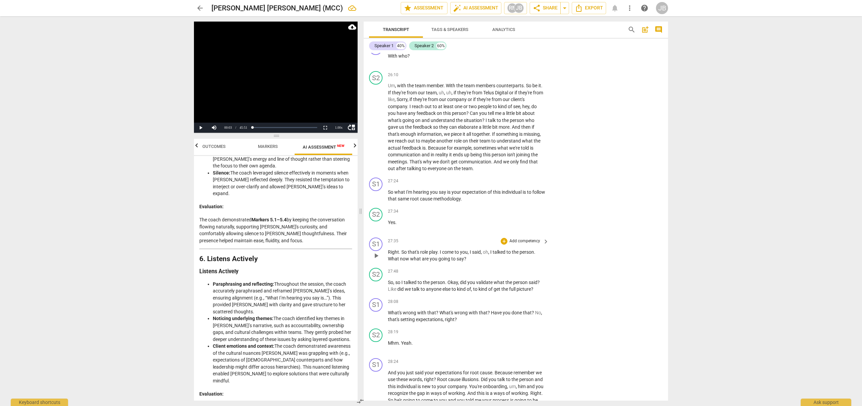
click at [225, 142] on span "Outcomes" at bounding box center [213, 146] width 39 height 9
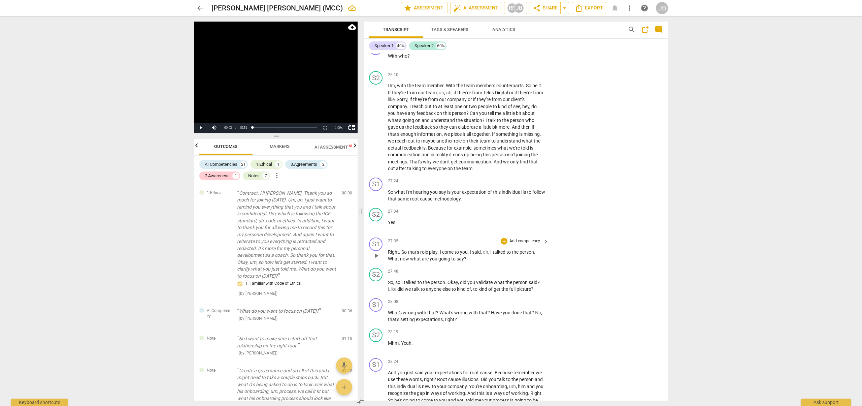
scroll to position [0, 0]
click at [346, 312] on span "delete" at bounding box center [347, 312] width 8 height 8
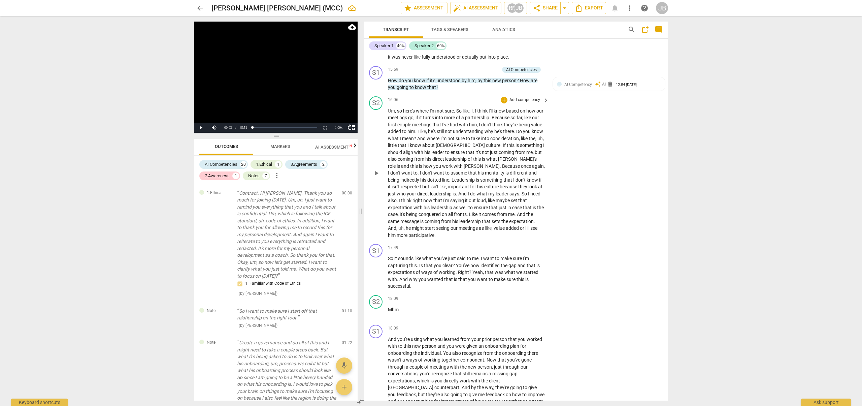
scroll to position [2411, 0]
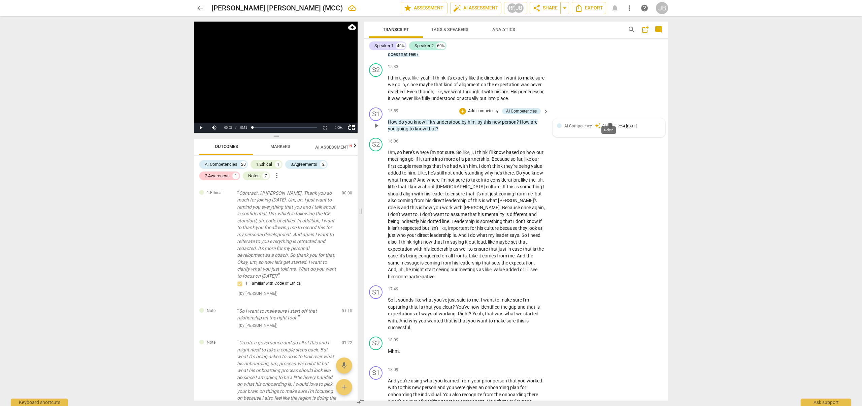
click at [609, 122] on span "delete" at bounding box center [610, 125] width 7 height 7
drag, startPoint x: 607, startPoint y: 120, endPoint x: 492, endPoint y: 129, distance: 115.5
click at [607, 122] on span "delete" at bounding box center [610, 125] width 7 height 7
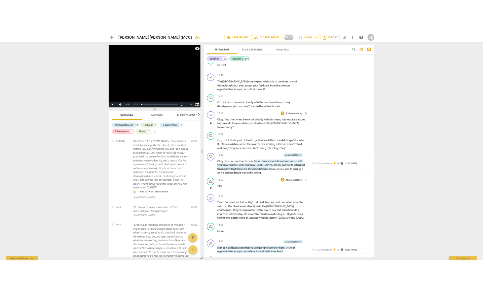
scroll to position [1820, 0]
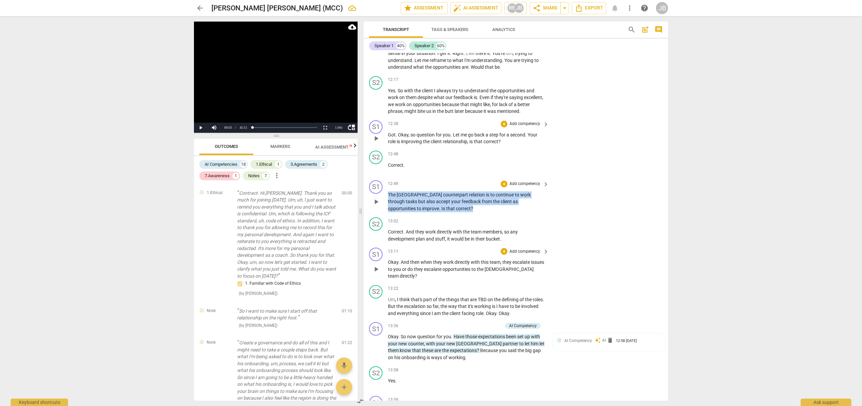
drag, startPoint x: 388, startPoint y: 196, endPoint x: 581, endPoint y: 209, distance: 193.7
click at [547, 229] on div "S1 play_arrow pause 00:00 + Add competency 1.Ethical keyboard_arrow_right Contr…" at bounding box center [516, 226] width 304 height 347
click at [581, 206] on div "S1 play_arrow pause 12:49 + Add competency keyboard_arrow_right The India count…" at bounding box center [516, 195] width 304 height 37
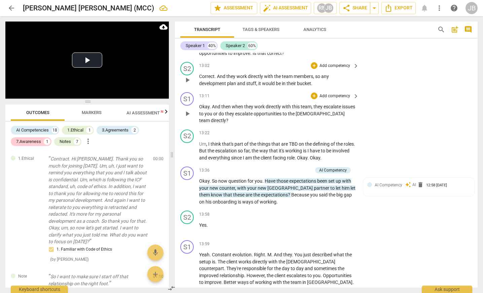
scroll to position [2056, 0]
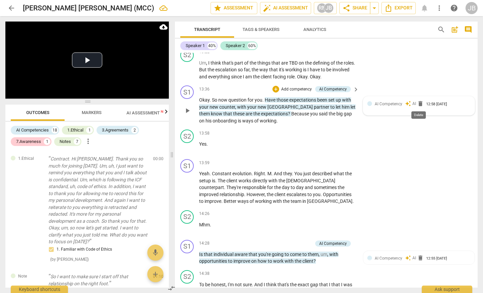
click at [419, 105] on span "delete" at bounding box center [420, 103] width 7 height 7
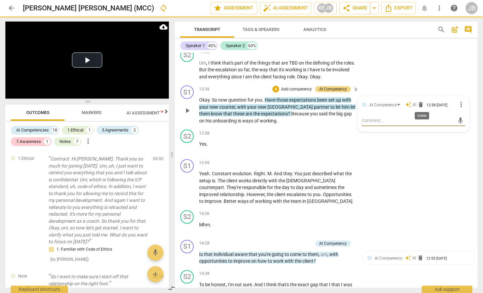
click at [419, 105] on div "S1 play_arrow pause 13:36 + Add competency AI Competency keyboard_arrow_right O…" at bounding box center [326, 105] width 303 height 44
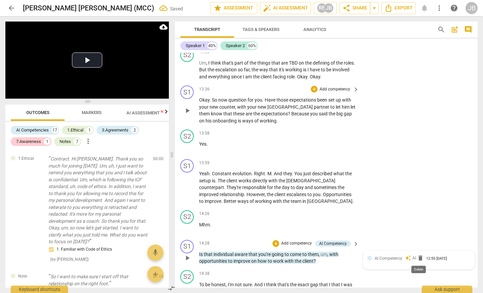
click at [420, 257] on span "delete" at bounding box center [420, 258] width 7 height 7
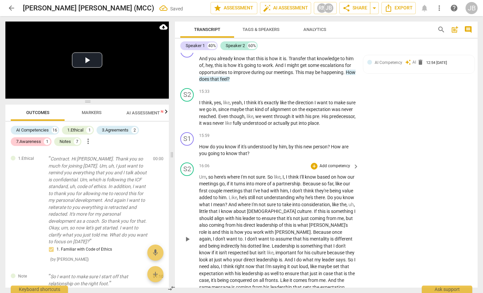
scroll to position [2385, 0]
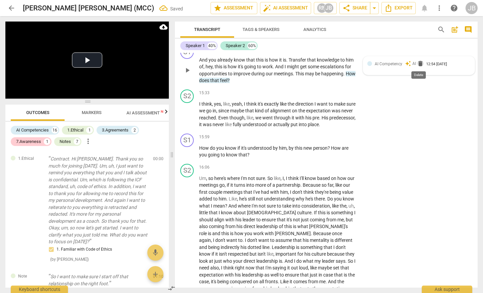
click at [418, 63] on span "delete" at bounding box center [420, 63] width 7 height 7
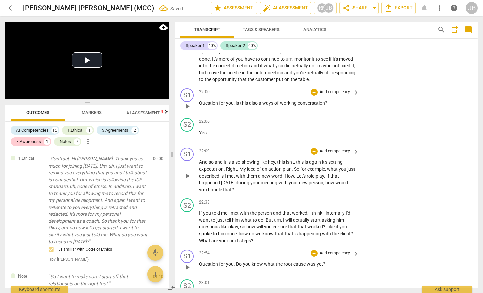
scroll to position [3029, 0]
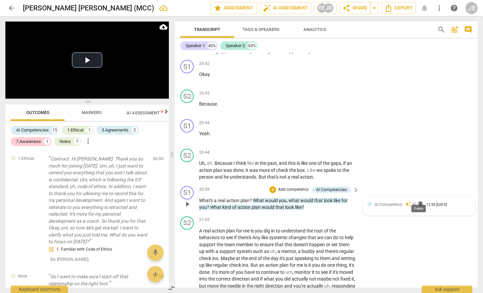
click at [418, 201] on span "delete" at bounding box center [420, 204] width 7 height 7
click at [417, 201] on span "delete" at bounding box center [420, 204] width 7 height 7
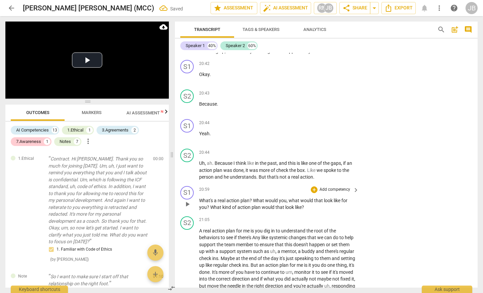
click at [417, 197] on div "S1 play_arrow pause 20:59 + Add competency keyboard_arrow_right What's a real a…" at bounding box center [326, 198] width 303 height 30
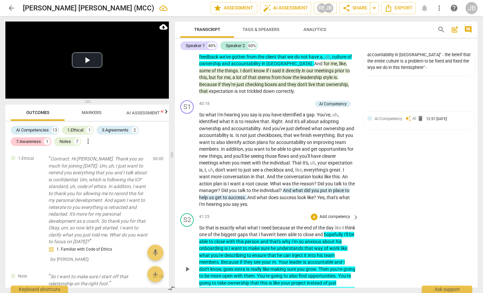
scroll to position [6581, 0]
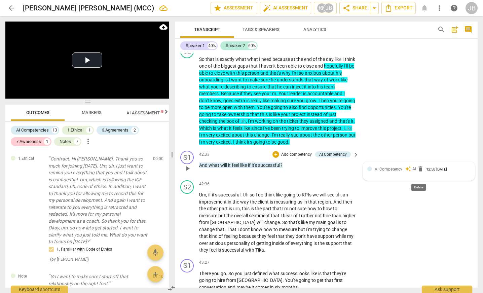
click at [420, 172] on span "delete" at bounding box center [420, 169] width 7 height 7
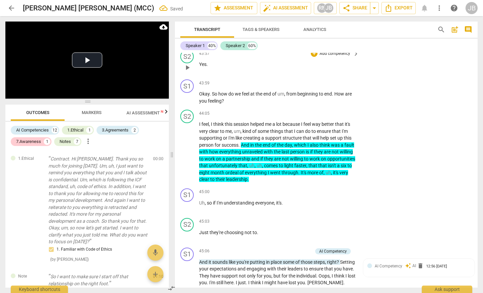
scroll to position [6941, 0]
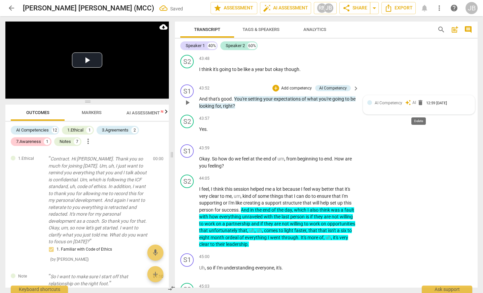
click at [421, 106] on span "delete" at bounding box center [420, 102] width 7 height 7
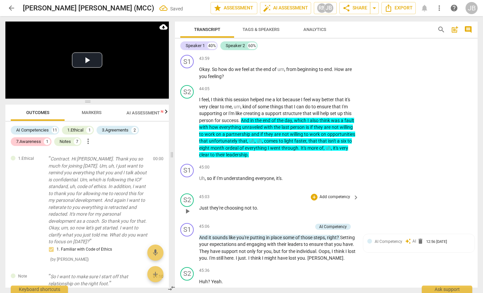
scroll to position [7158, 0]
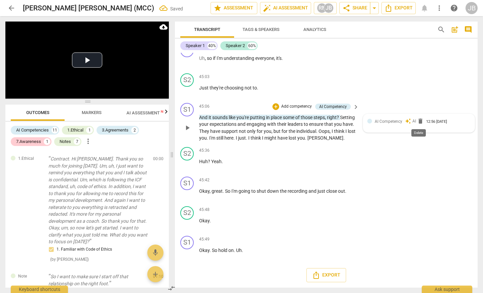
click at [418, 121] on span "delete" at bounding box center [420, 121] width 7 height 7
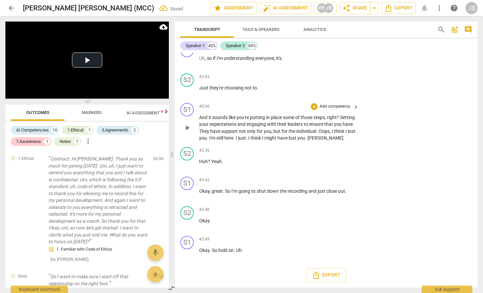
click at [418, 121] on div "S1 play_arrow pause 45:06 + Add competency keyboard_arrow_right And it sounds l…" at bounding box center [326, 122] width 303 height 44
click at [225, 7] on span "star Assessment" at bounding box center [234, 8] width 41 height 8
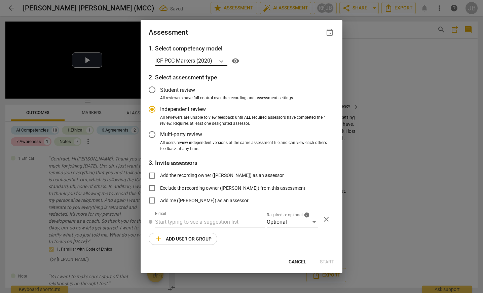
click at [222, 60] on icon at bounding box center [221, 61] width 7 height 7
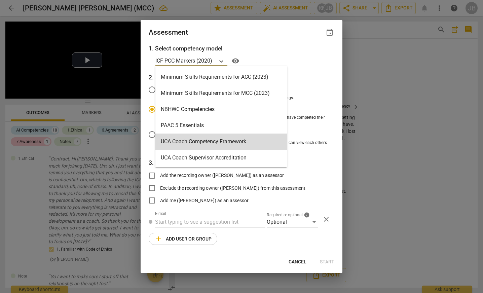
scroll to position [160, 0]
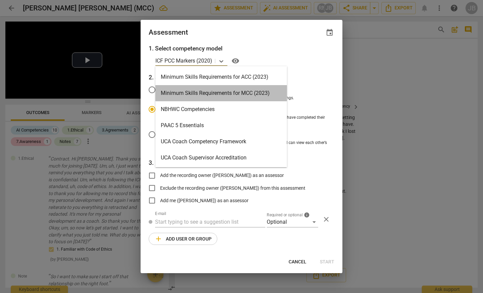
click at [249, 95] on div "Minimum Skills Requirements for MCC (2023)" at bounding box center [222, 93] width 132 height 16
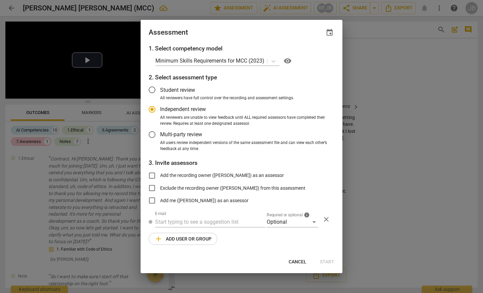
click at [401, 60] on div at bounding box center [241, 146] width 483 height 293
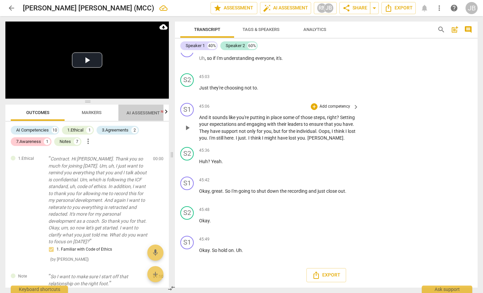
click at [149, 109] on span "AI Assessment New" at bounding box center [147, 113] width 58 height 10
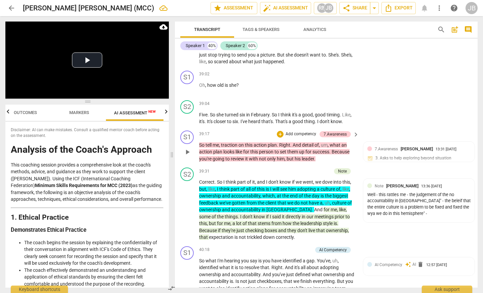
scroll to position [6265, 0]
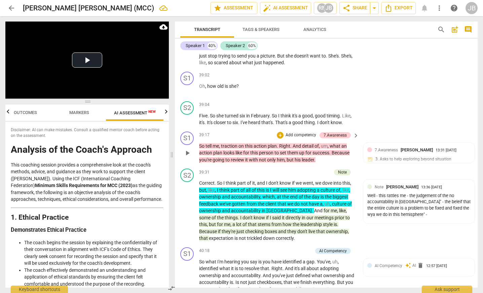
click at [284, 135] on div "+ Add competency" at bounding box center [297, 135] width 40 height 7
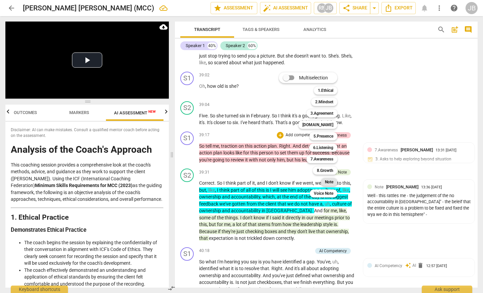
click at [334, 183] on b "Note" at bounding box center [329, 182] width 8 height 8
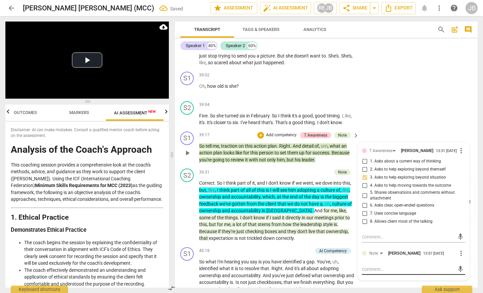
click at [384, 267] on div "mic" at bounding box center [413, 269] width 103 height 11
click at [382, 270] on textarea at bounding box center [408, 269] width 93 height 6
click at [391, 277] on textarea "Ask instead: What does traction look like or mean for you" at bounding box center [408, 272] width 93 height 13
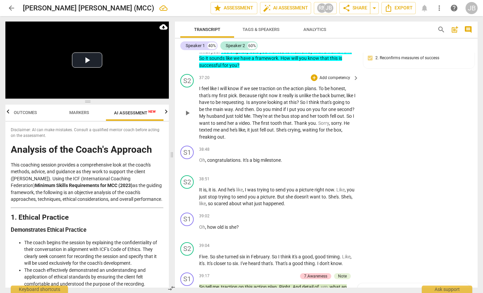
scroll to position [5981, 0]
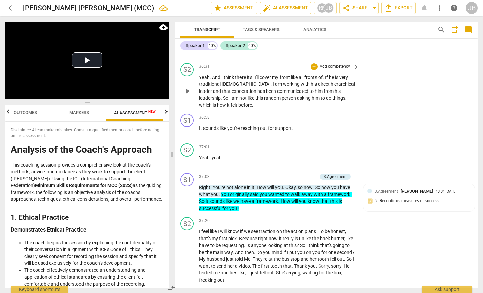
drag, startPoint x: 215, startPoint y: 97, endPoint x: 331, endPoint y: 104, distance: 116.7
click at [331, 104] on p "Yeah . And I think there it's . I'll cover my front like all fronts of . If he …" at bounding box center [277, 91] width 157 height 35
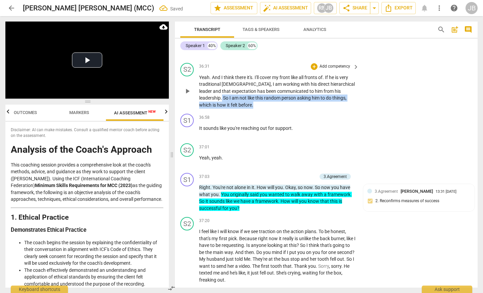
drag, startPoint x: 333, startPoint y: 91, endPoint x: 351, endPoint y: 106, distance: 22.7
click at [351, 106] on p "Yeah . And I think there it's . I'll cover my front like all fronts of . If he …" at bounding box center [277, 91] width 157 height 35
click at [233, 98] on span "keyboard_arrow_down" at bounding box center [236, 96] width 8 height 8
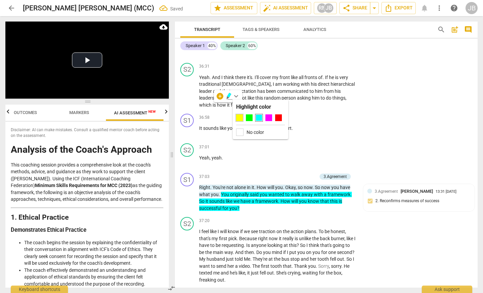
click at [239, 117] on div at bounding box center [239, 117] width 7 height 7
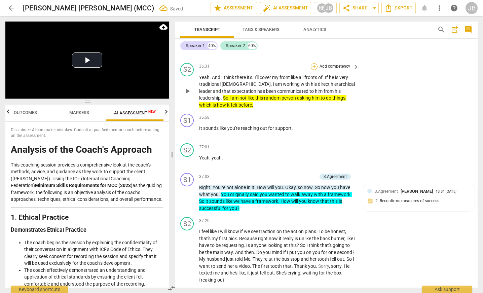
click at [316, 68] on div "+" at bounding box center [314, 66] width 7 height 7
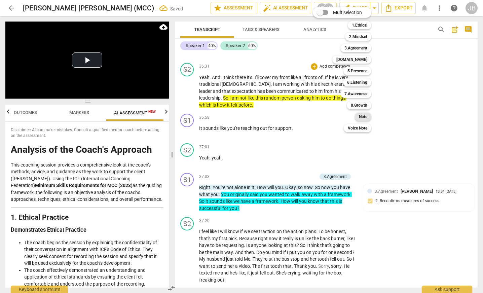
click at [365, 118] on b "Note" at bounding box center [363, 117] width 8 height 8
